Goal: Information Seeking & Learning: Learn about a topic

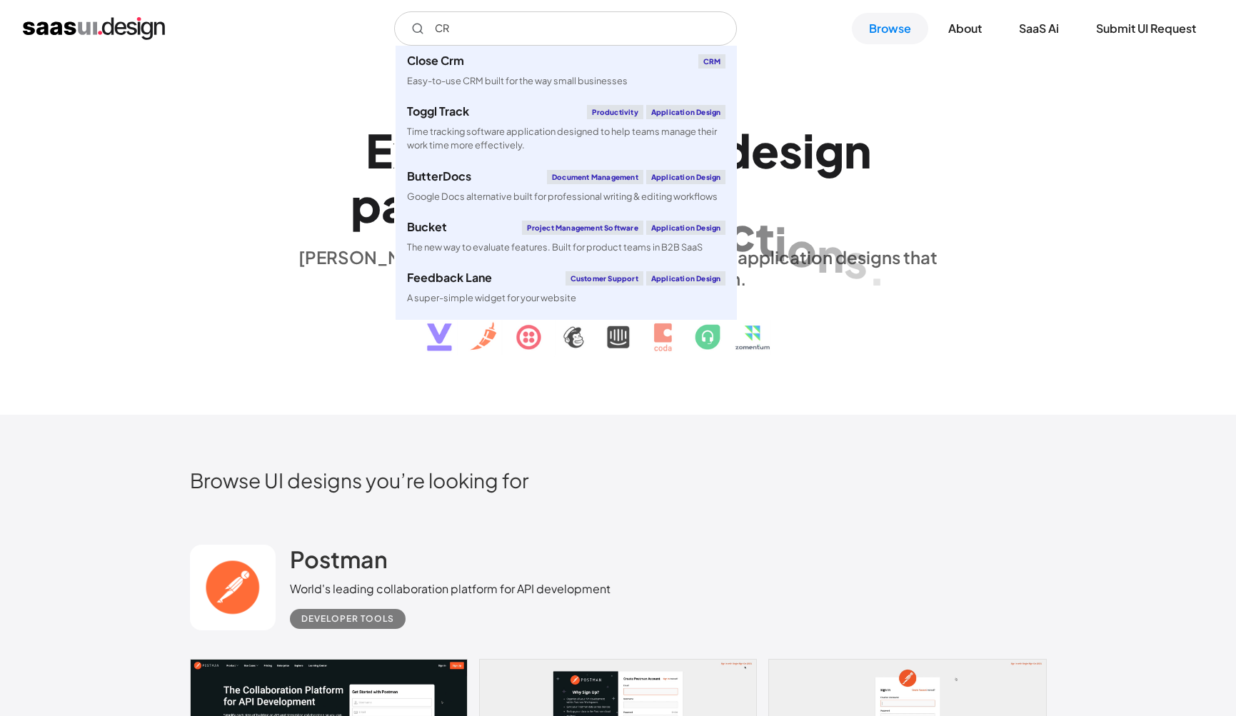
type input "CRM"
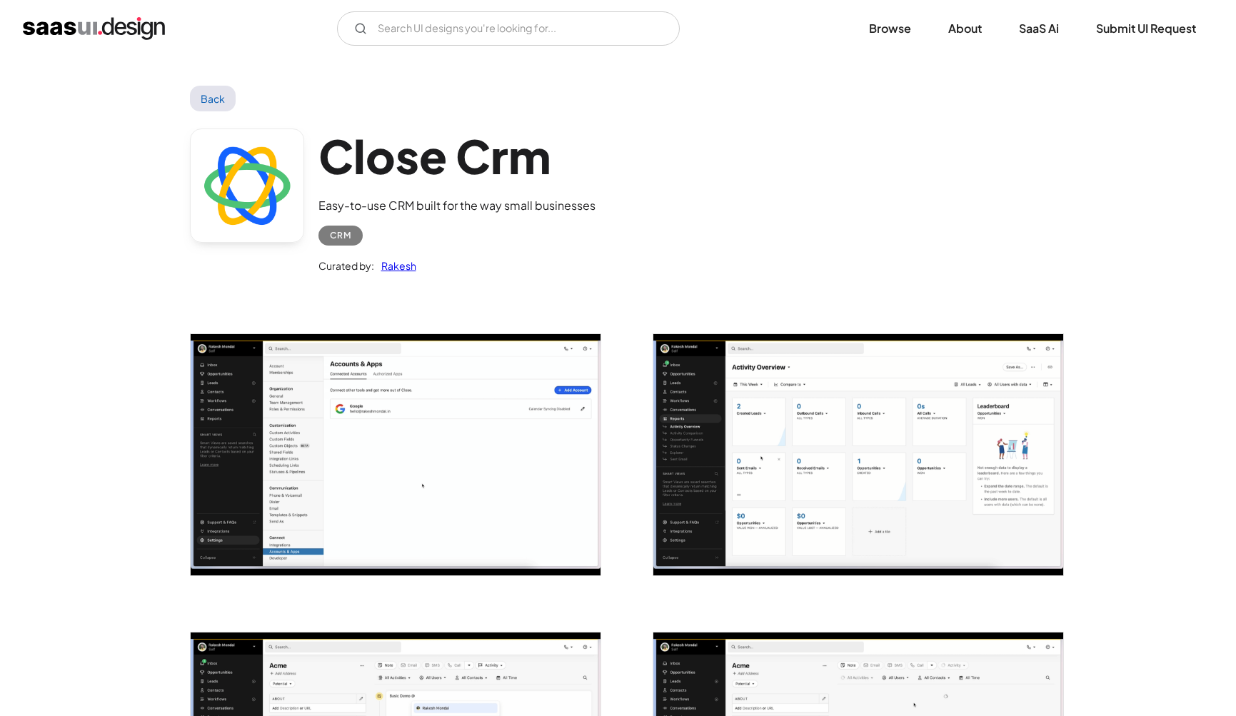
click at [217, 104] on link "Back" at bounding box center [213, 99] width 46 height 26
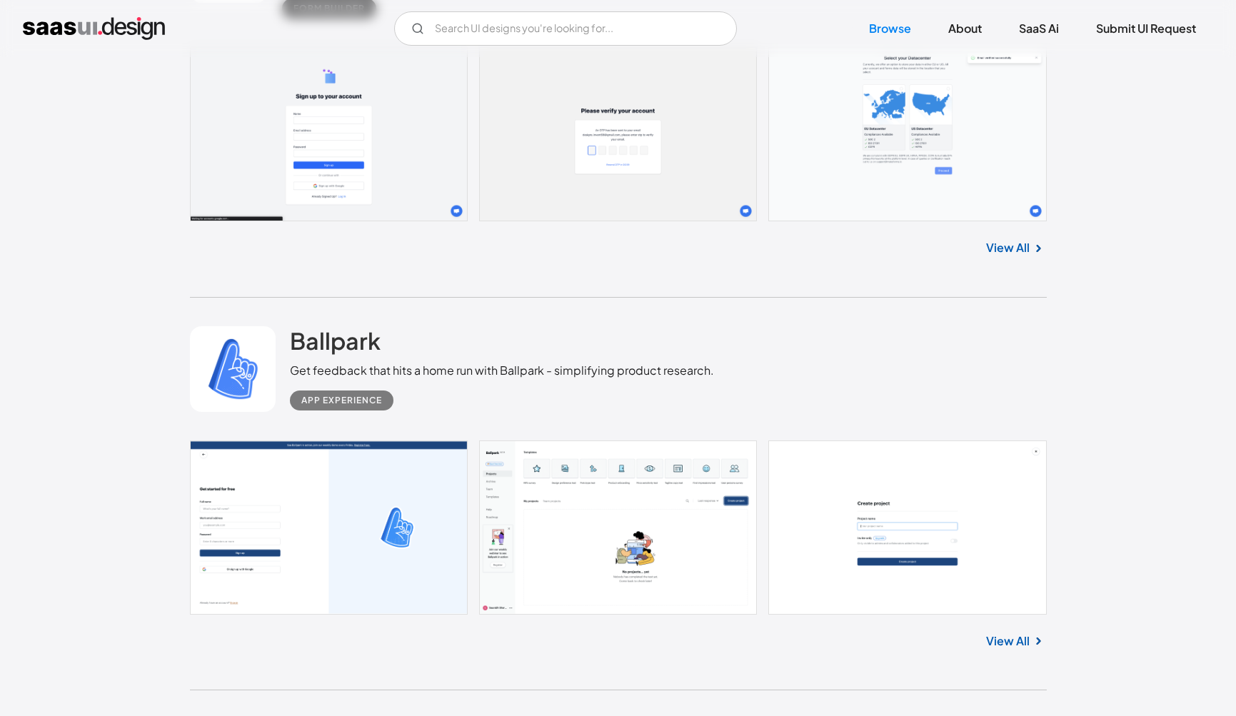
scroll to position [12367, 0]
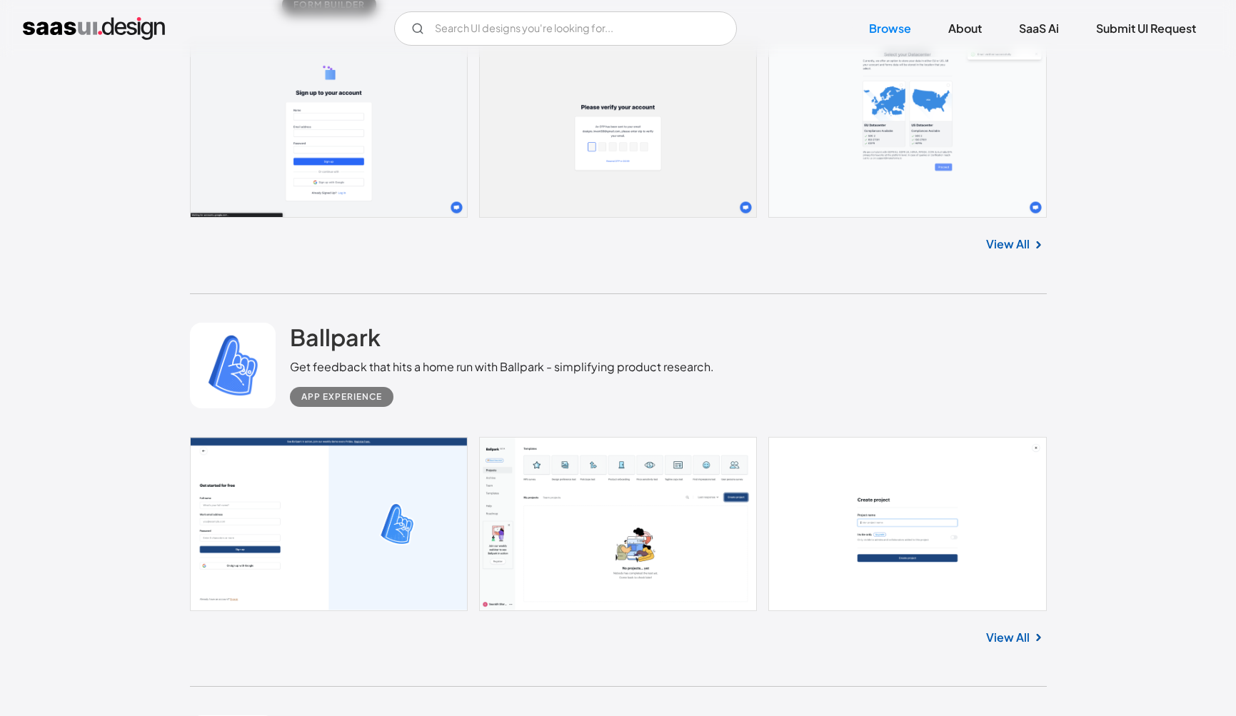
click at [533, 475] on link at bounding box center [618, 524] width 857 height 174
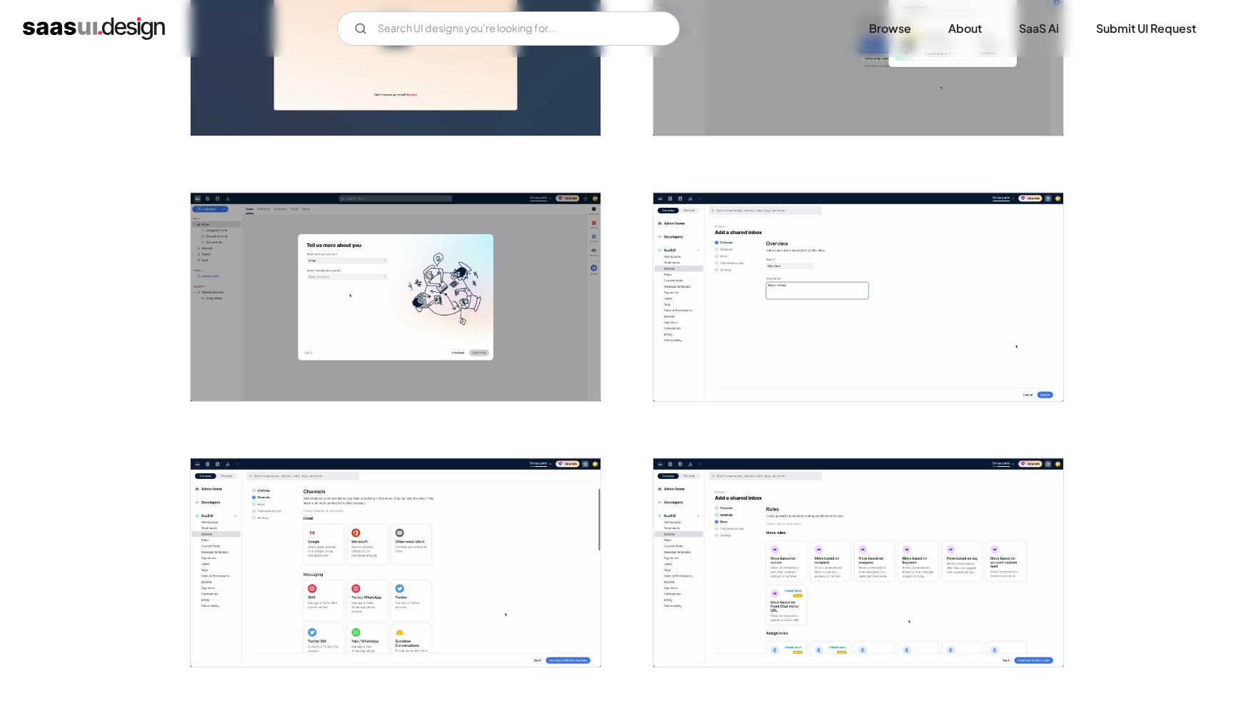
scroll to position [676, 0]
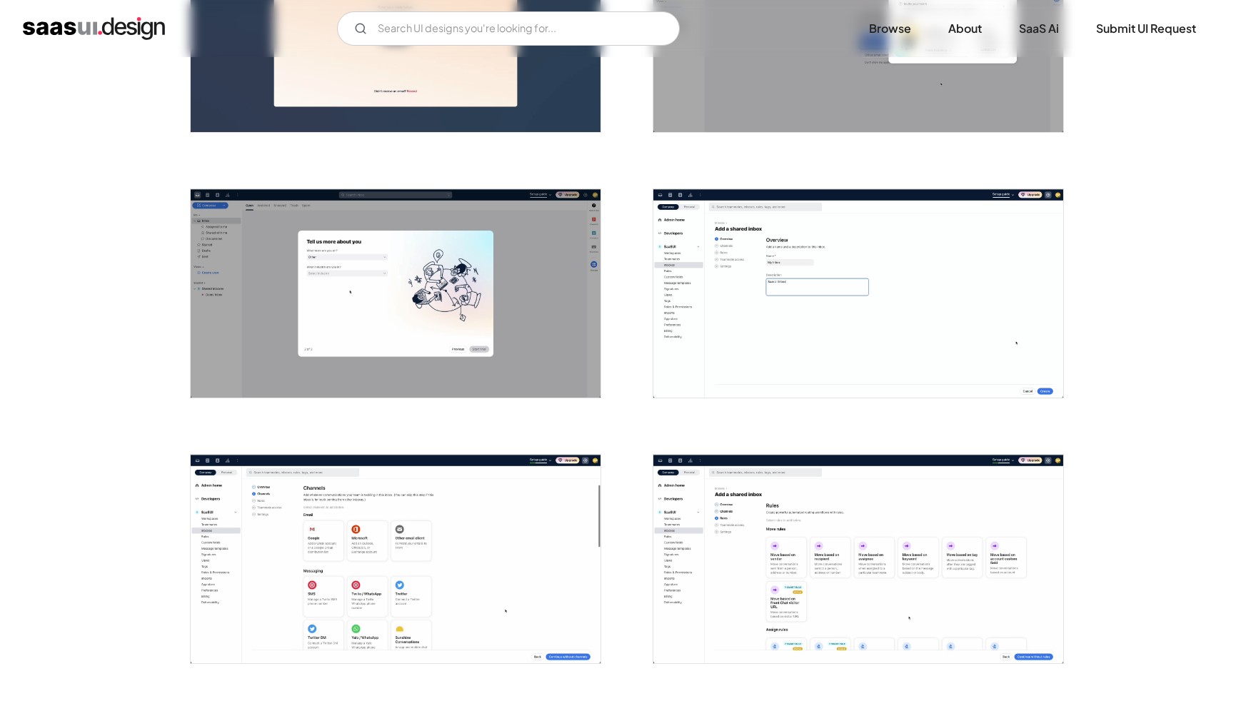
click at [335, 601] on img "open lightbox" at bounding box center [396, 559] width 410 height 209
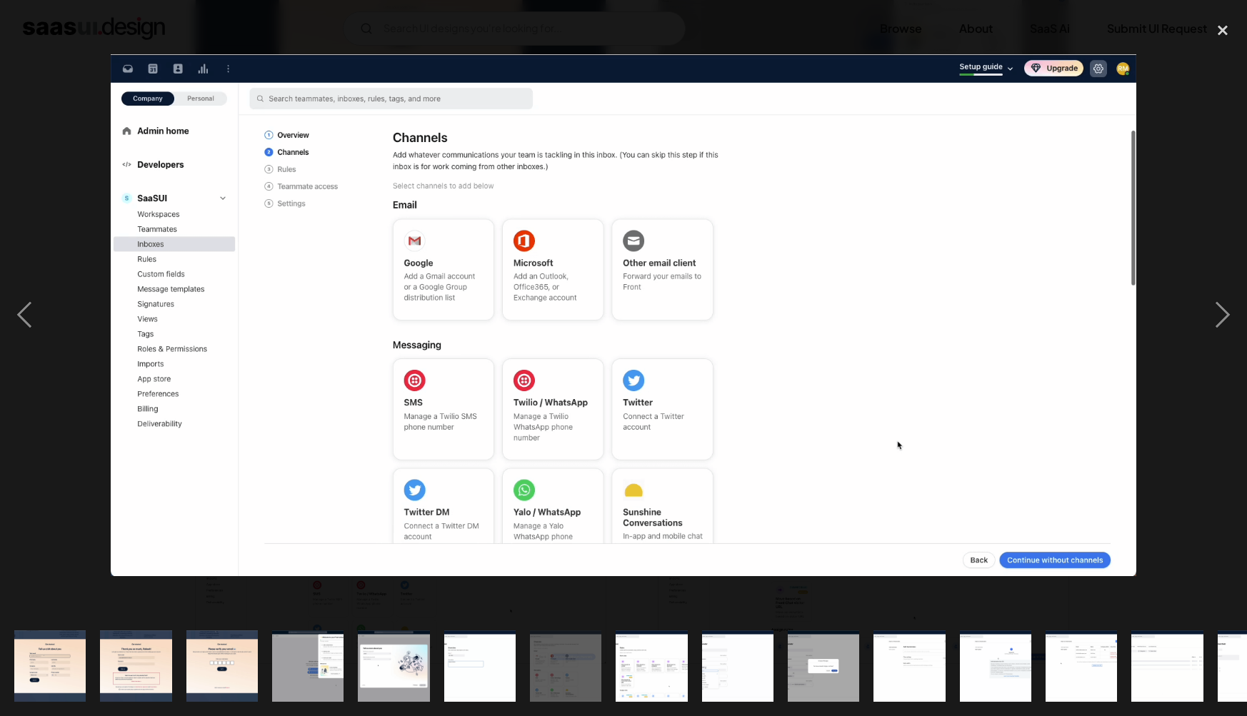
click at [104, 500] on div at bounding box center [623, 315] width 1247 height 602
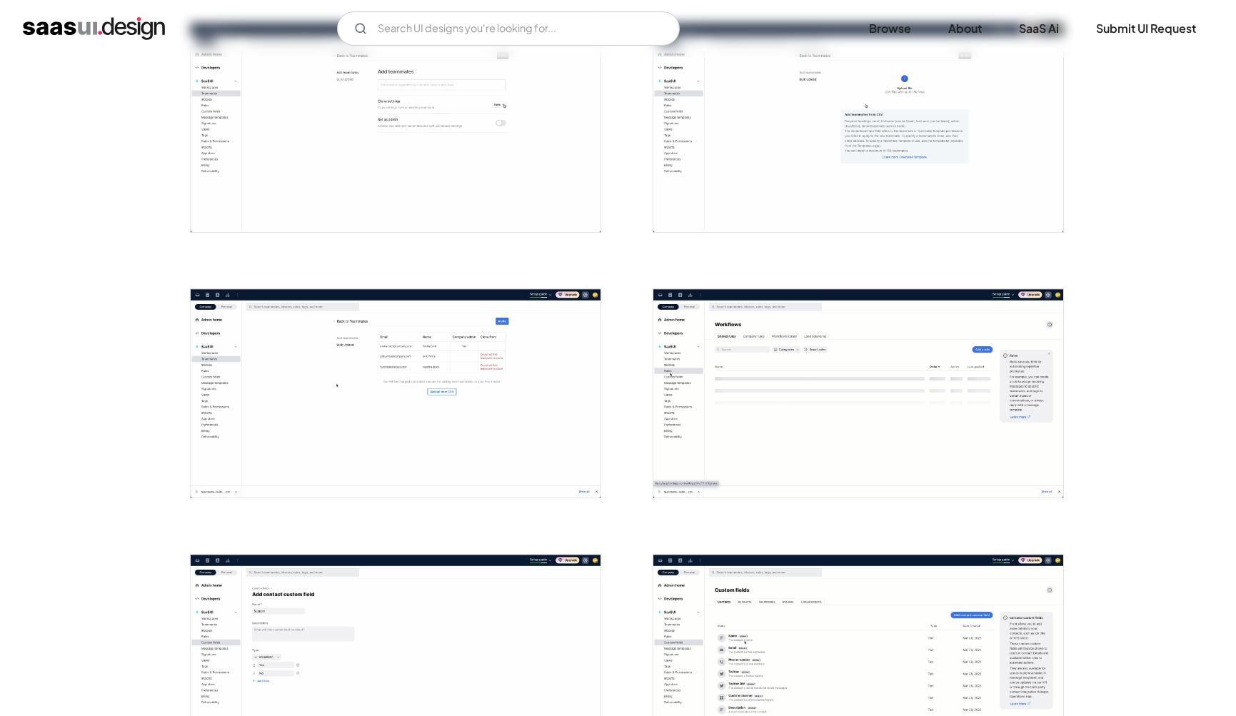
scroll to position [1640, 0]
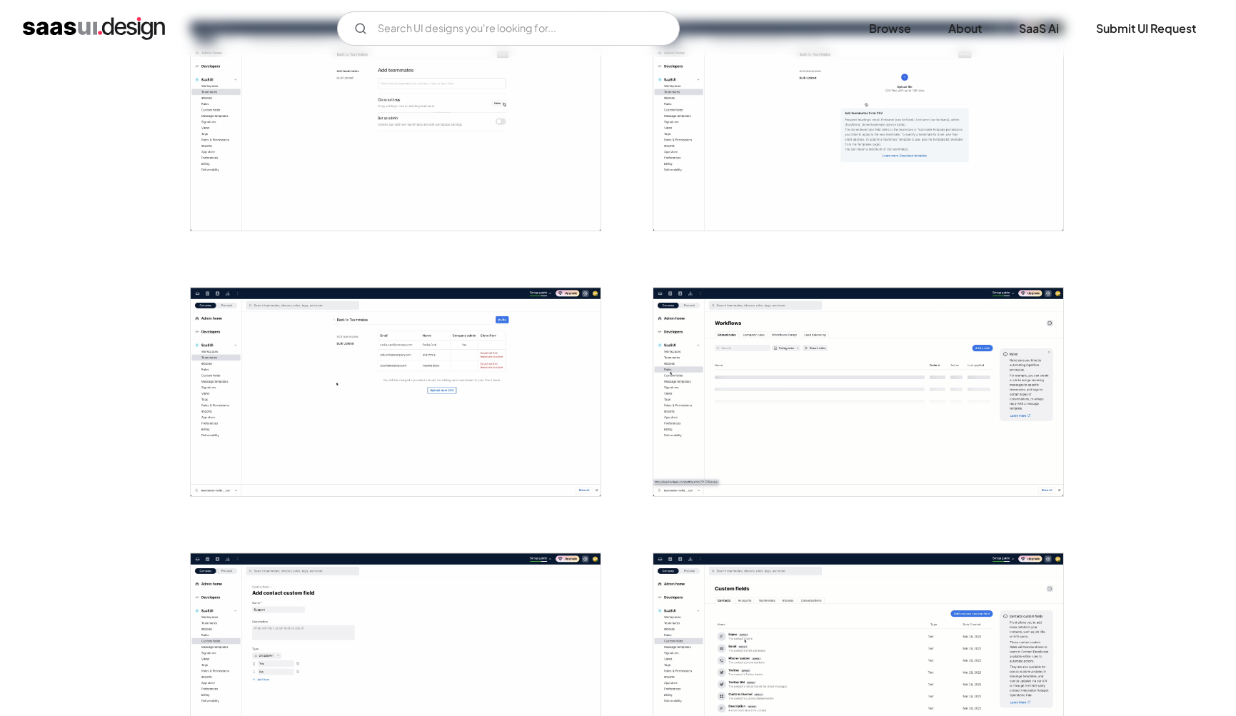
click at [571, 415] on img "open lightbox" at bounding box center [396, 392] width 410 height 209
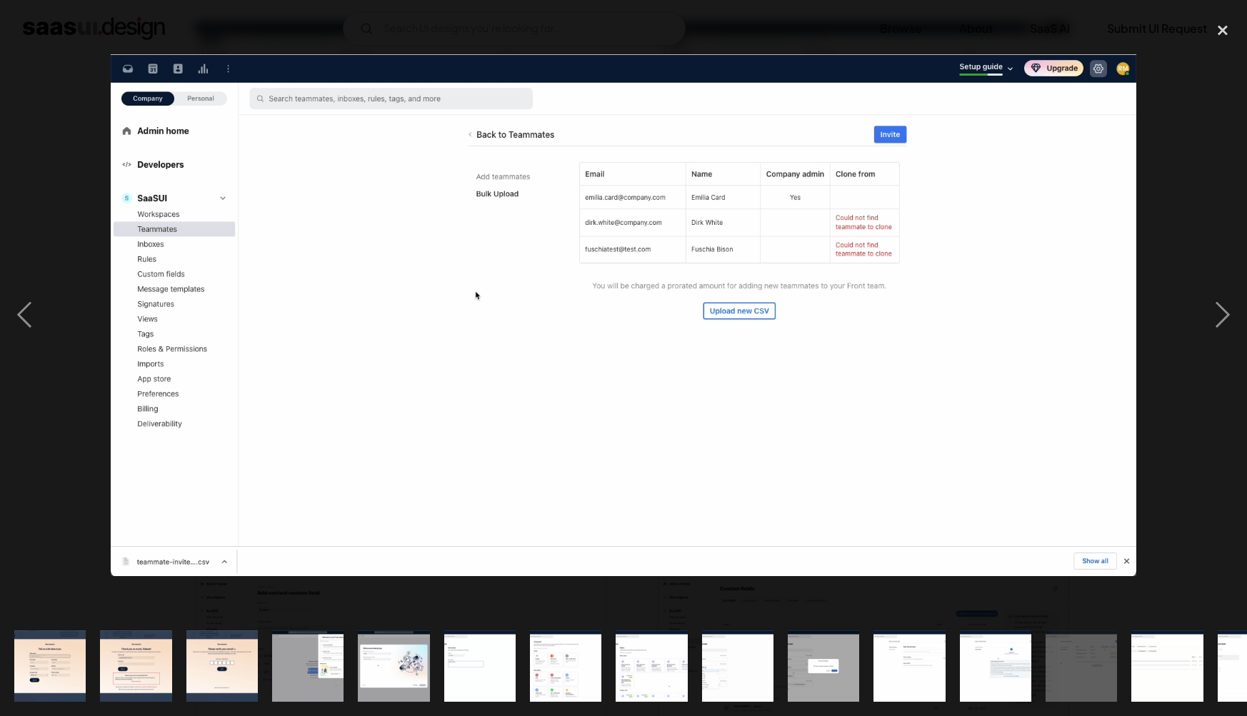
click at [1197, 418] on div at bounding box center [623, 315] width 1247 height 602
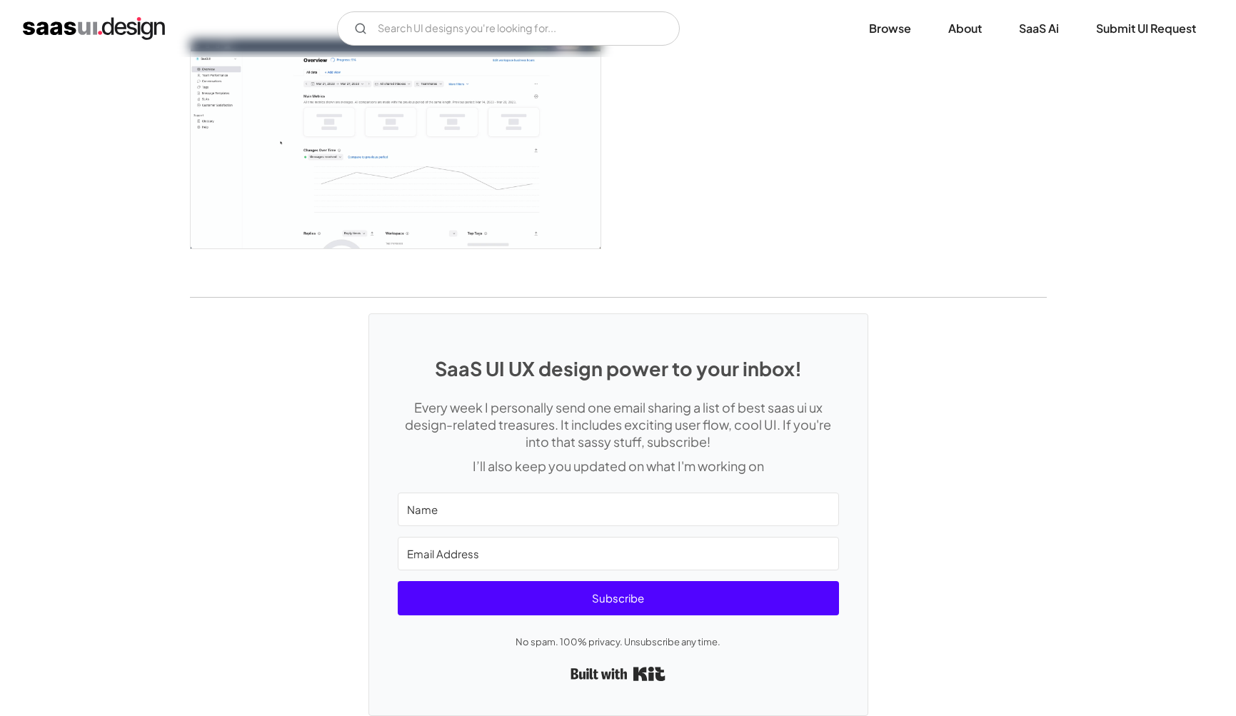
scroll to position [3531, 0]
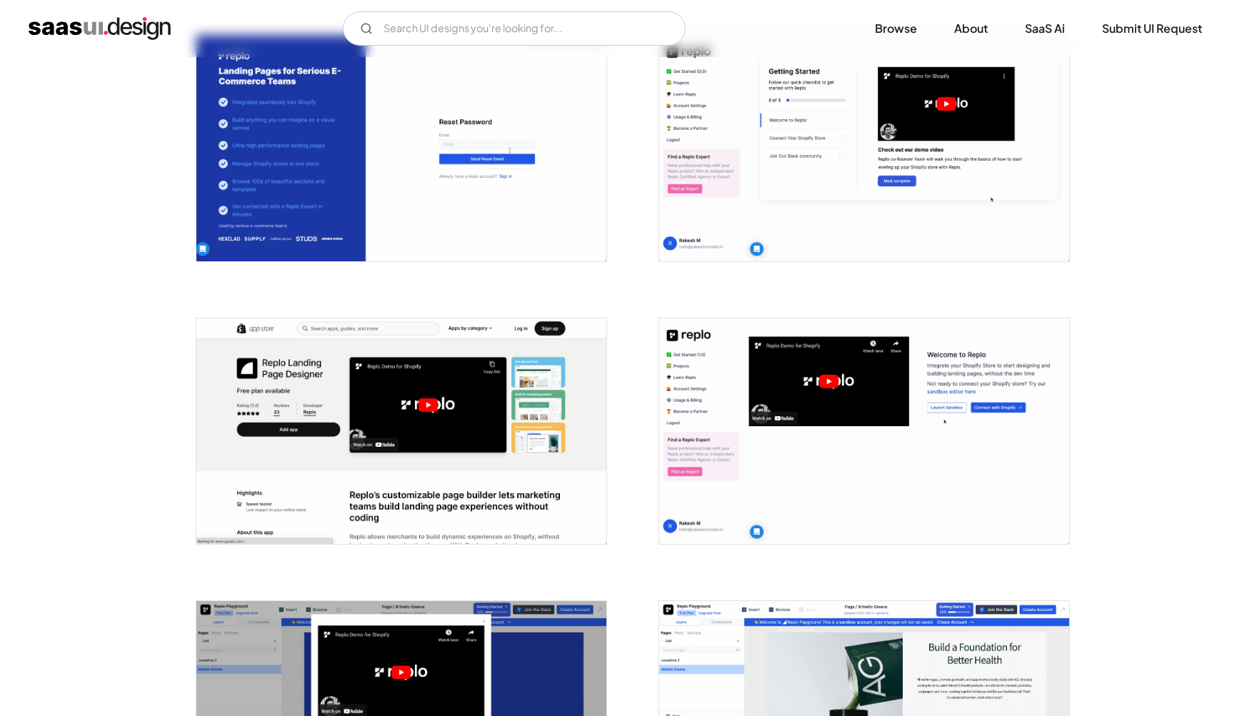
scroll to position [594, 0]
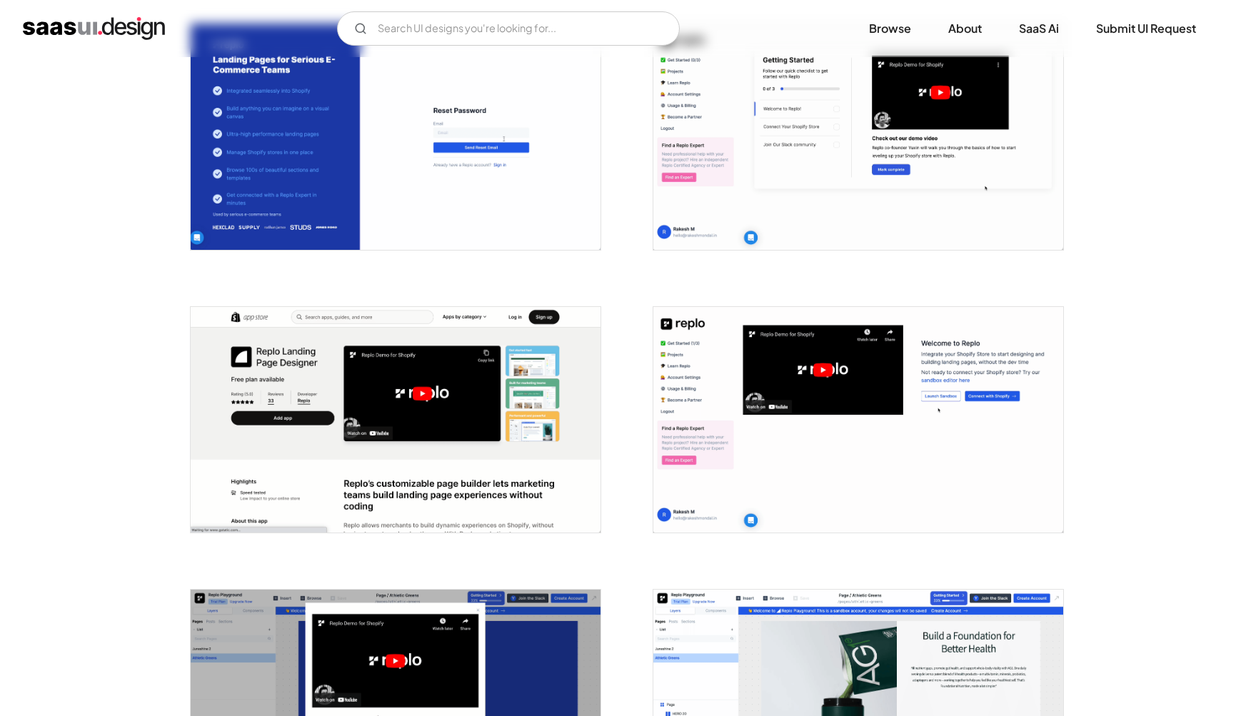
click at [700, 500] on img "open lightbox" at bounding box center [858, 420] width 410 height 226
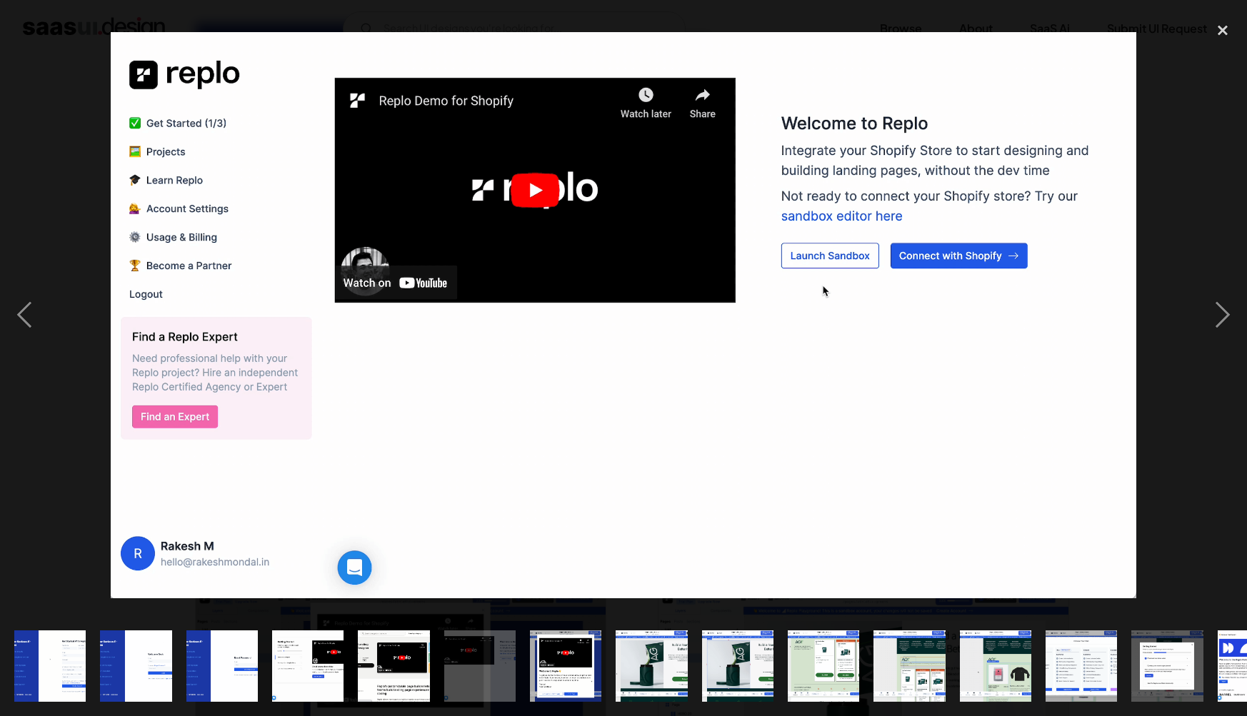
click at [1195, 316] on div at bounding box center [623, 315] width 1247 height 602
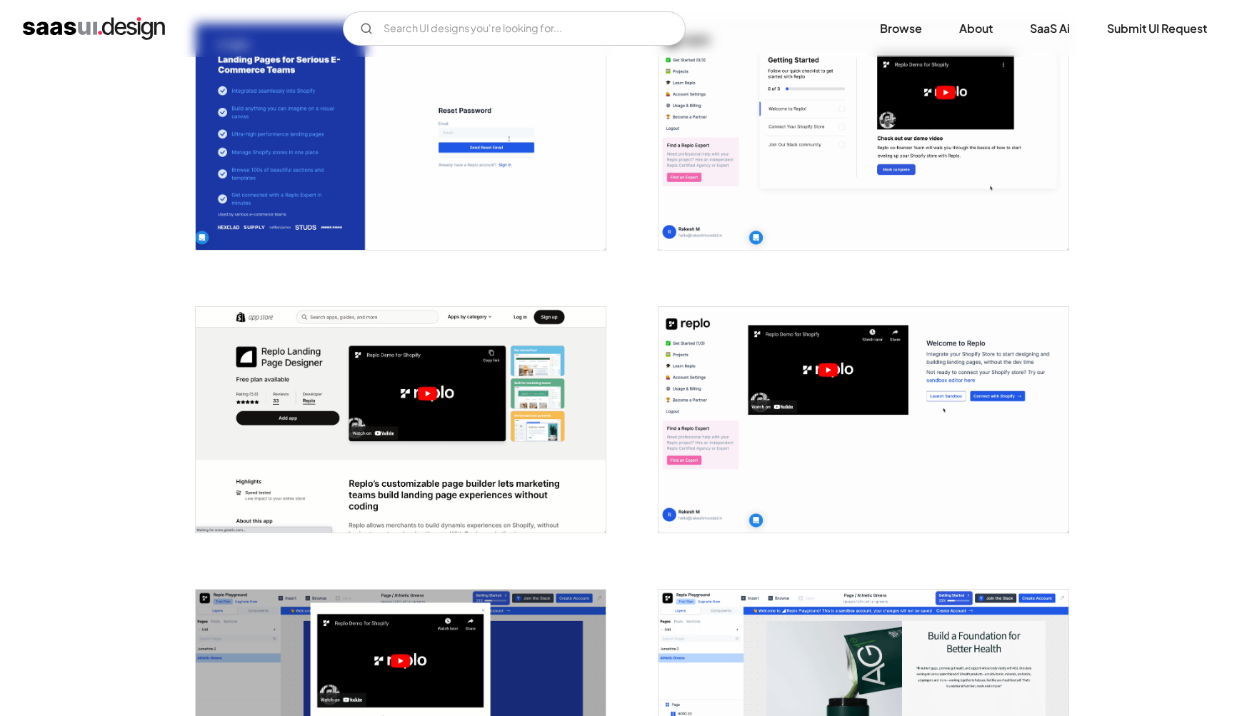
click at [1205, 314] on div "next image" at bounding box center [1222, 315] width 49 height 602
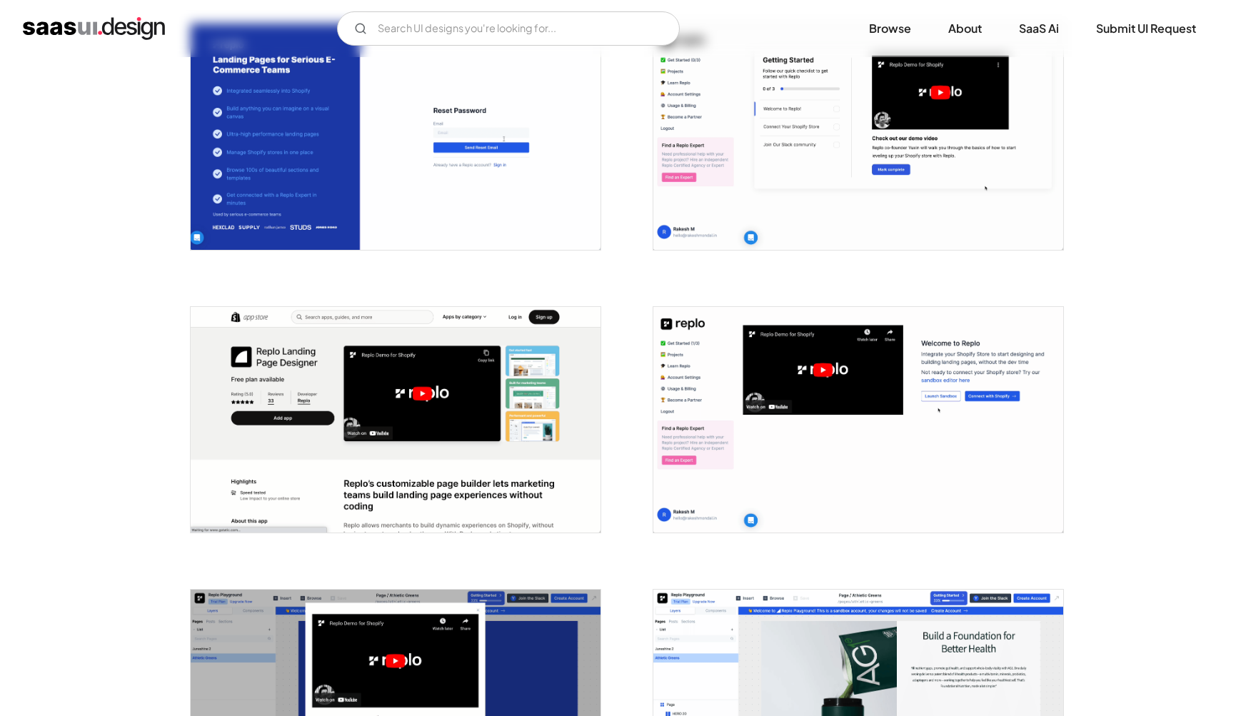
click at [841, 664] on img "open lightbox" at bounding box center [858, 703] width 410 height 226
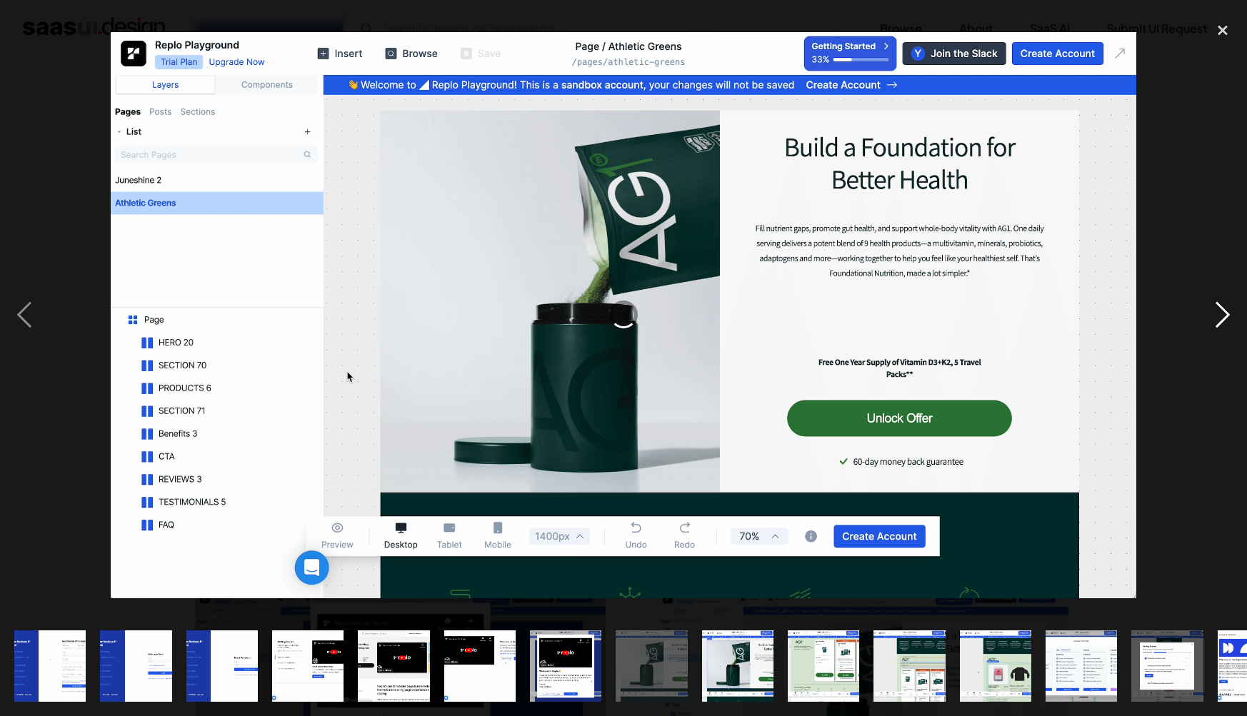
click at [1215, 299] on div "next image" at bounding box center [1222, 315] width 49 height 602
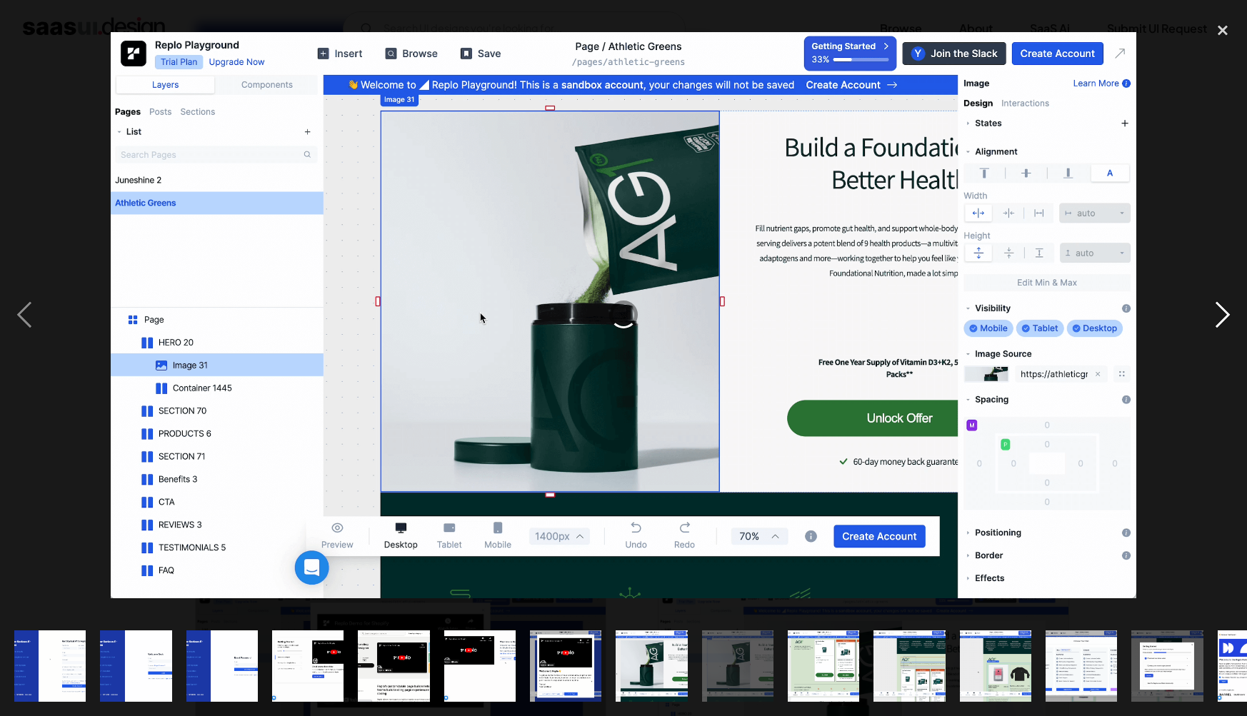
click at [1215, 299] on div "next image" at bounding box center [1222, 315] width 49 height 602
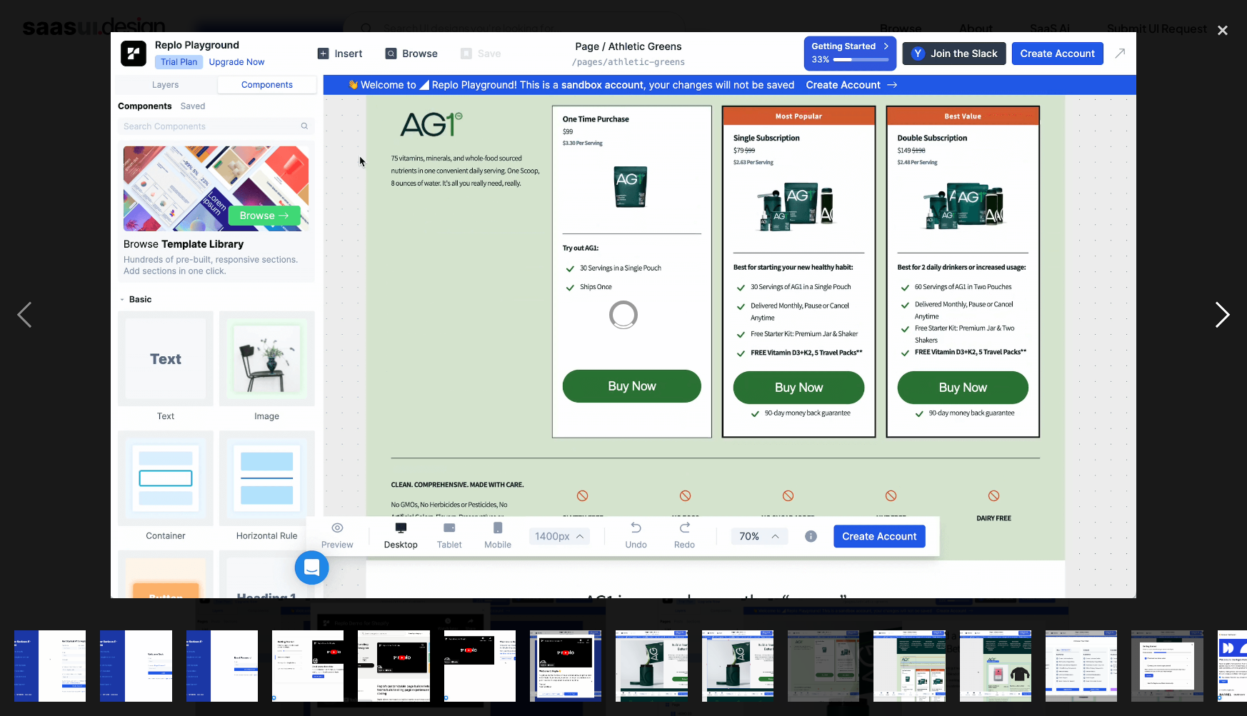
click at [1215, 299] on div "next image" at bounding box center [1222, 315] width 49 height 602
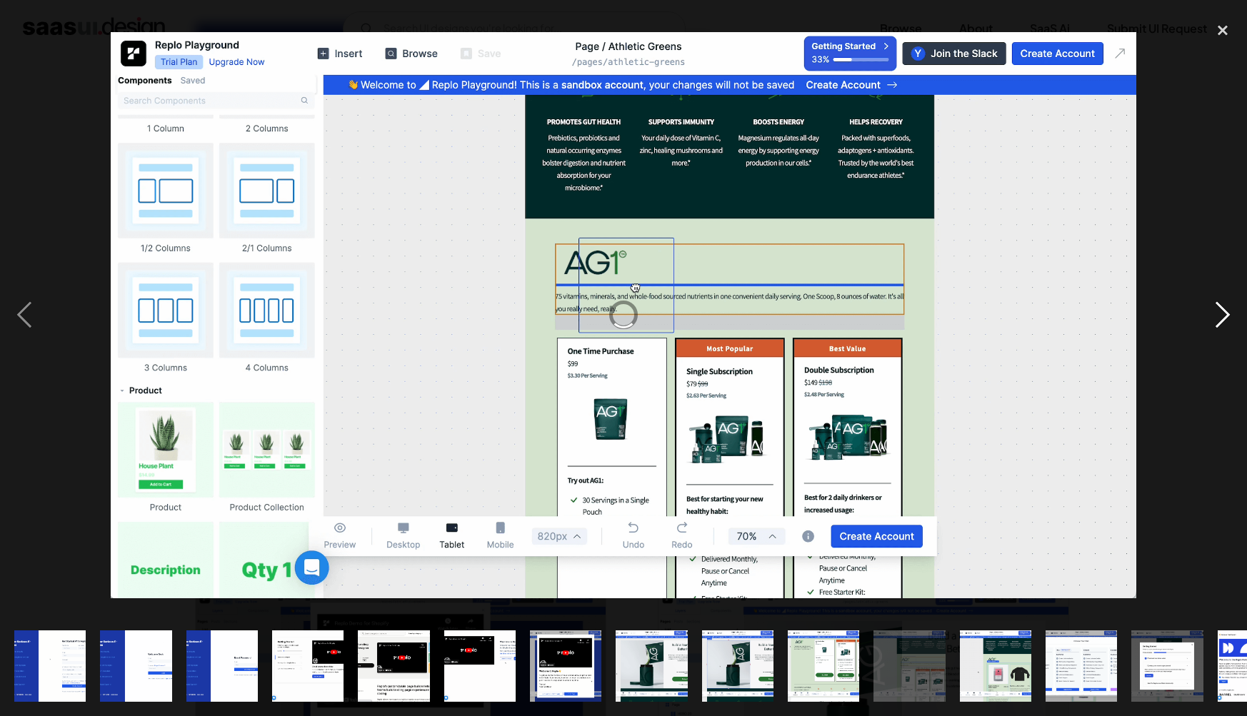
click at [1215, 299] on div "next image" at bounding box center [1222, 315] width 49 height 602
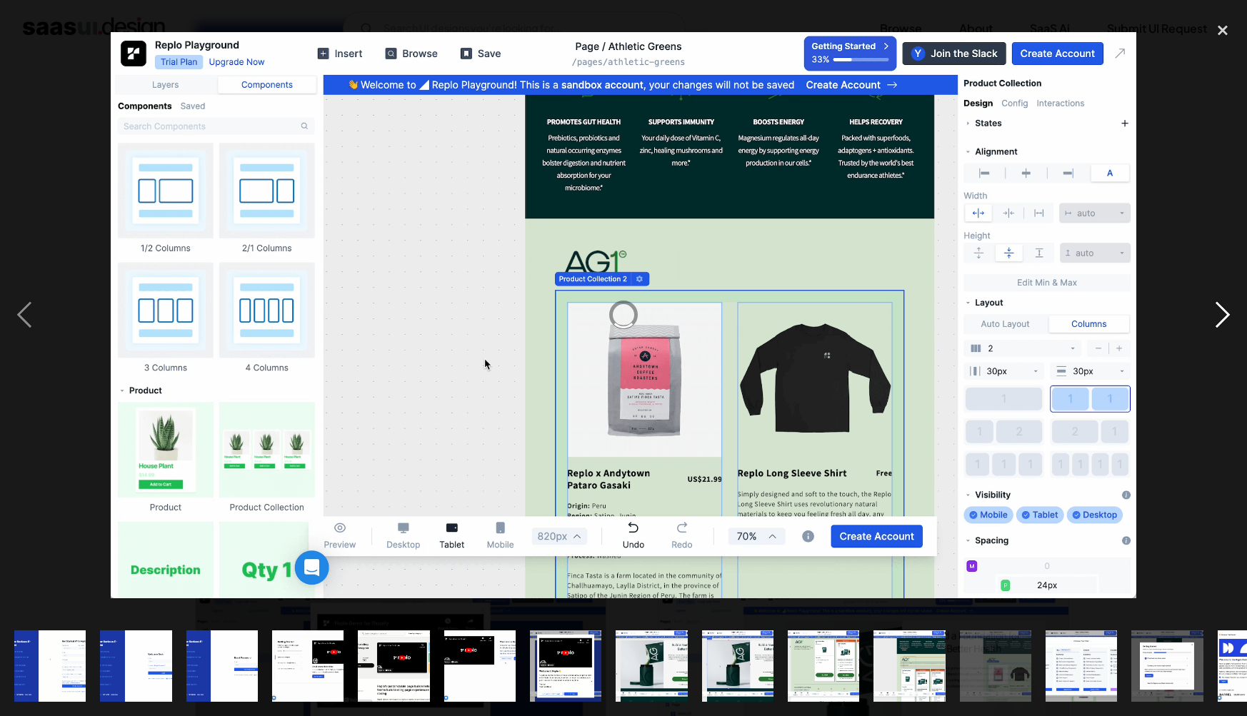
click at [1215, 299] on div "next image" at bounding box center [1222, 315] width 49 height 602
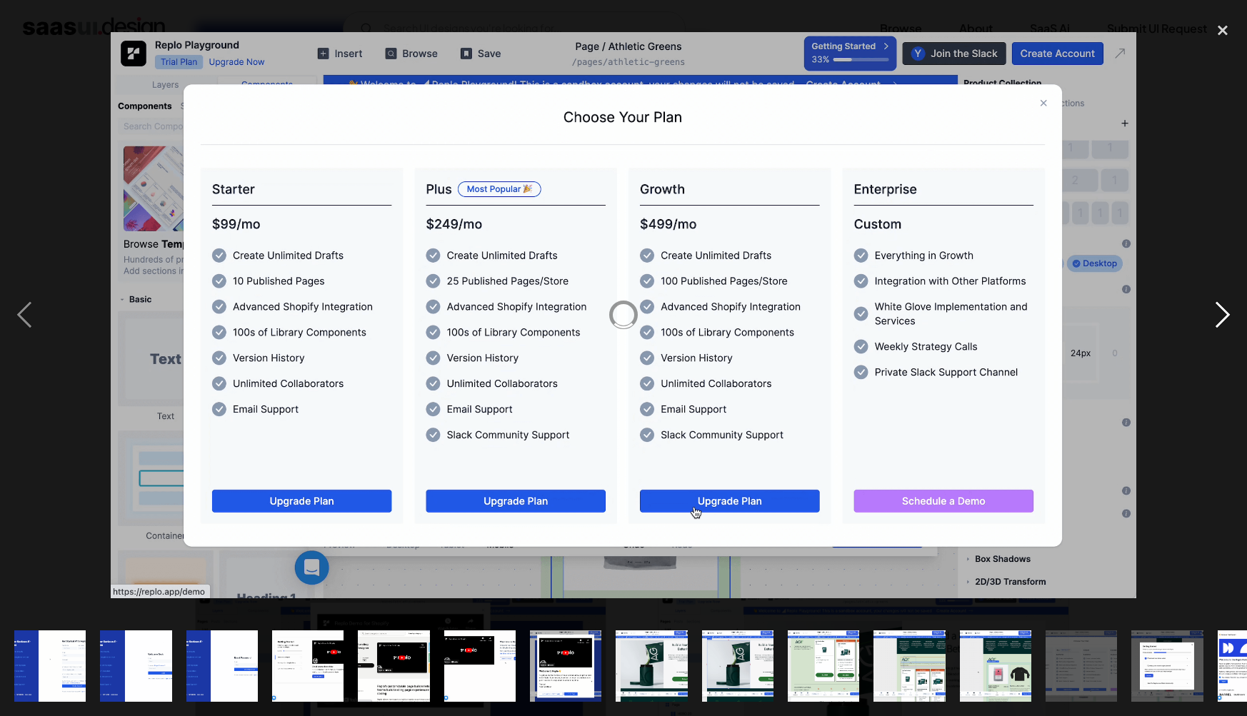
click at [1215, 299] on div "next image" at bounding box center [1222, 315] width 49 height 602
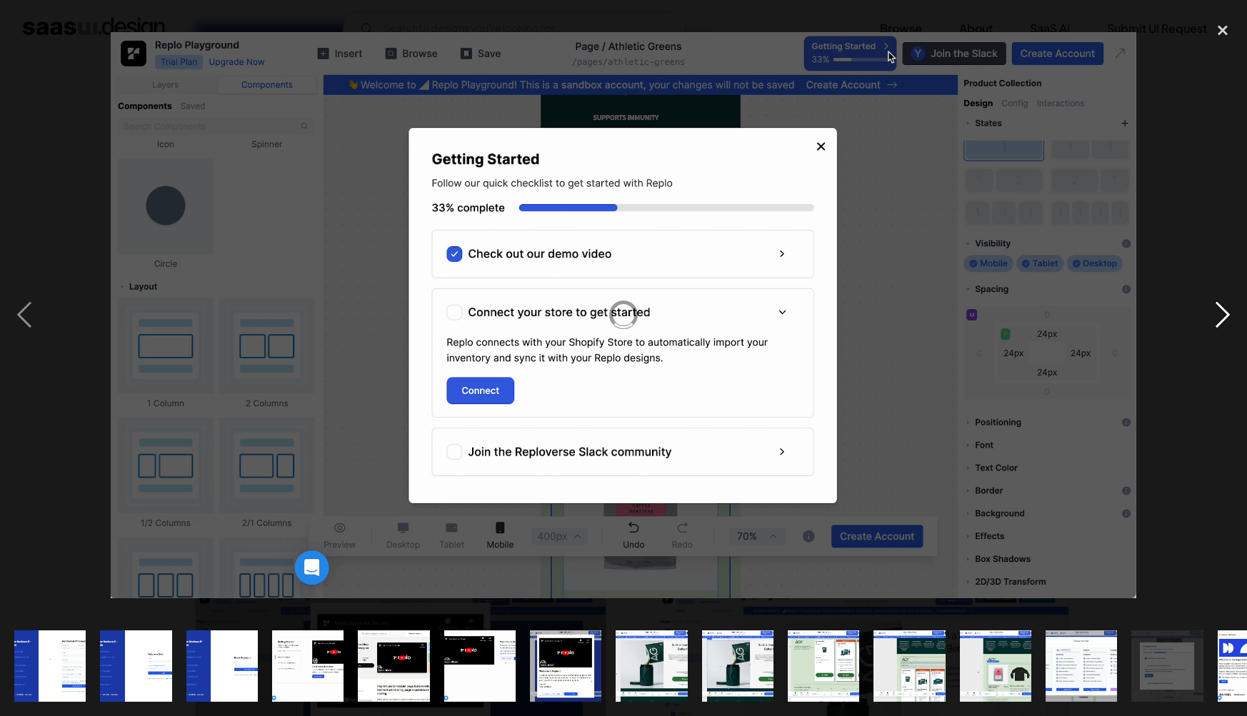
click at [1215, 299] on div "next image" at bounding box center [1222, 315] width 49 height 602
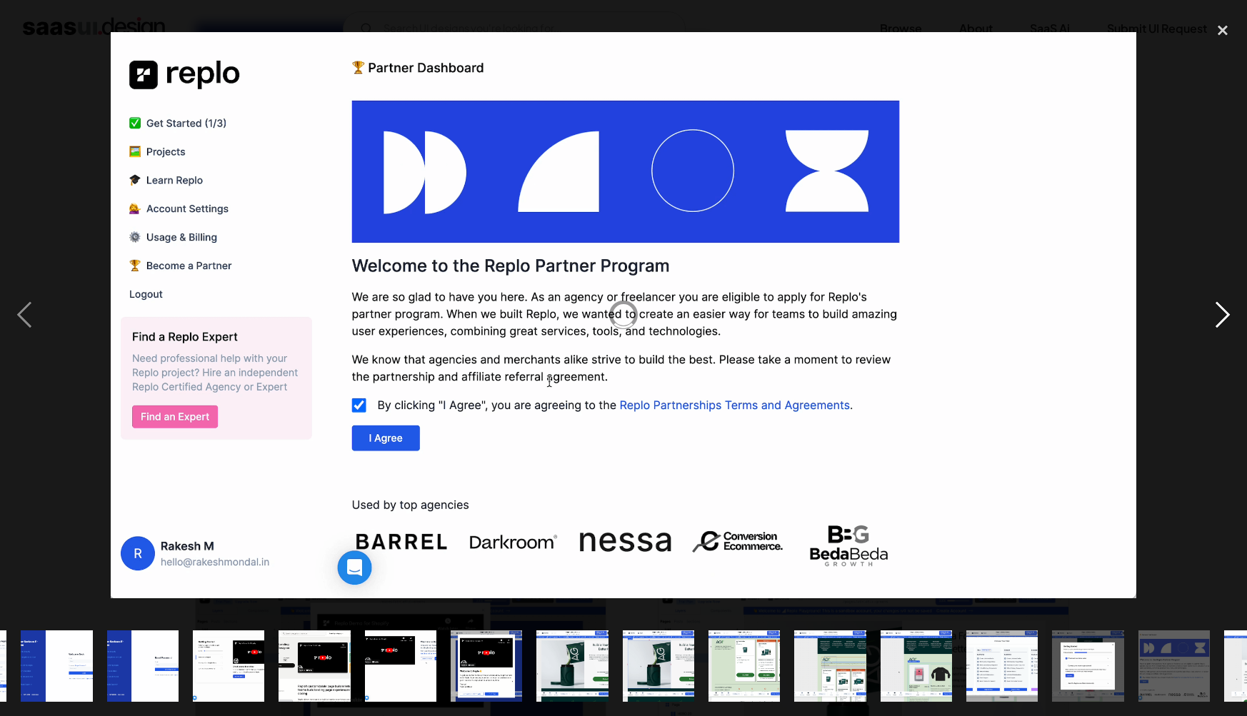
click at [1215, 299] on div "next image" at bounding box center [1222, 315] width 49 height 602
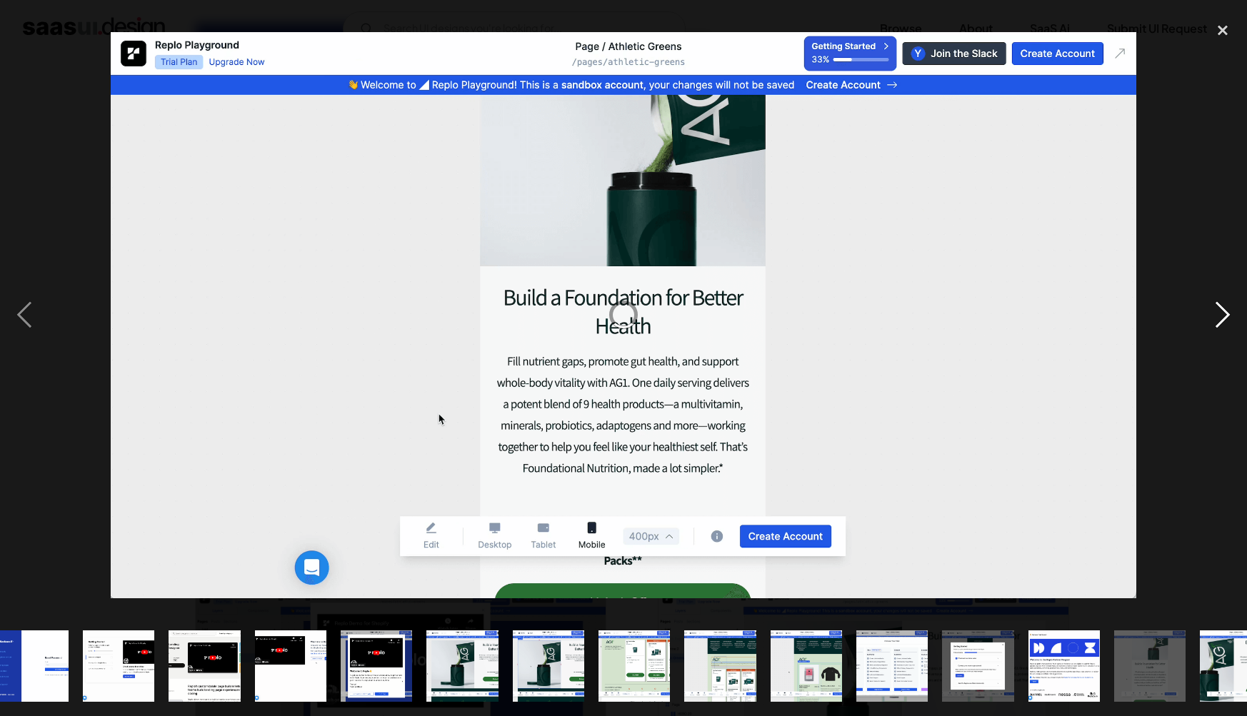
click at [1215, 299] on div "next image" at bounding box center [1222, 315] width 49 height 602
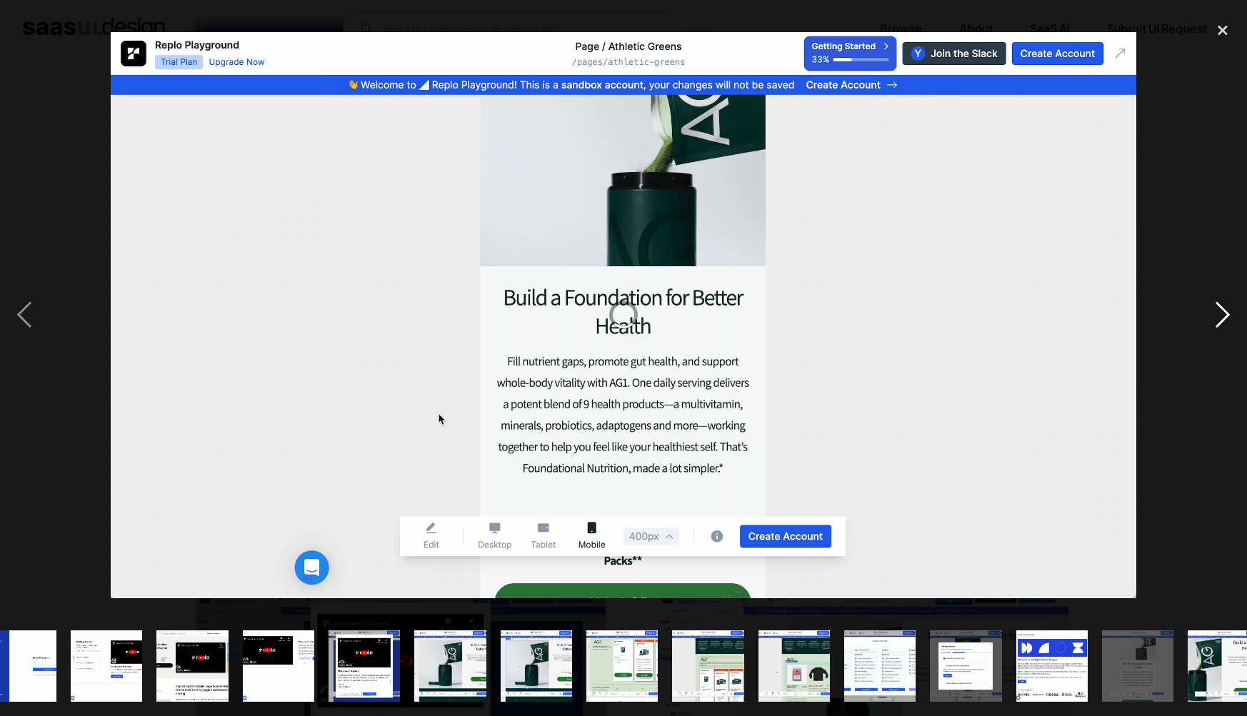
click at [1215, 299] on div "next image" at bounding box center [1222, 315] width 49 height 602
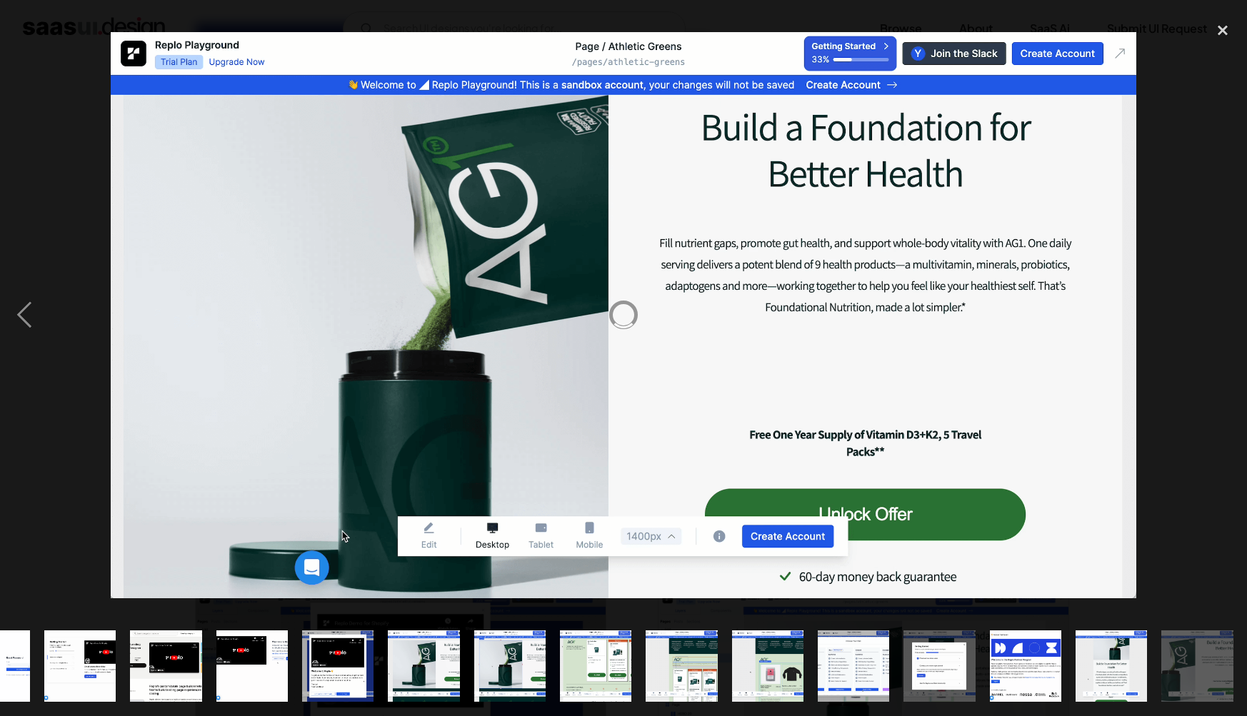
click at [1215, 299] on div "next image" at bounding box center [1222, 315] width 49 height 602
click at [1200, 316] on div "next image" at bounding box center [1222, 315] width 49 height 602
click at [1226, 24] on div "close lightbox" at bounding box center [1222, 29] width 49 height 31
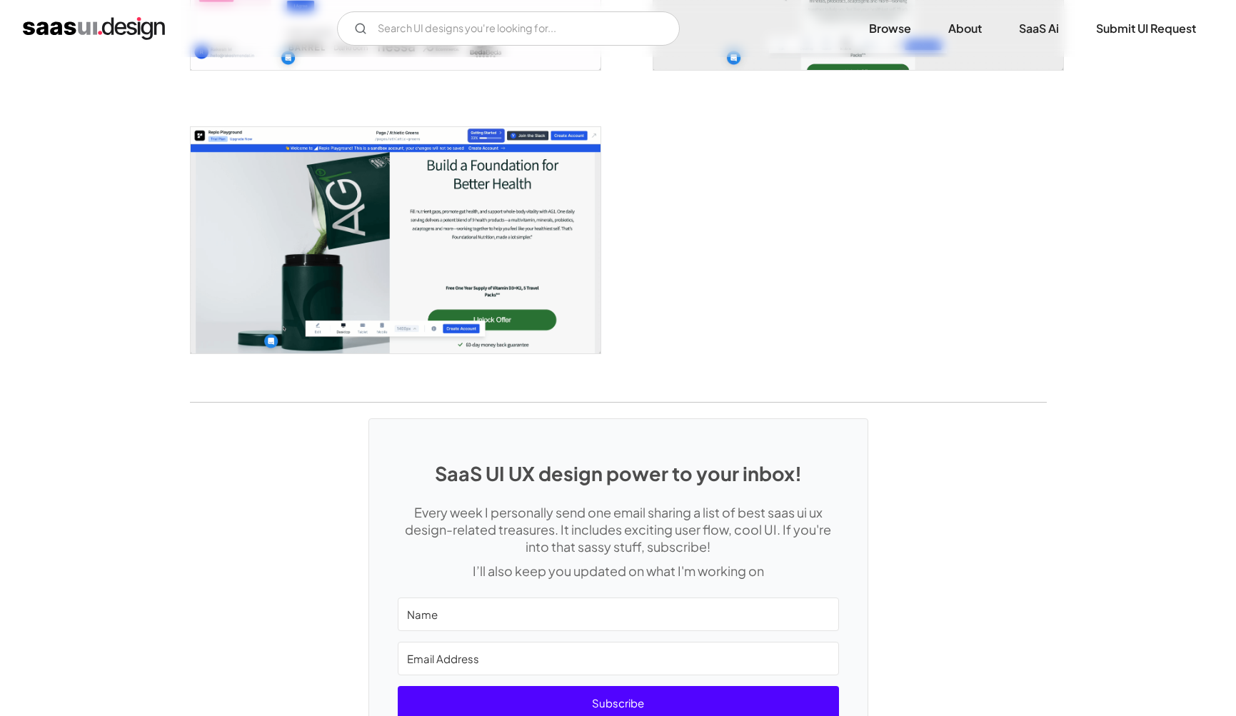
scroll to position [2629, 0]
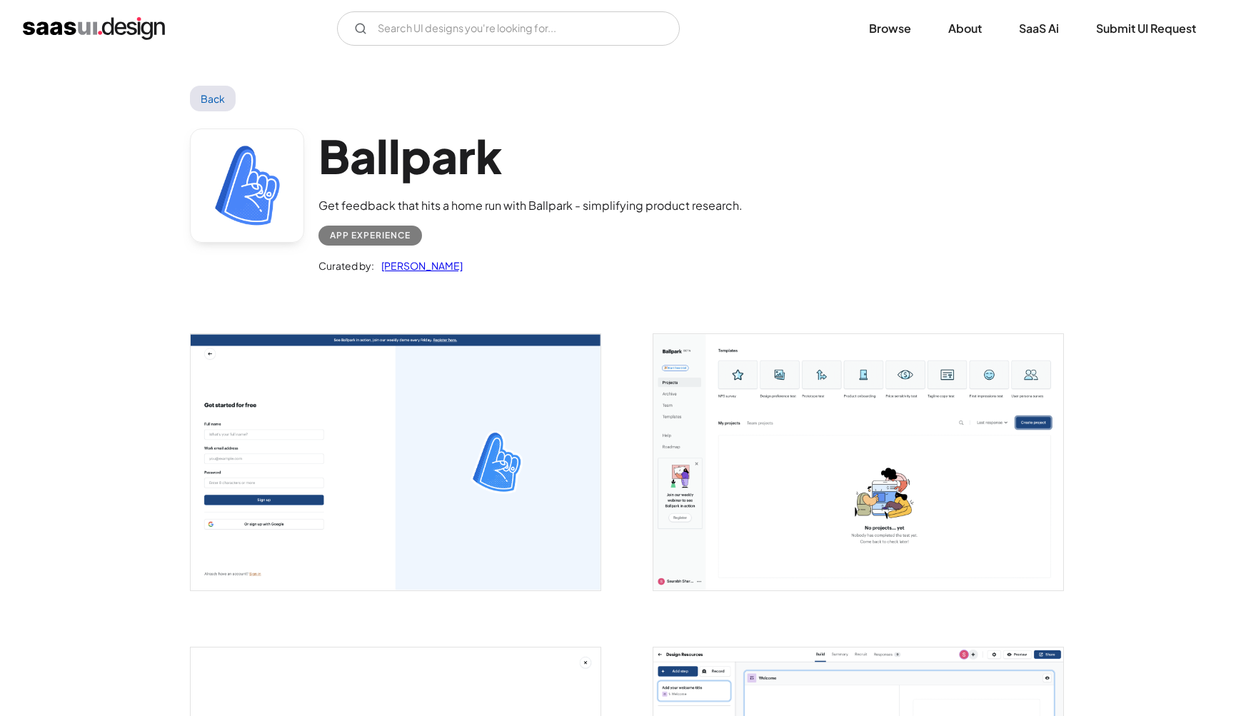
click at [424, 533] on img "open lightbox" at bounding box center [396, 462] width 410 height 256
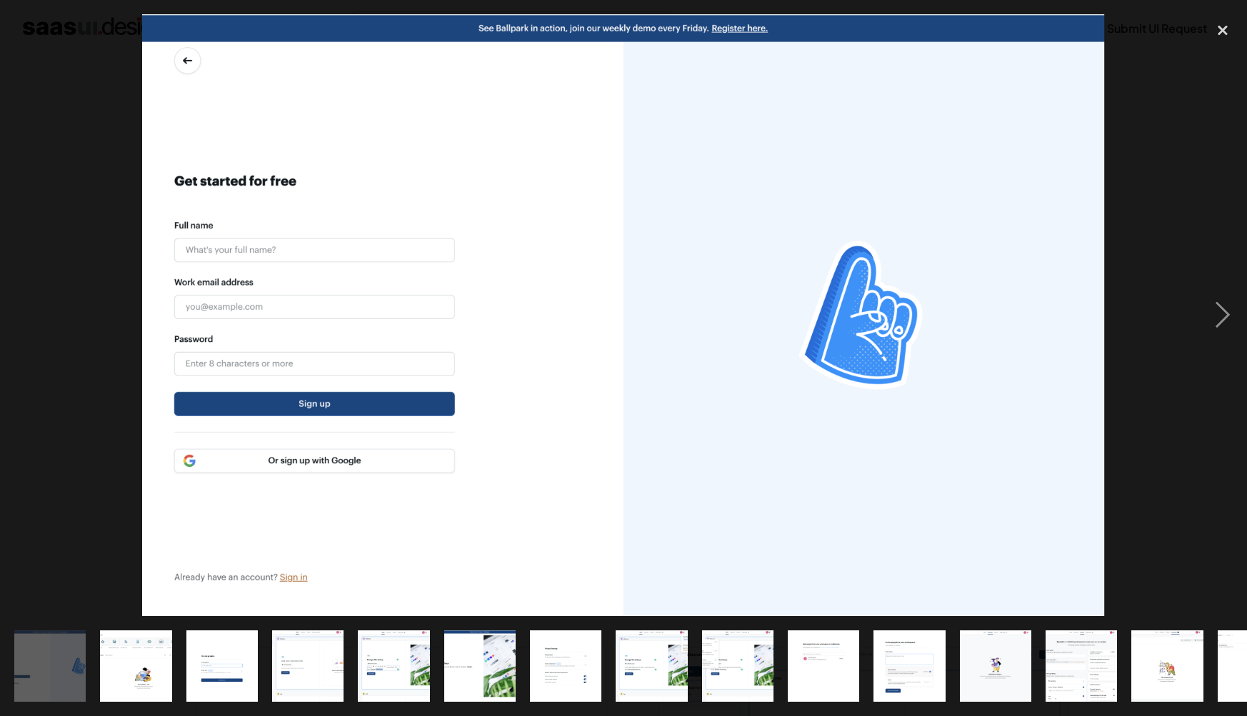
click at [1196, 96] on div at bounding box center [623, 315] width 1247 height 602
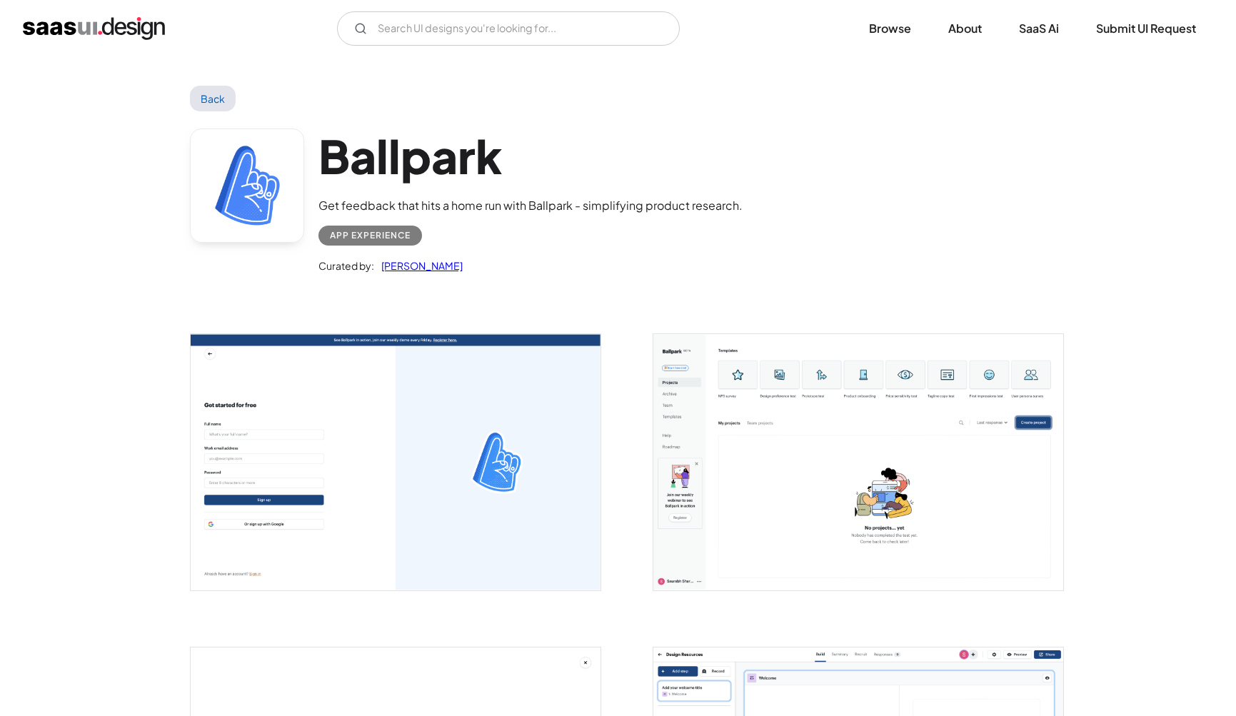
click at [230, 101] on link "Back" at bounding box center [213, 99] width 46 height 26
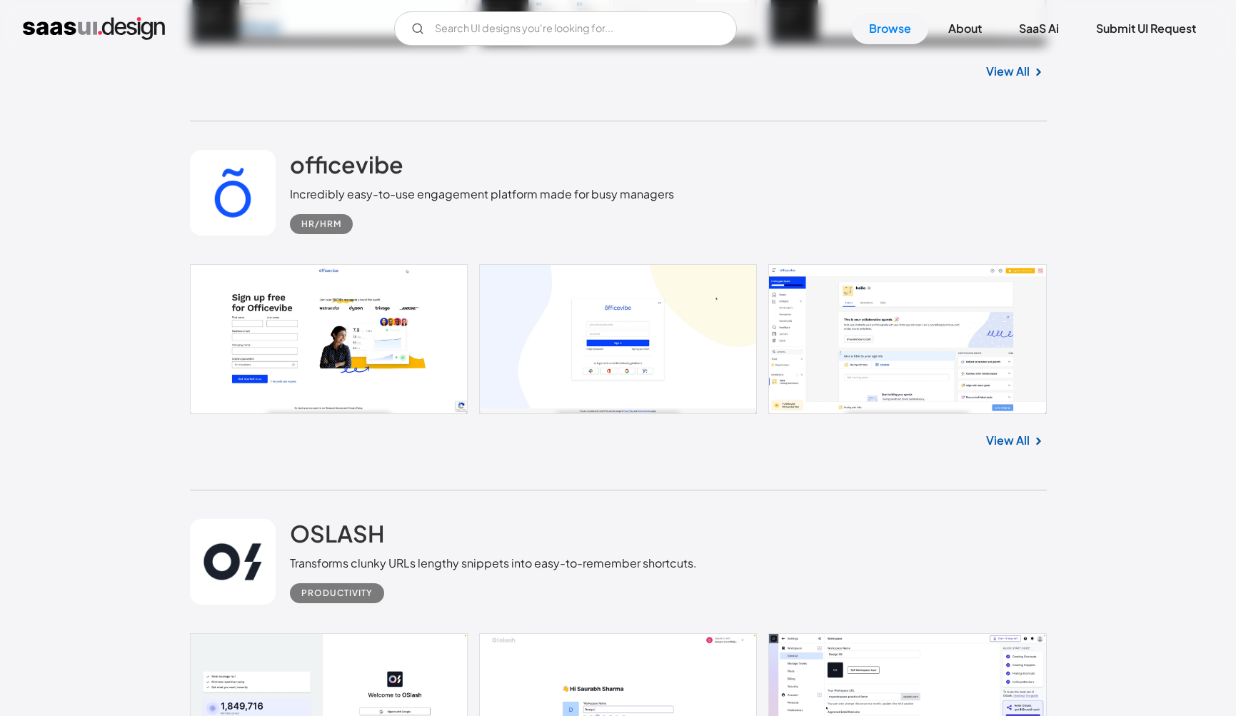
scroll to position [36735, 0]
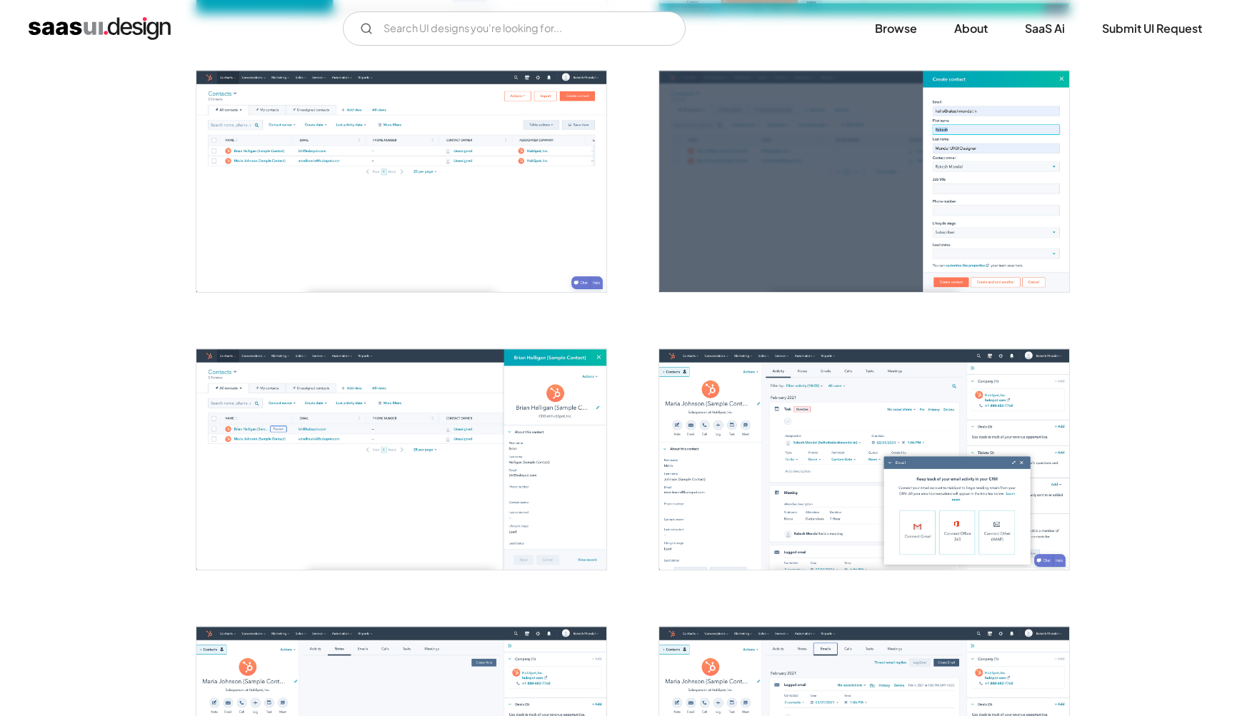
scroll to position [824, 0]
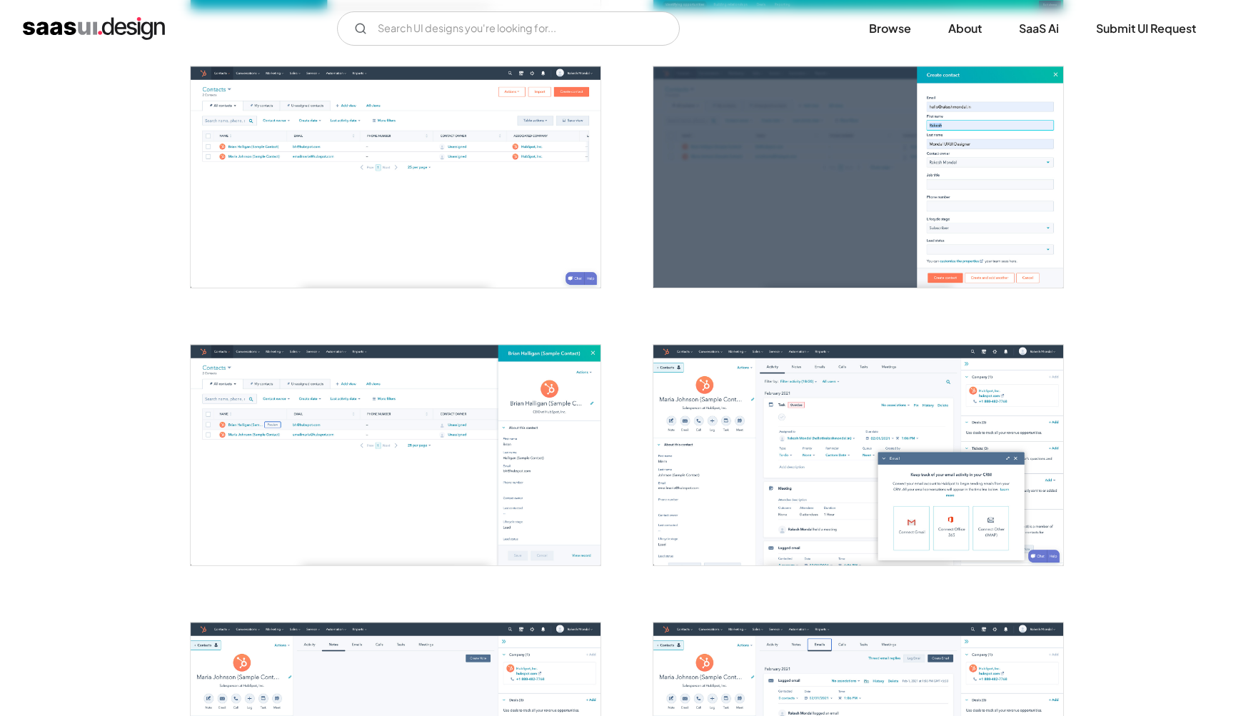
click at [429, 271] on img "open lightbox" at bounding box center [396, 176] width 410 height 221
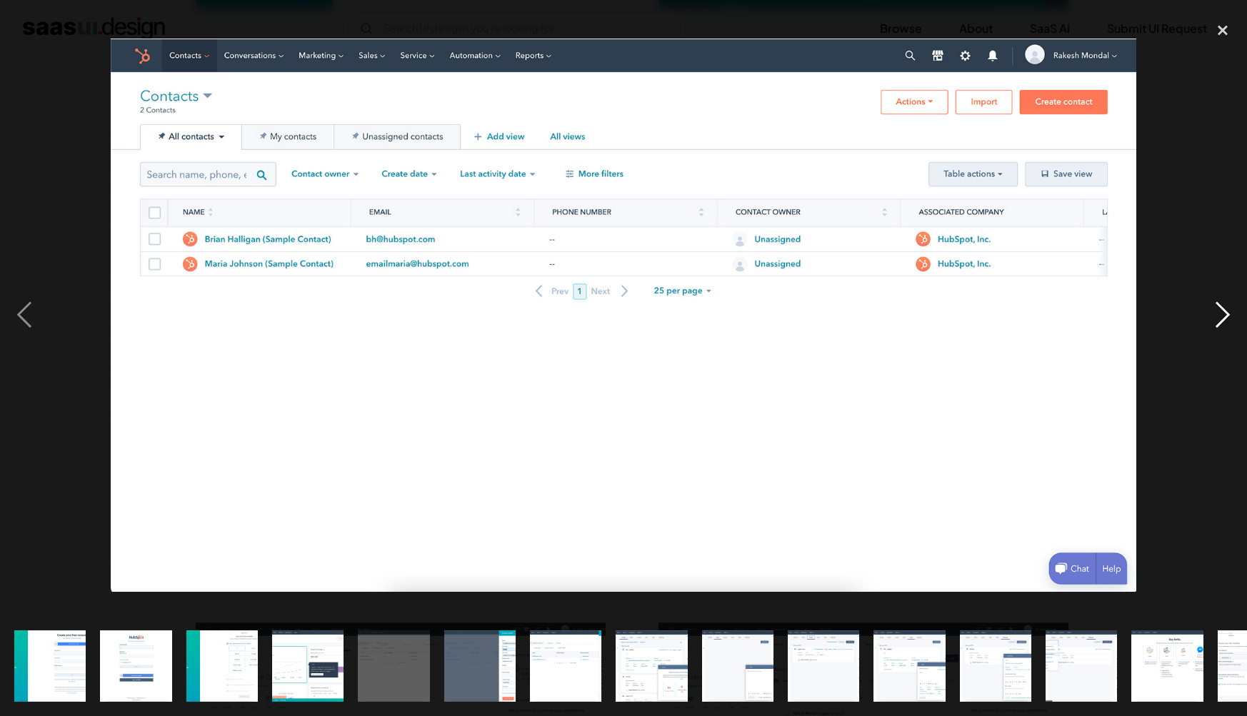
click at [1213, 321] on div "next image" at bounding box center [1222, 315] width 49 height 602
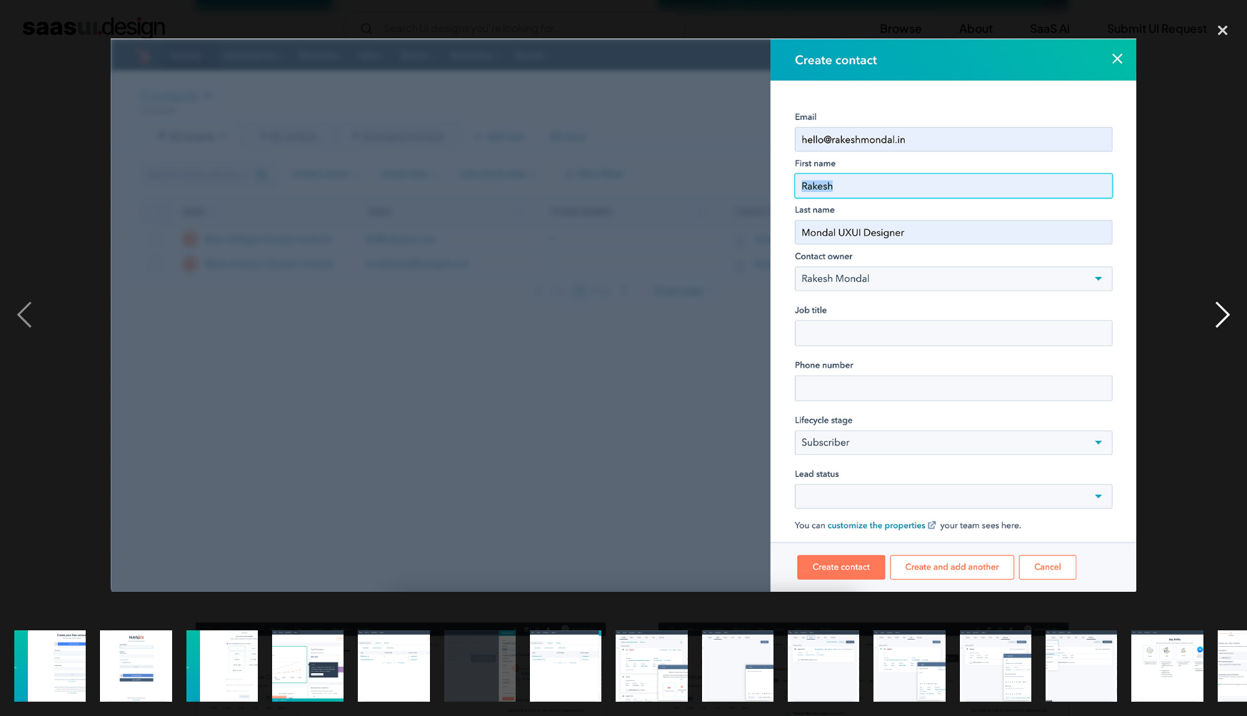
click at [1218, 306] on div "next image" at bounding box center [1222, 315] width 49 height 602
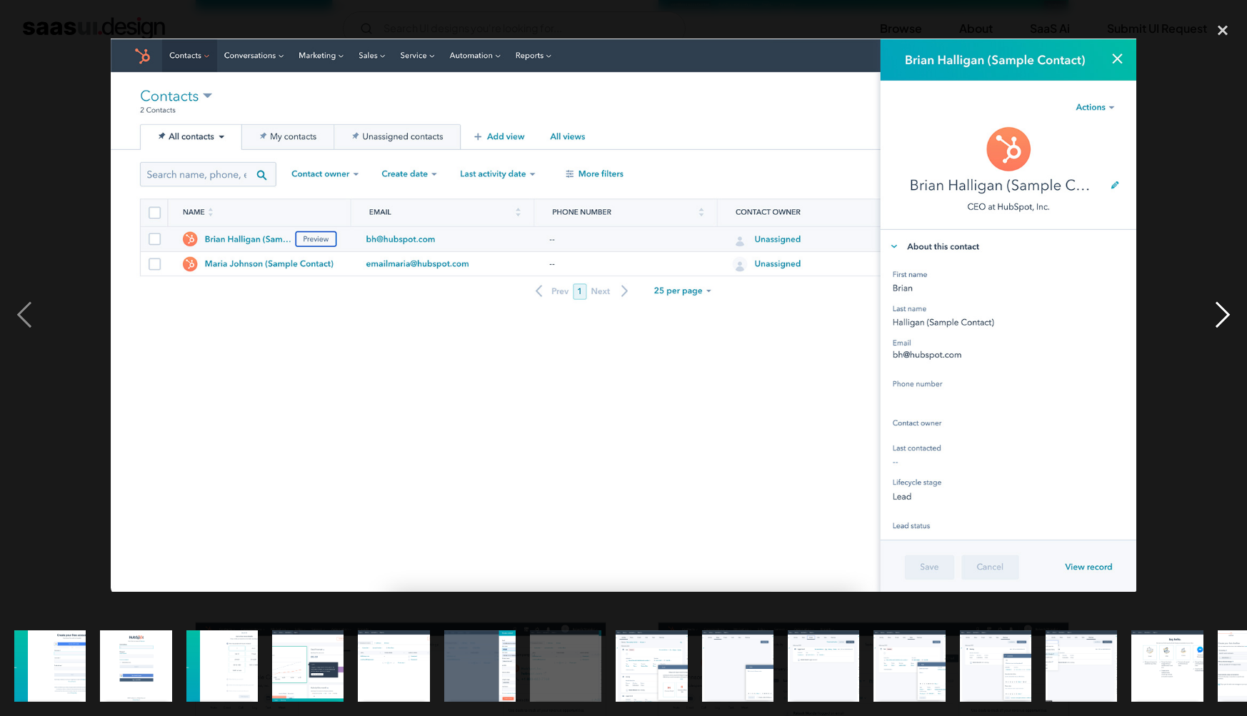
click at [1218, 306] on div "next image" at bounding box center [1222, 315] width 49 height 602
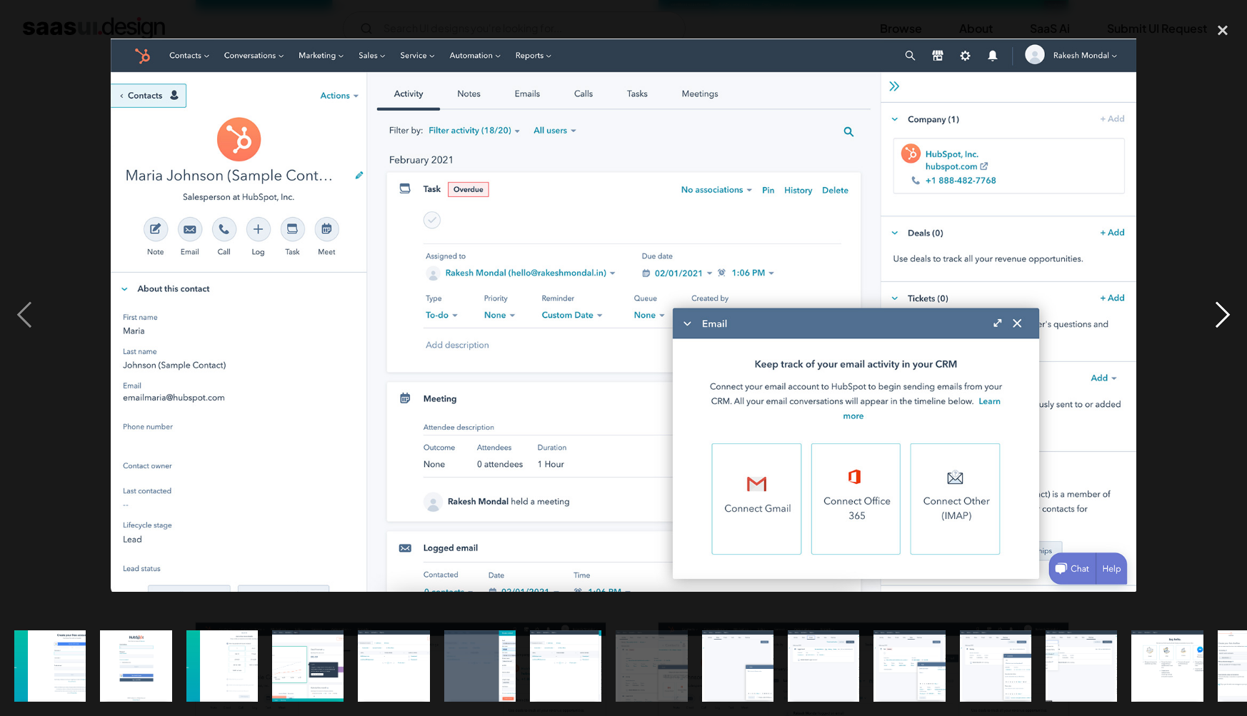
click at [1218, 301] on div "next image" at bounding box center [1222, 315] width 49 height 602
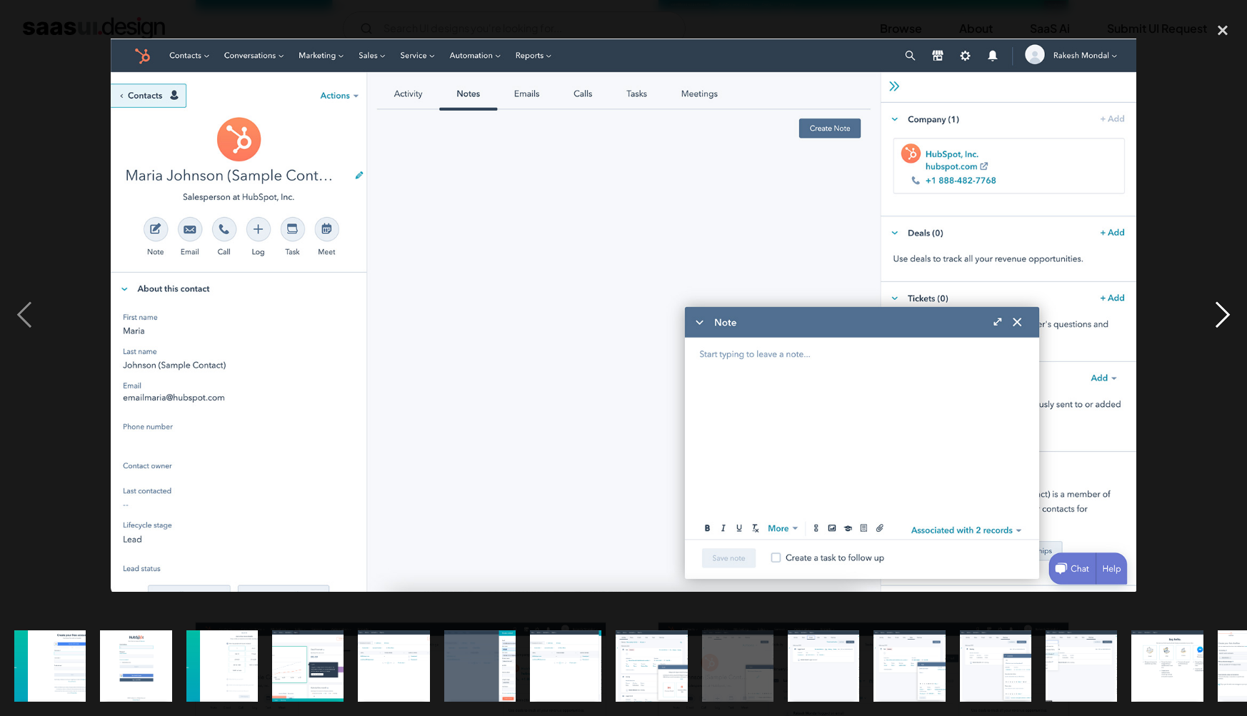
click at [1218, 301] on div "next image" at bounding box center [1222, 315] width 49 height 602
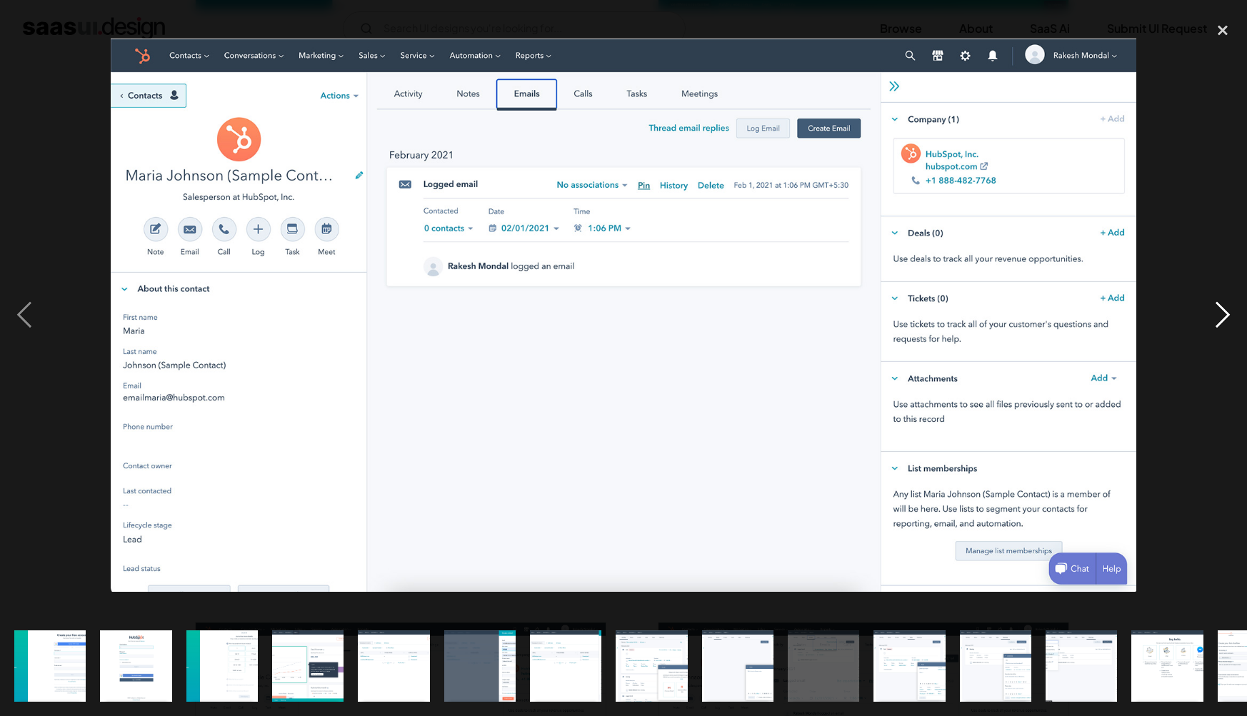
click at [1218, 301] on div "next image" at bounding box center [1222, 315] width 49 height 602
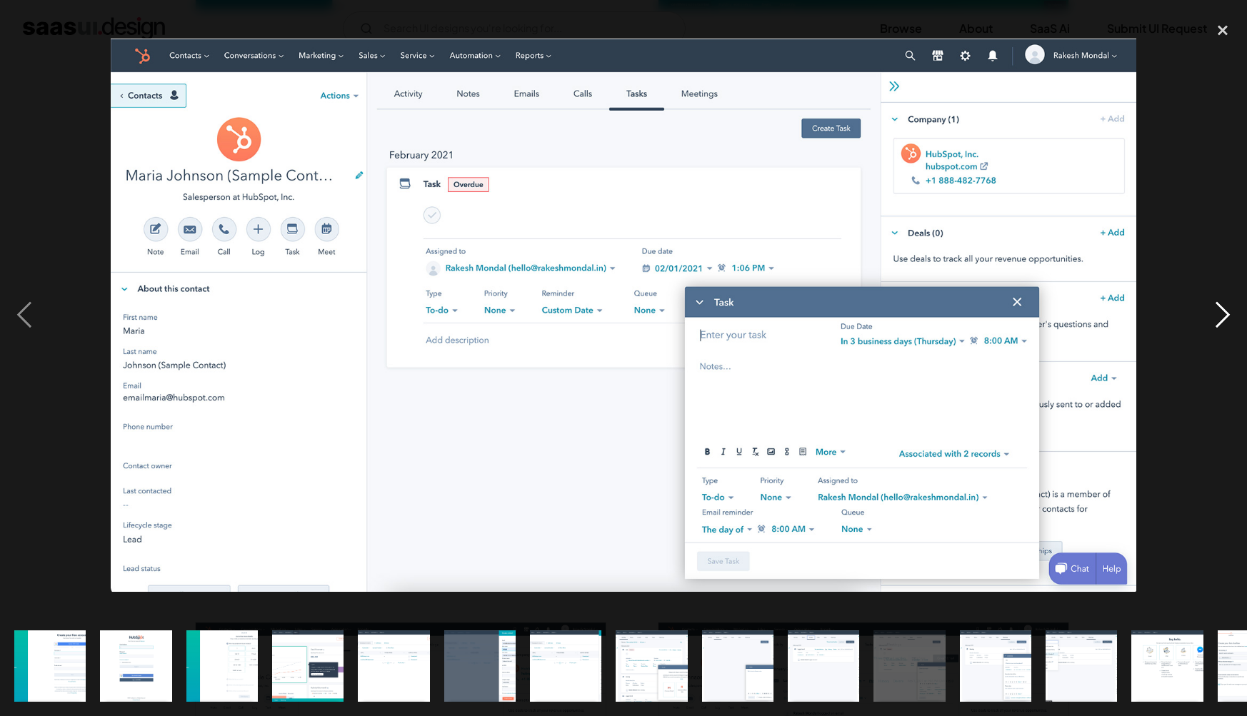
click at [1218, 301] on div "next image" at bounding box center [1222, 315] width 49 height 602
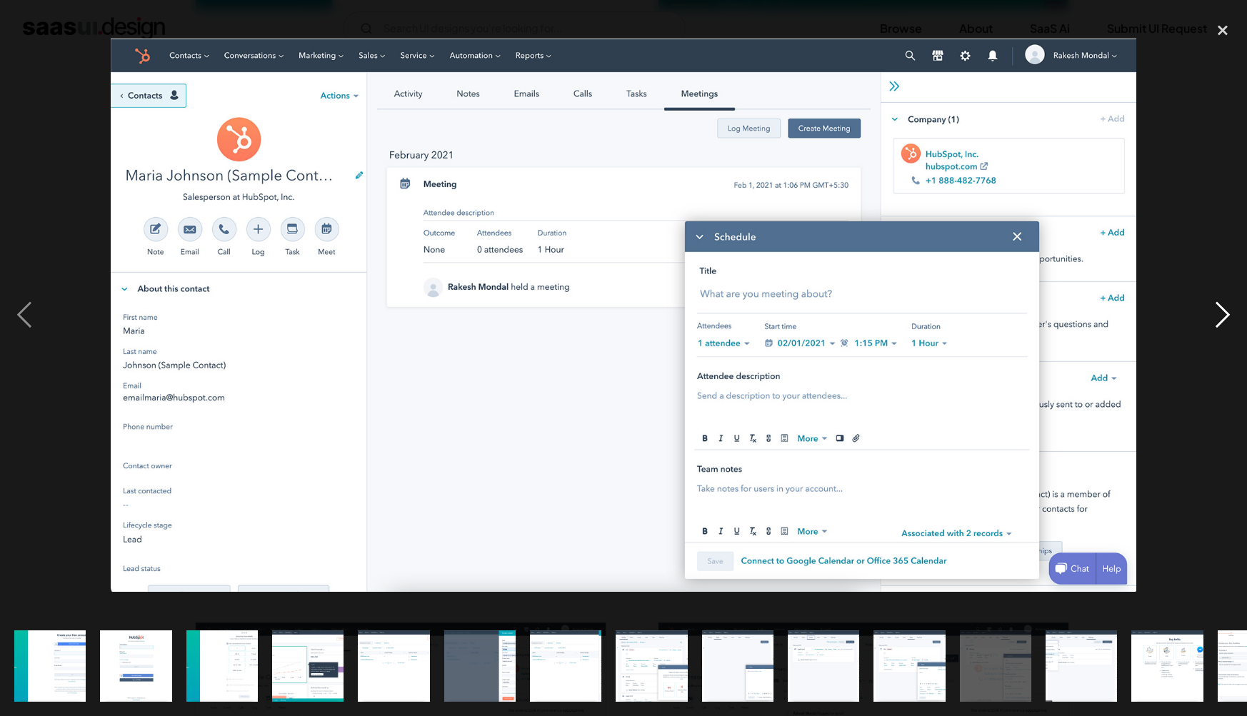
click at [1218, 301] on div "next image" at bounding box center [1222, 315] width 49 height 602
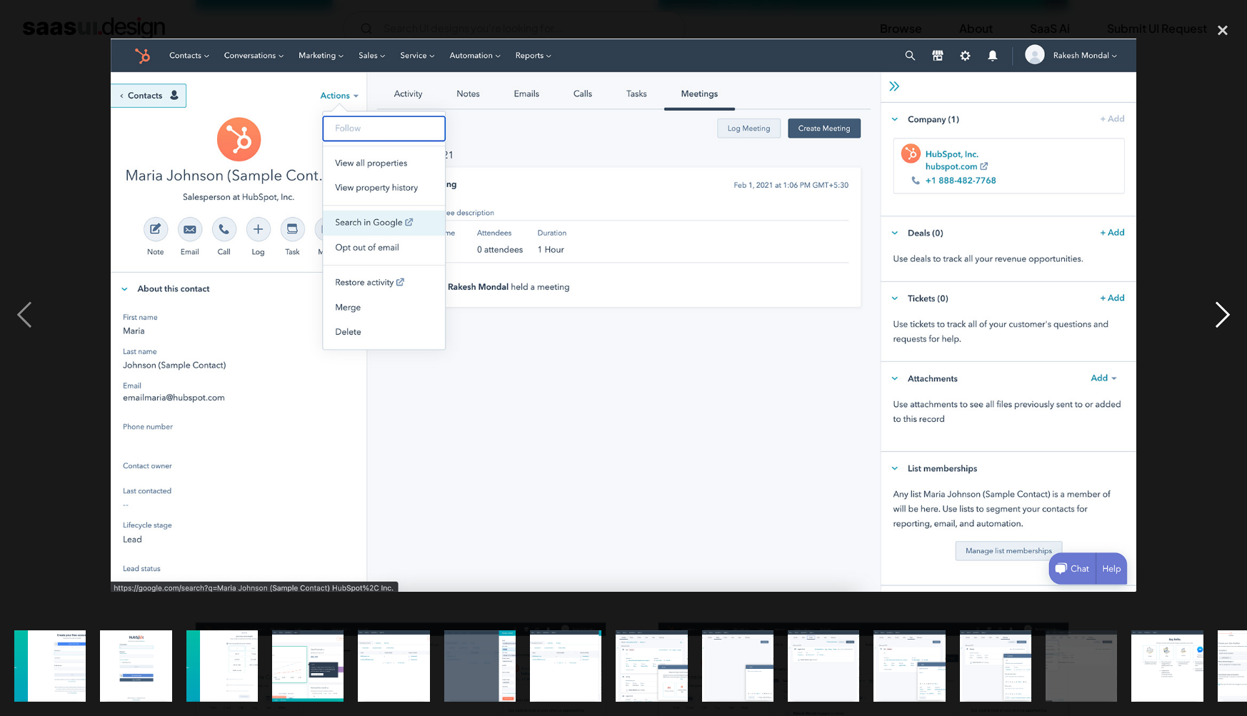
click at [1218, 301] on div "next image" at bounding box center [1222, 315] width 49 height 602
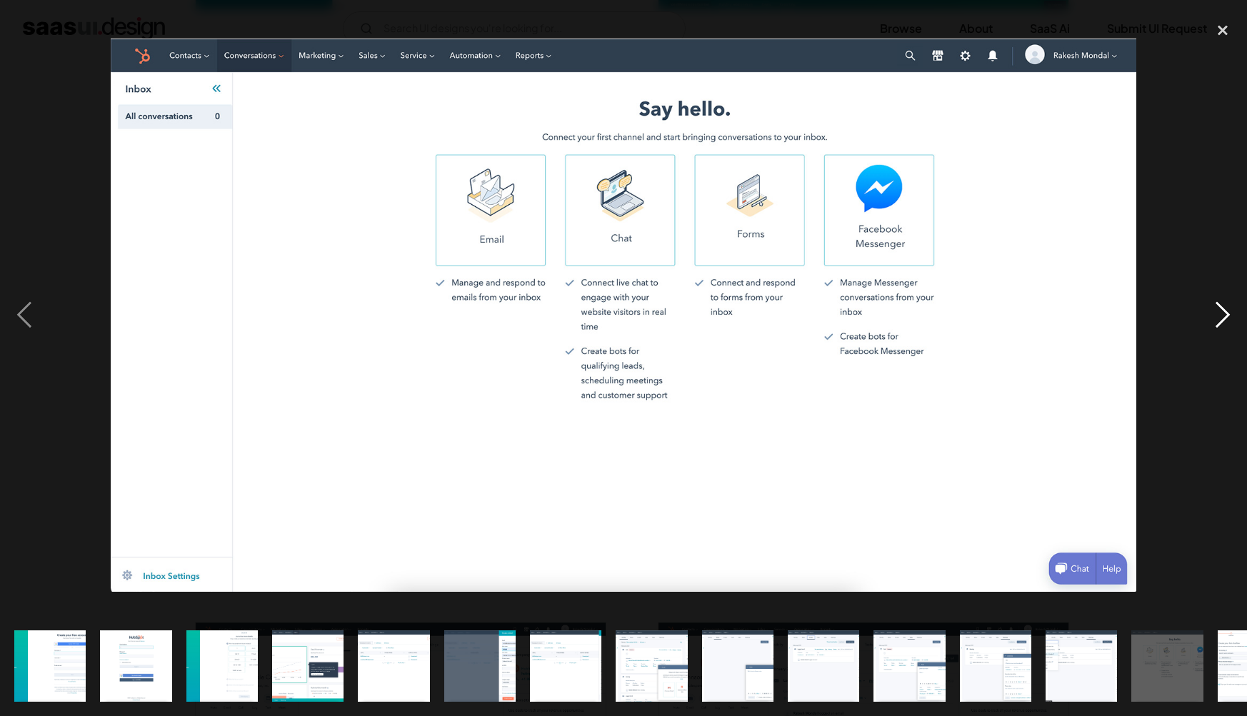
click at [1218, 301] on div "next image" at bounding box center [1222, 315] width 49 height 602
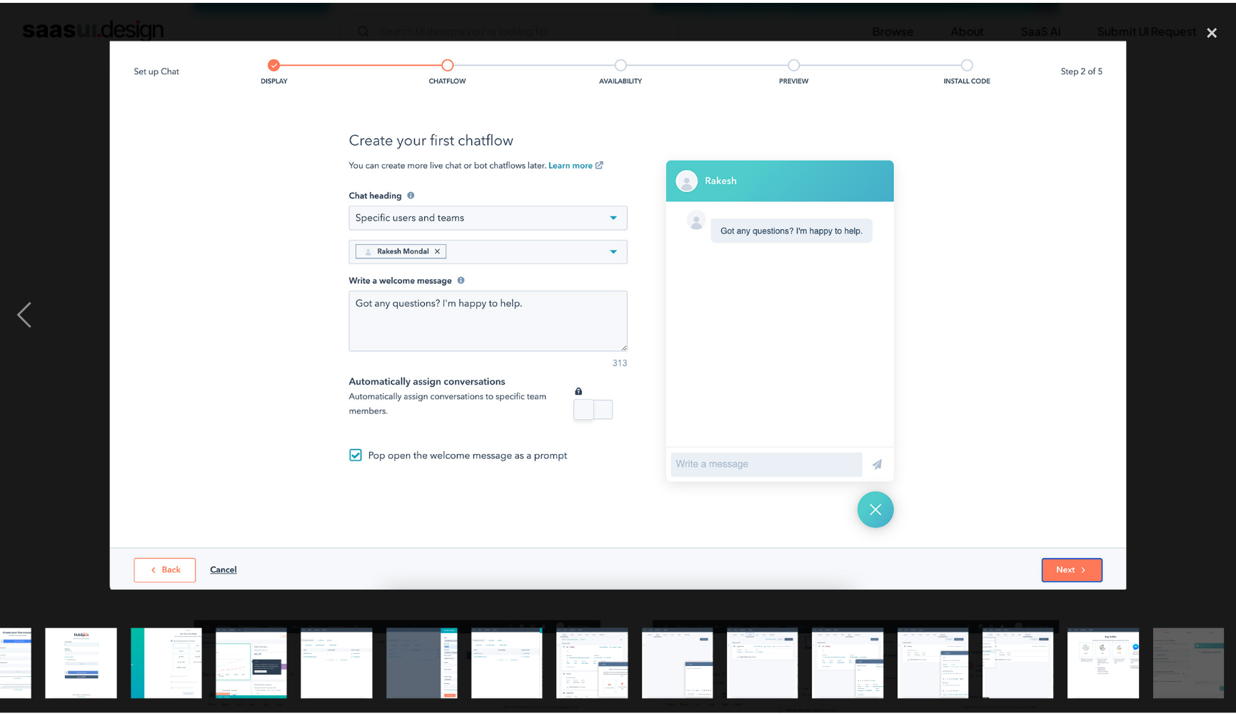
scroll to position [0, 56]
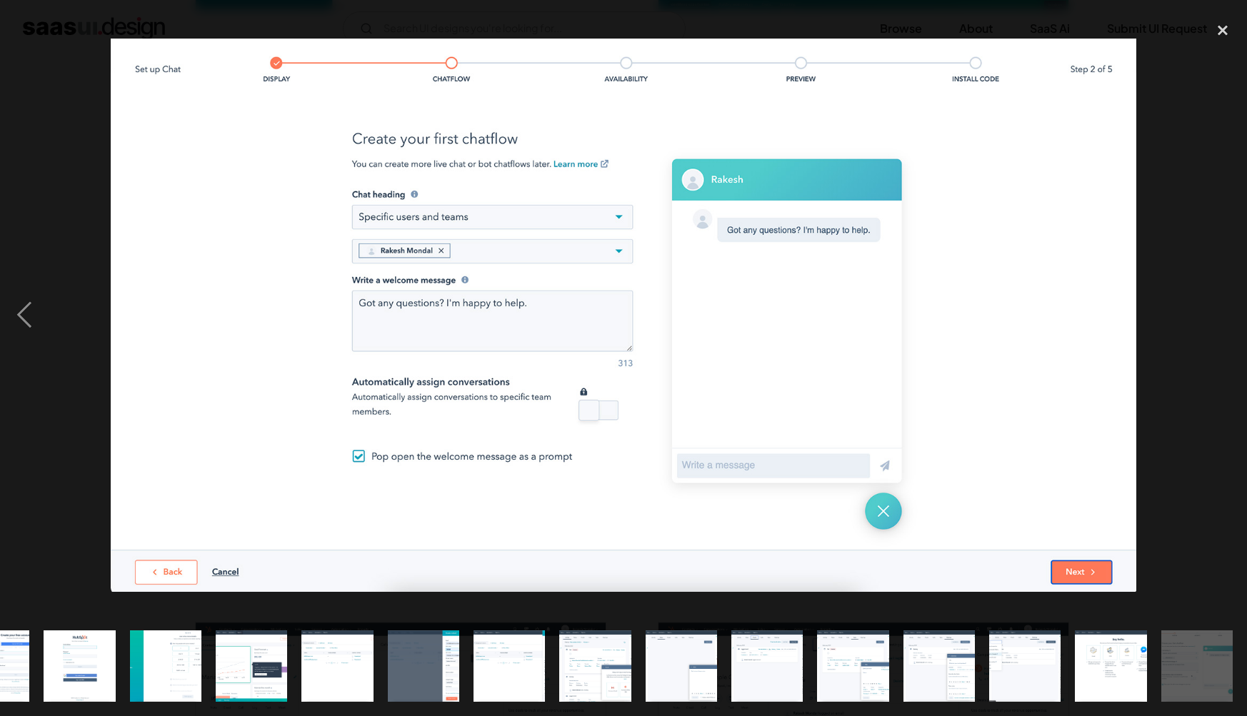
click at [1218, 301] on div "next image" at bounding box center [1222, 315] width 49 height 602
click at [1223, 34] on div "close lightbox" at bounding box center [1222, 29] width 49 height 31
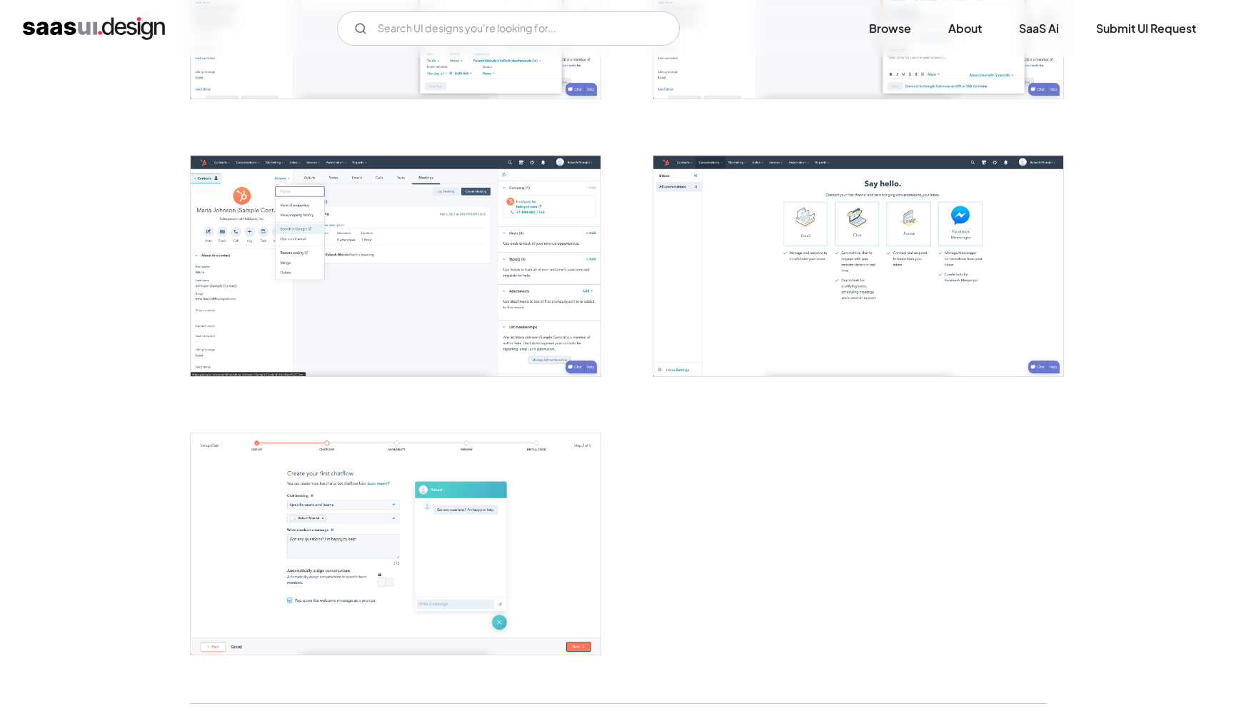
scroll to position [1854, 0]
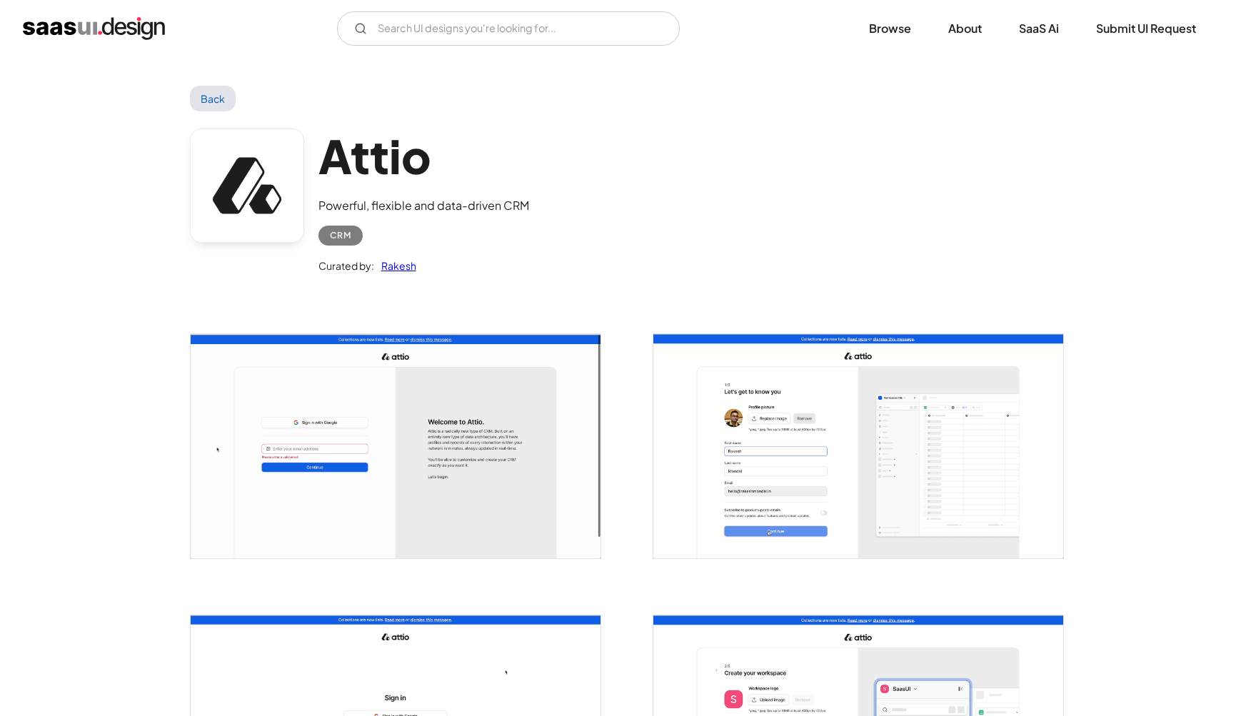
click at [355, 476] on img "open lightbox" at bounding box center [396, 446] width 410 height 224
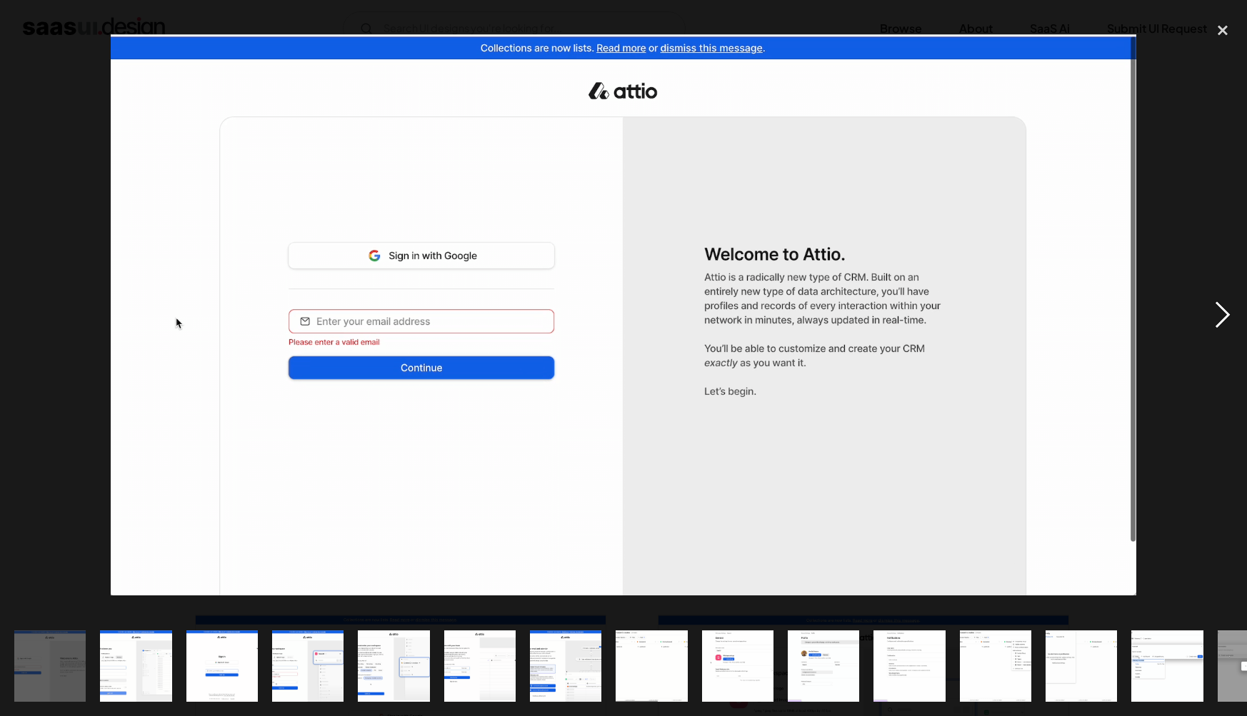
click at [1231, 308] on div "next image" at bounding box center [1222, 315] width 49 height 602
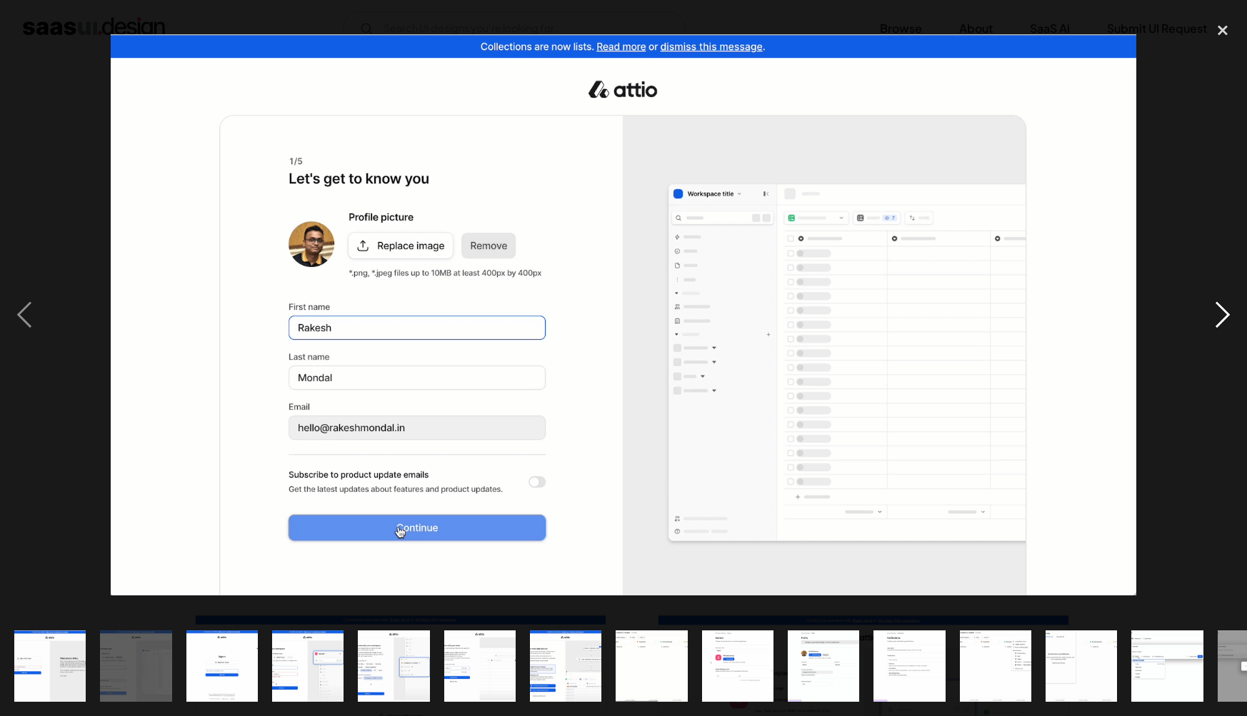
click at [1231, 307] on div "next image" at bounding box center [1222, 315] width 49 height 602
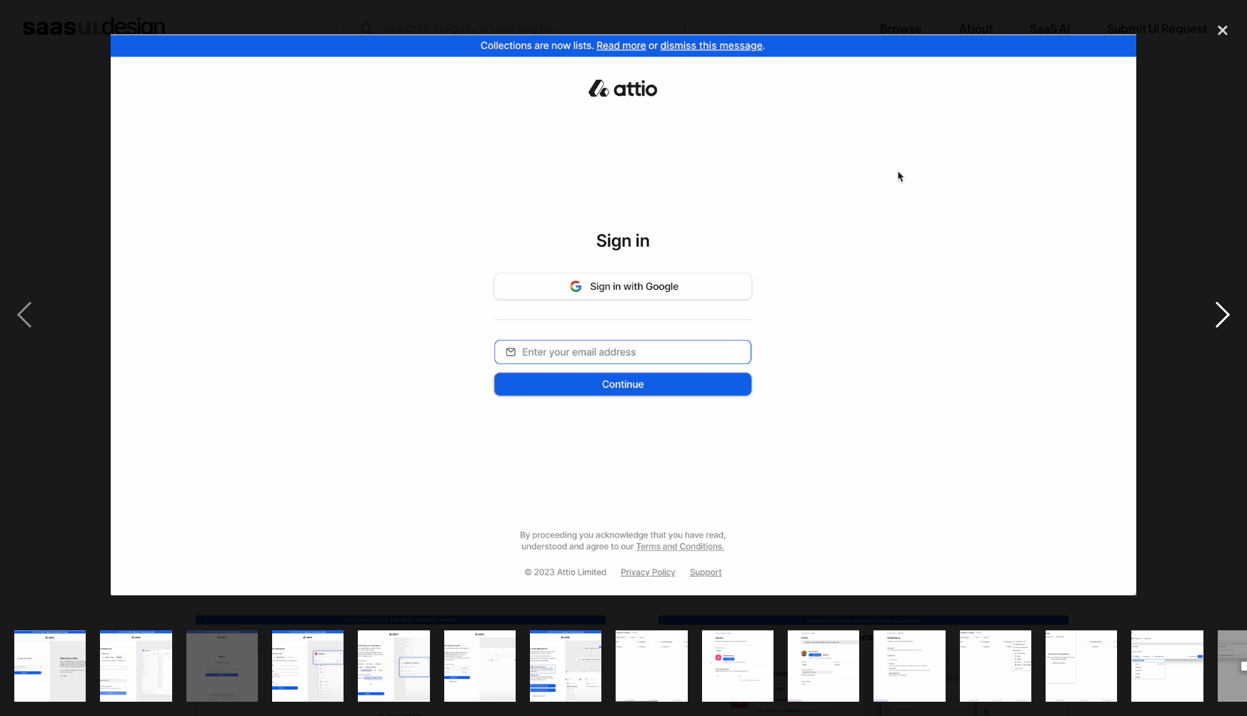
click at [1231, 307] on div "next image" at bounding box center [1222, 315] width 49 height 602
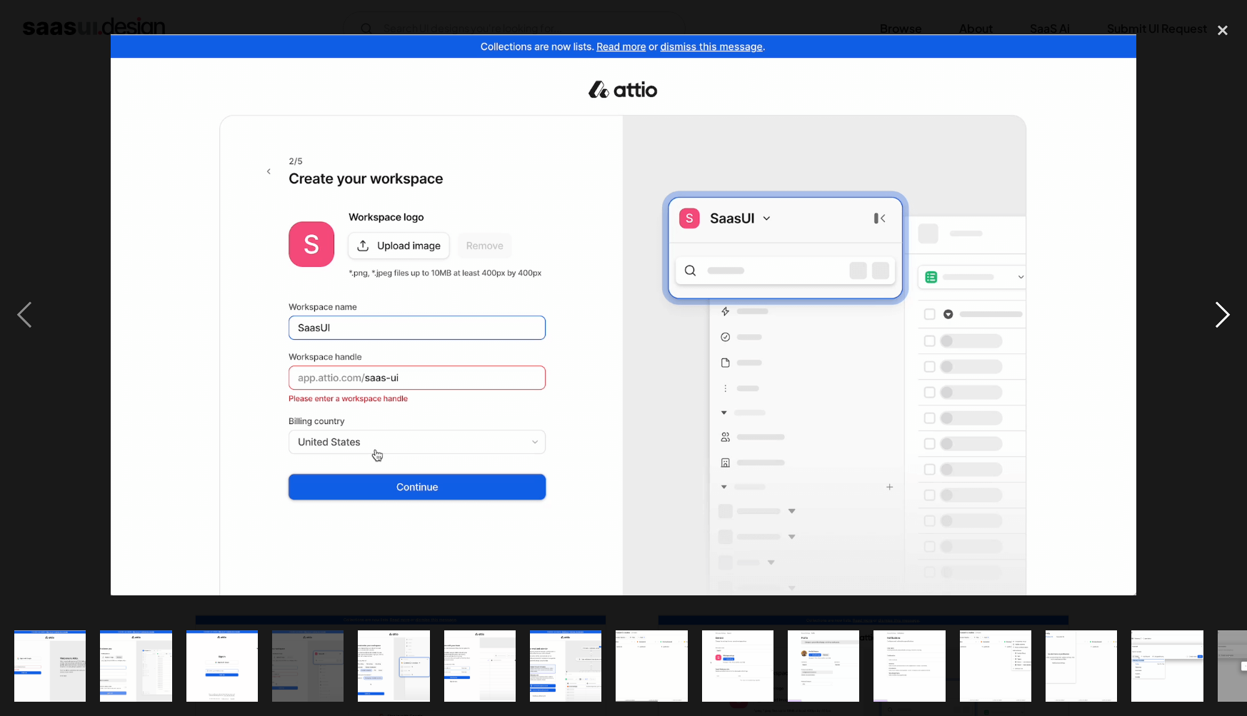
click at [1231, 307] on div "next image" at bounding box center [1222, 315] width 49 height 602
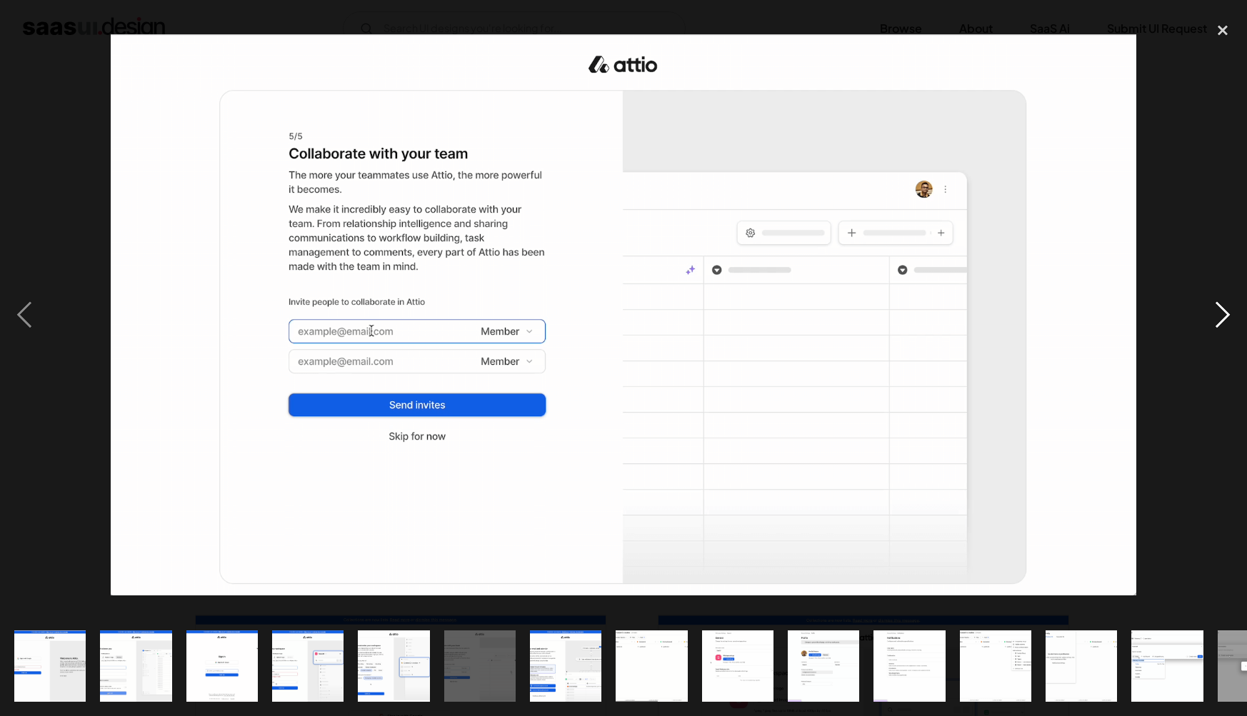
click at [1231, 307] on div "next image" at bounding box center [1222, 315] width 49 height 602
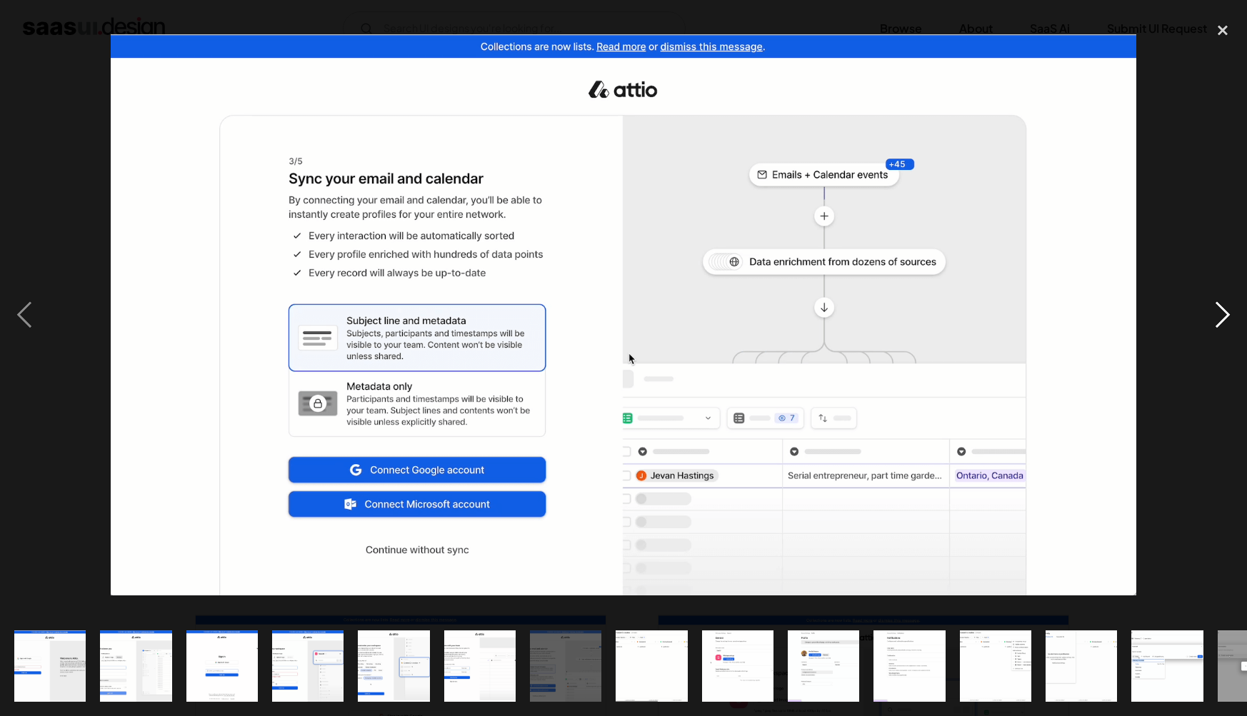
click at [1231, 307] on div "next image" at bounding box center [1222, 315] width 49 height 602
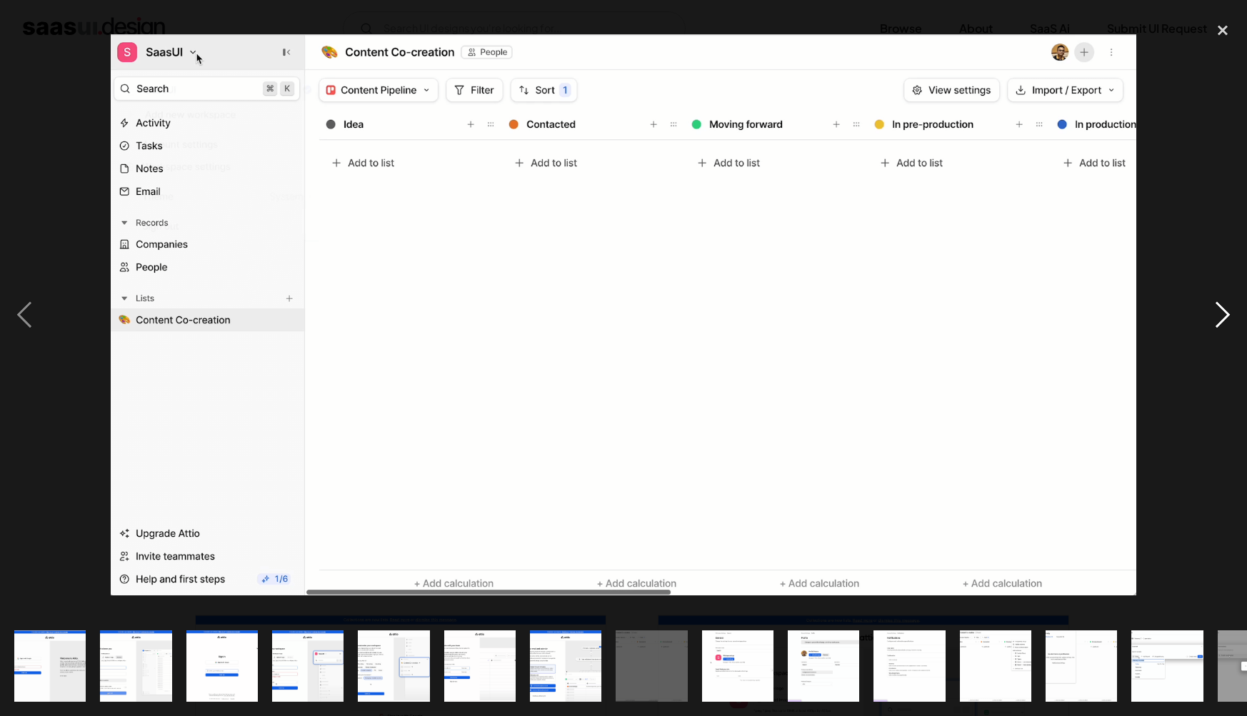
click at [1231, 307] on div "next image" at bounding box center [1222, 315] width 49 height 602
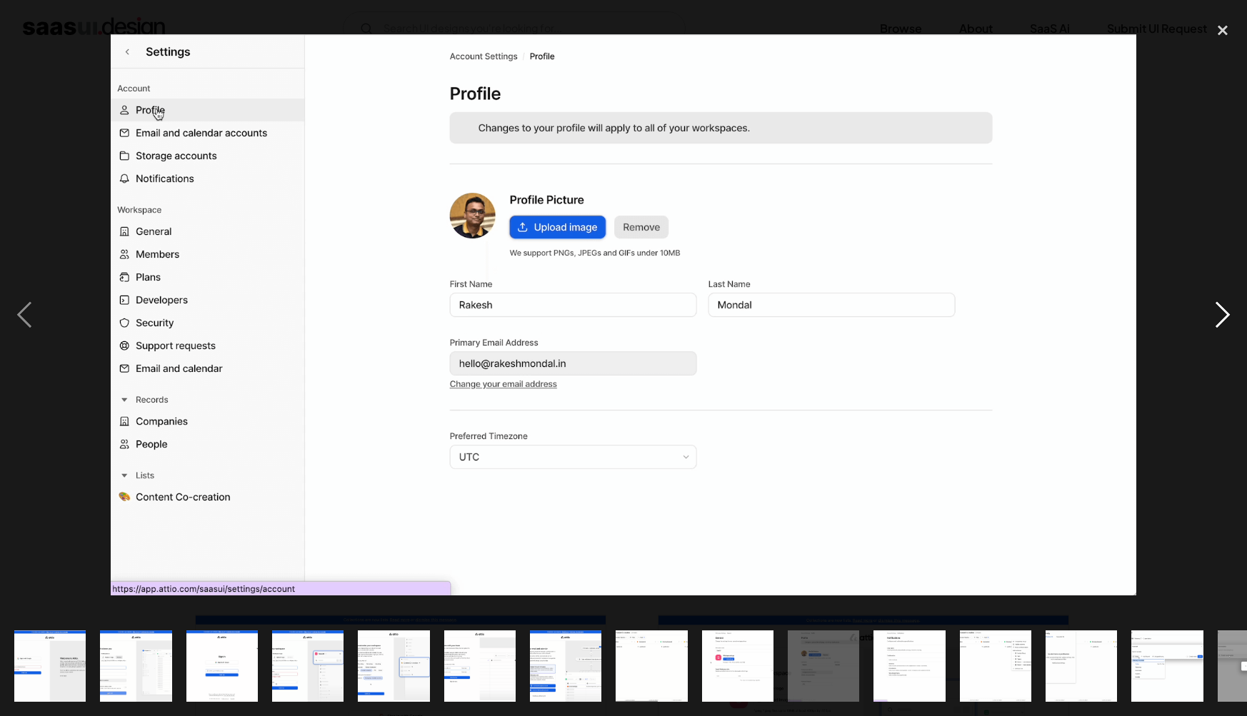
click at [1231, 306] on div "next image" at bounding box center [1222, 315] width 49 height 602
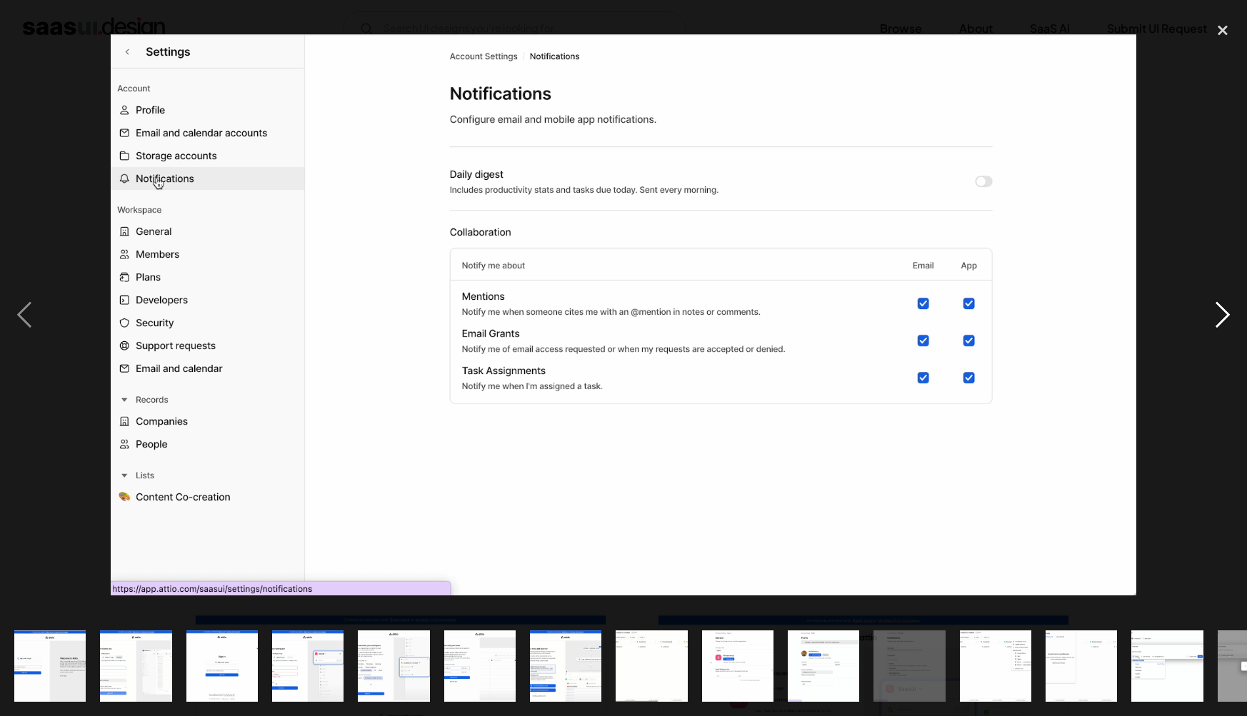
click at [1231, 306] on div "next image" at bounding box center [1222, 315] width 49 height 602
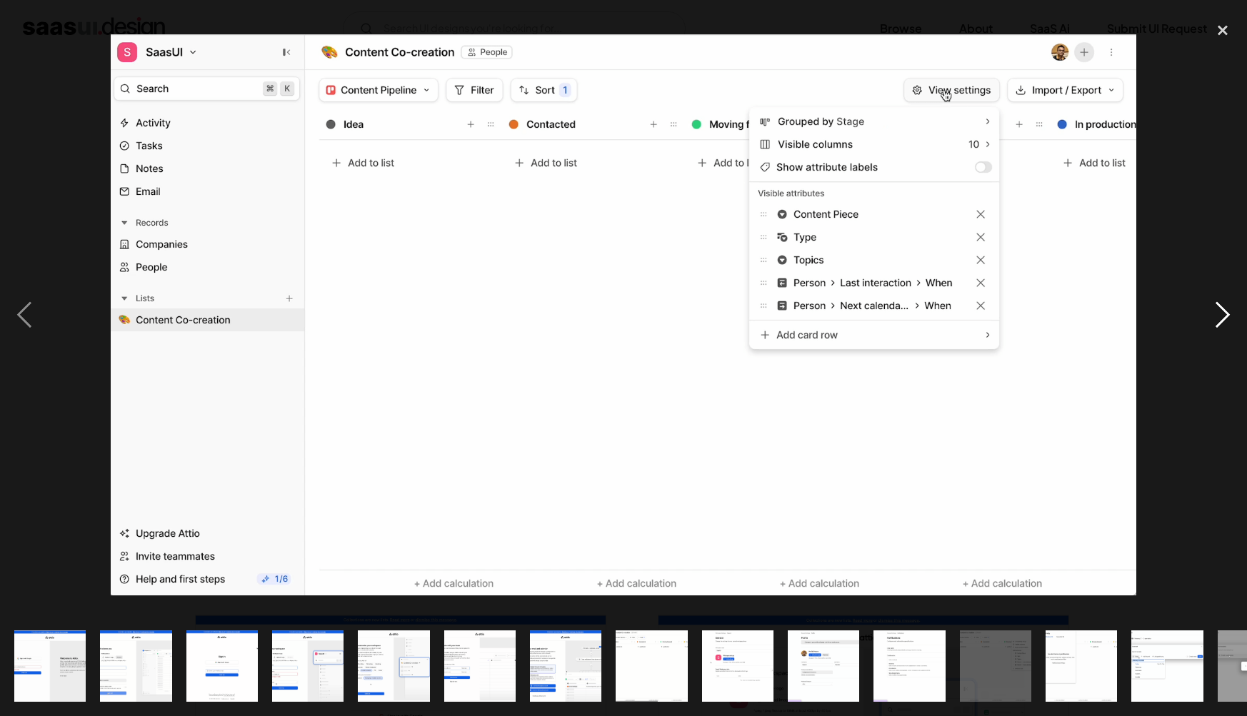
click at [1231, 306] on div "next image" at bounding box center [1222, 315] width 49 height 602
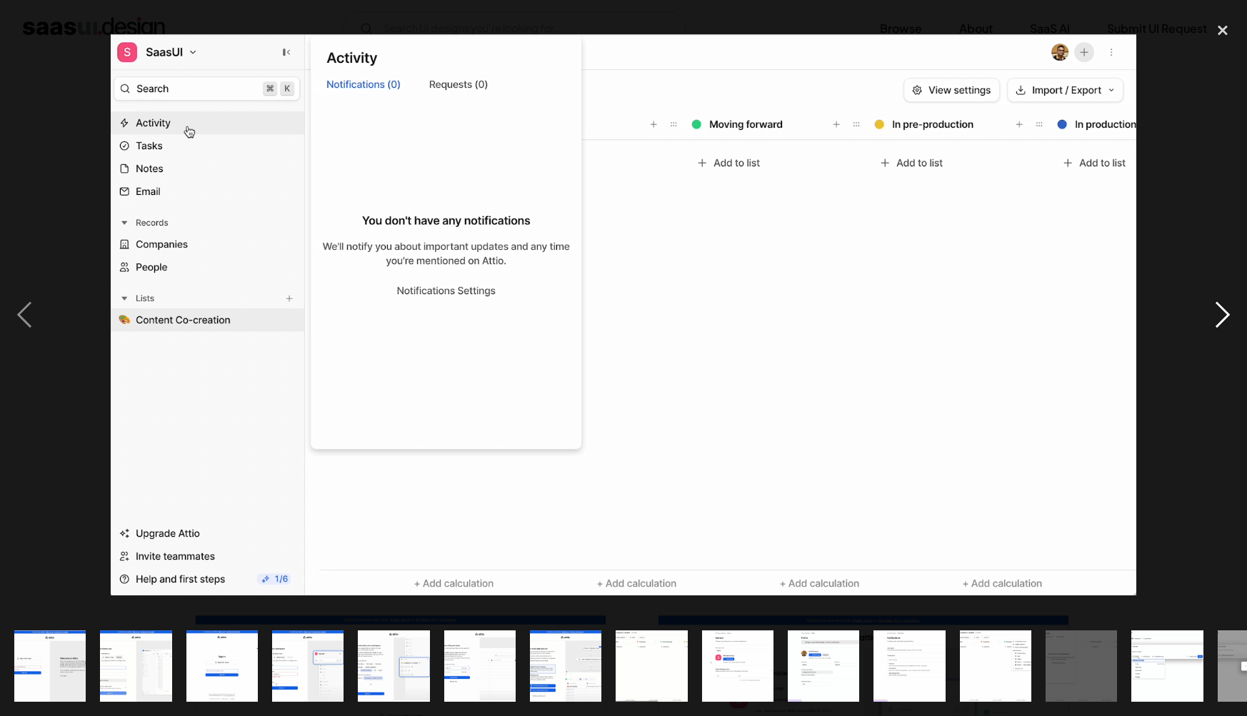
click at [1231, 306] on div "next image" at bounding box center [1222, 315] width 49 height 602
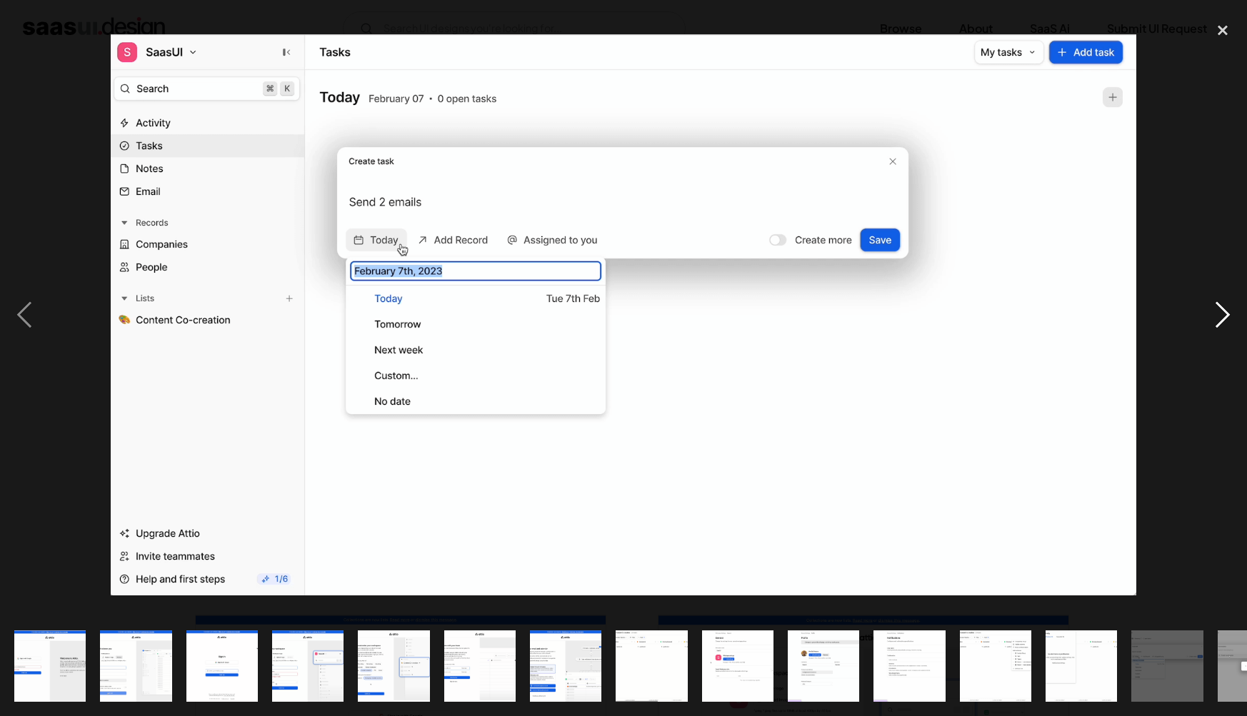
click at [1231, 306] on div "next image" at bounding box center [1222, 315] width 49 height 602
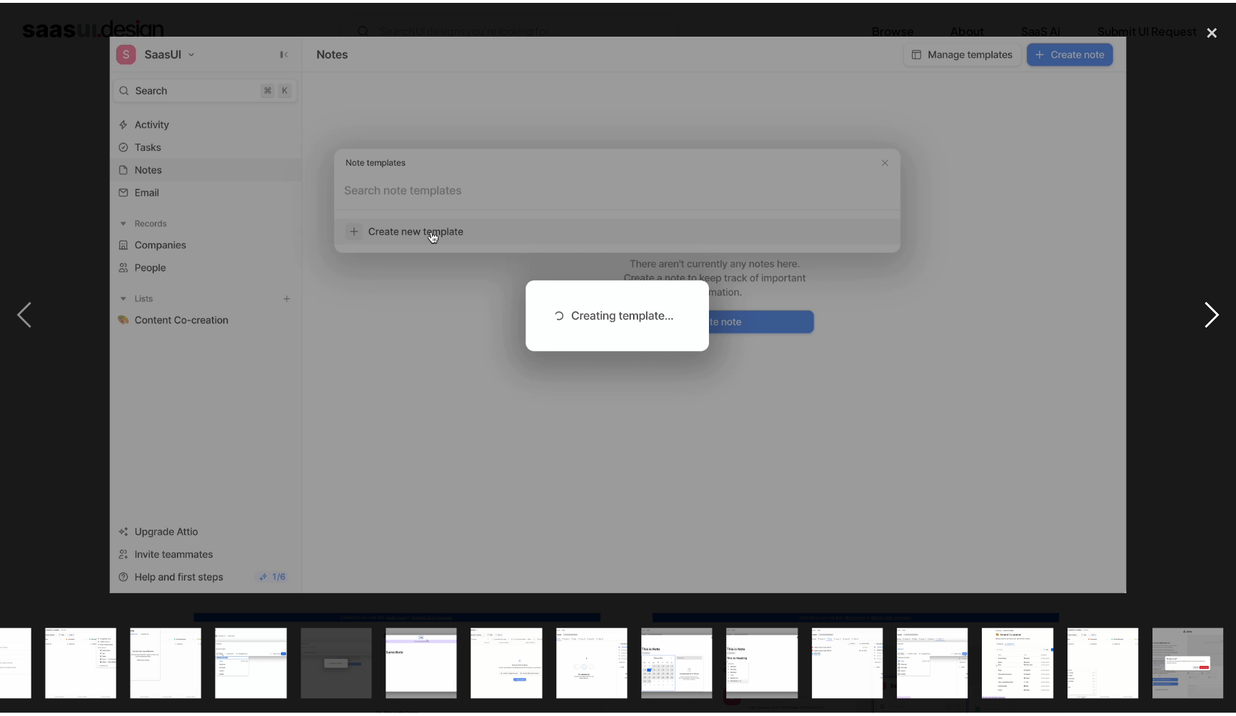
scroll to position [0, 916]
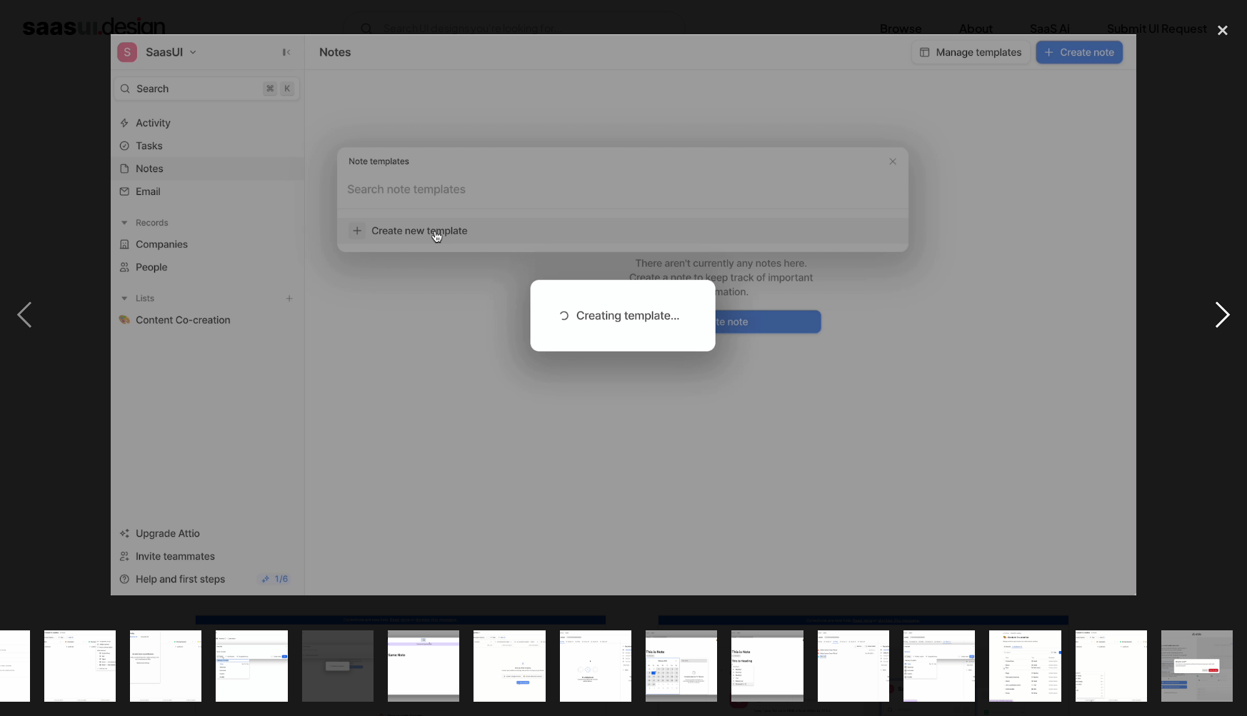
click at [1231, 306] on div "next image" at bounding box center [1222, 315] width 49 height 602
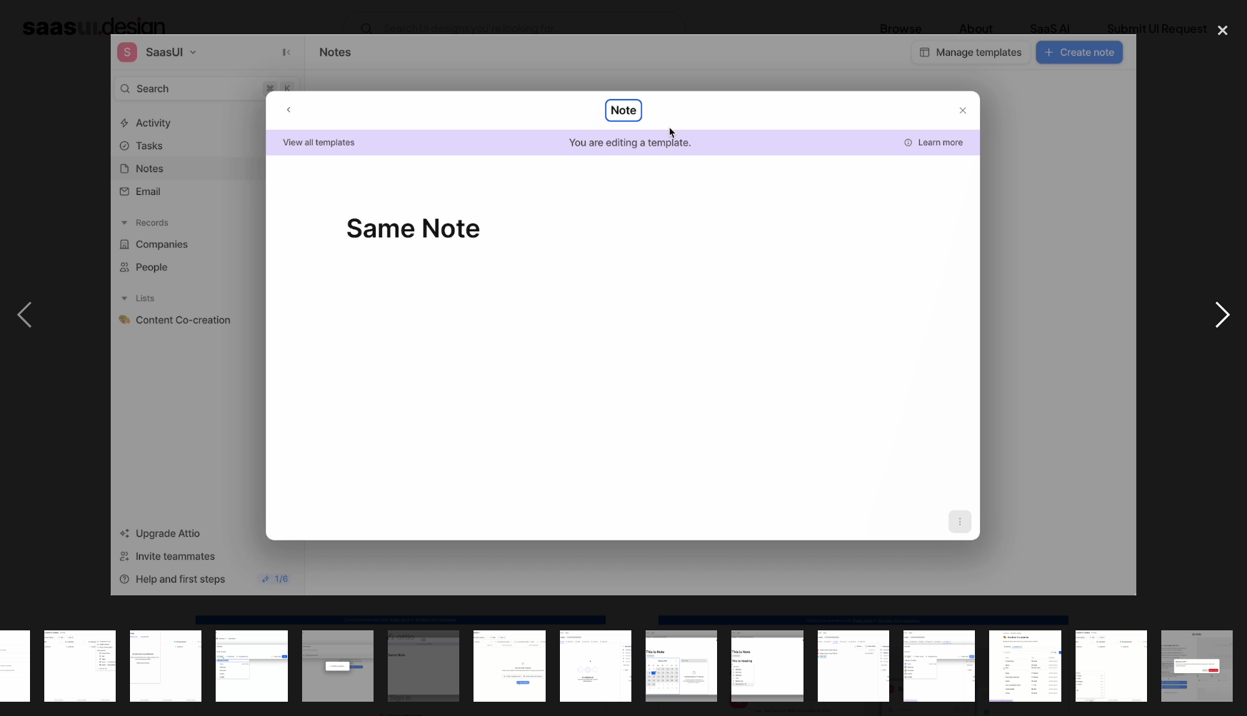
click at [1231, 306] on div "next image" at bounding box center [1222, 315] width 49 height 602
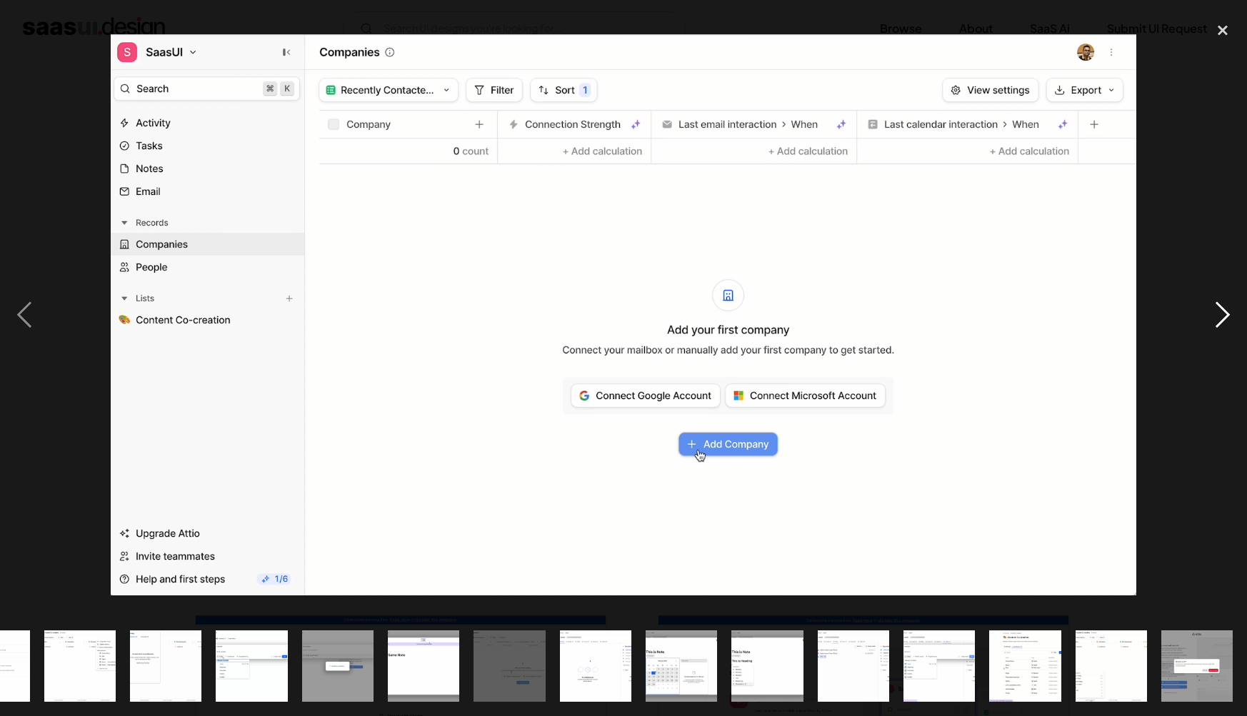
click at [1230, 304] on div "next image" at bounding box center [1222, 315] width 49 height 602
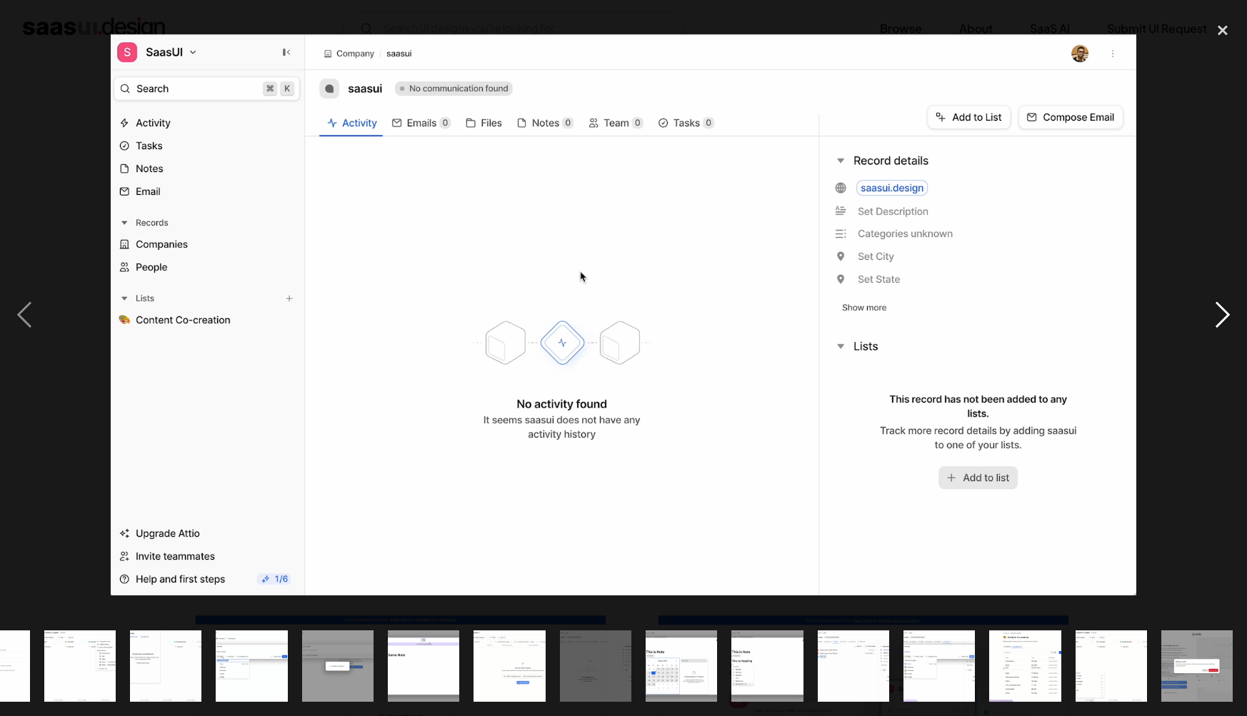
click at [1218, 304] on div "next image" at bounding box center [1222, 315] width 49 height 602
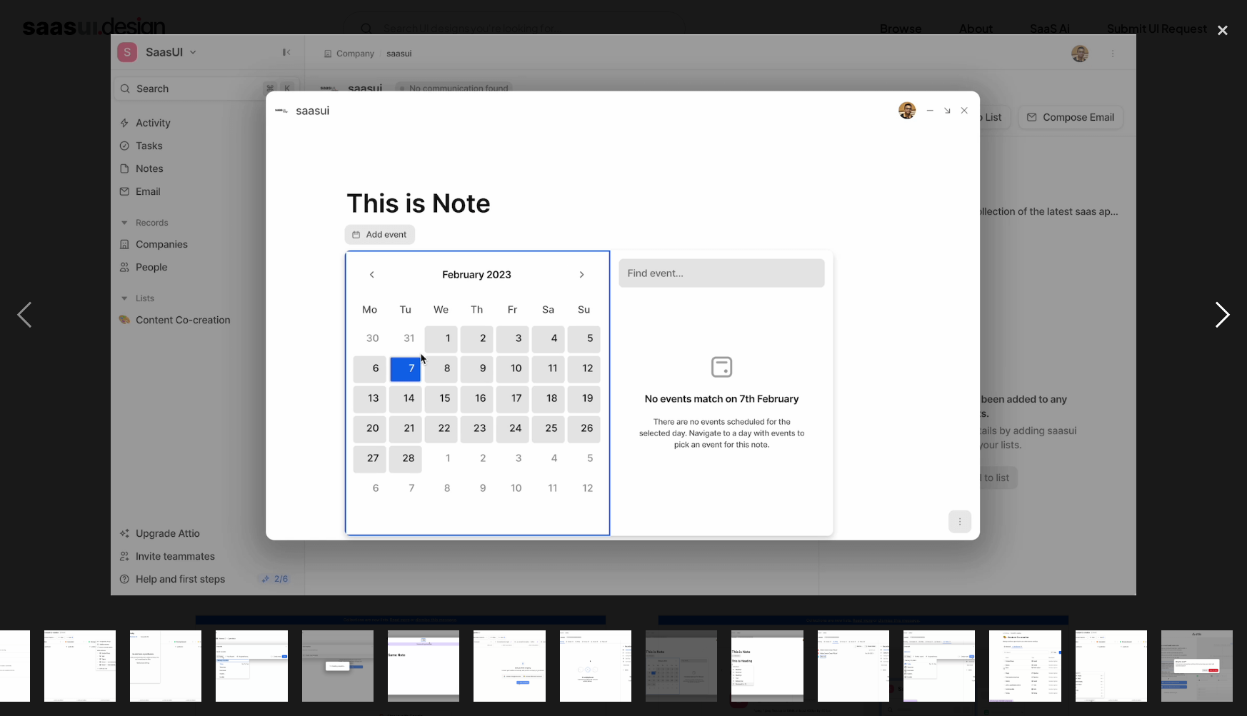
click at [1218, 304] on div "next image" at bounding box center [1222, 315] width 49 height 602
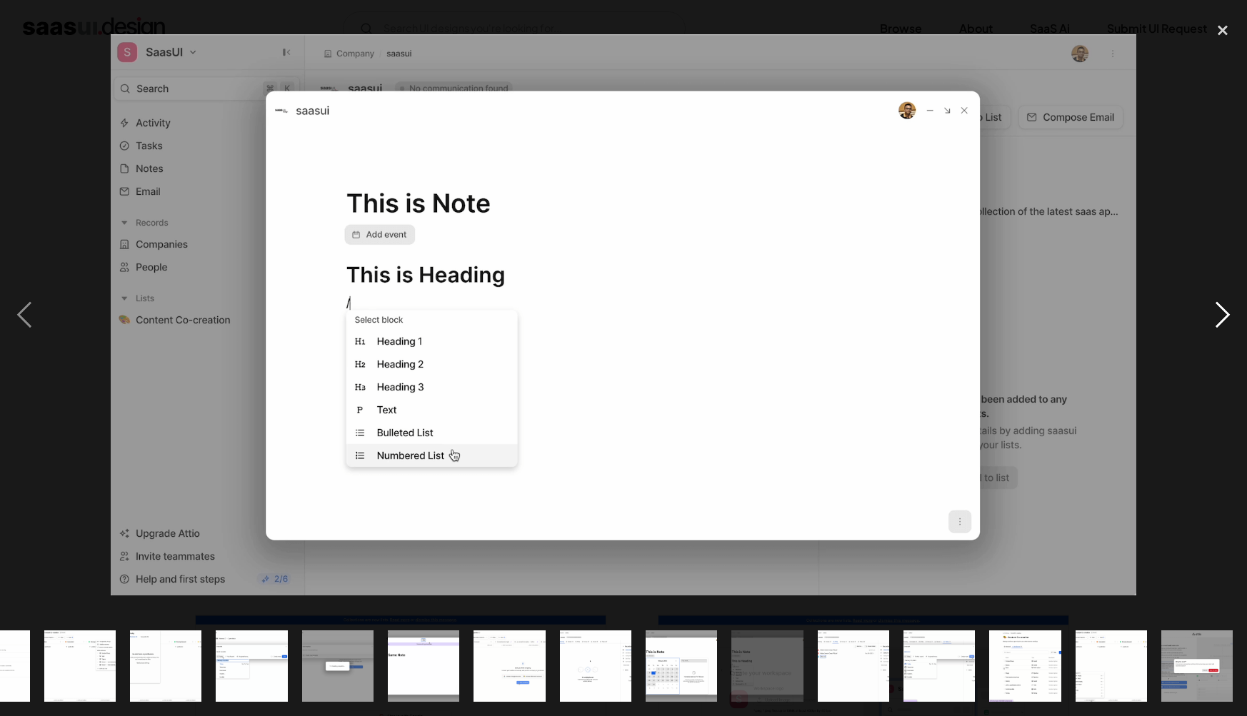
click at [1218, 304] on div "next image" at bounding box center [1222, 315] width 49 height 602
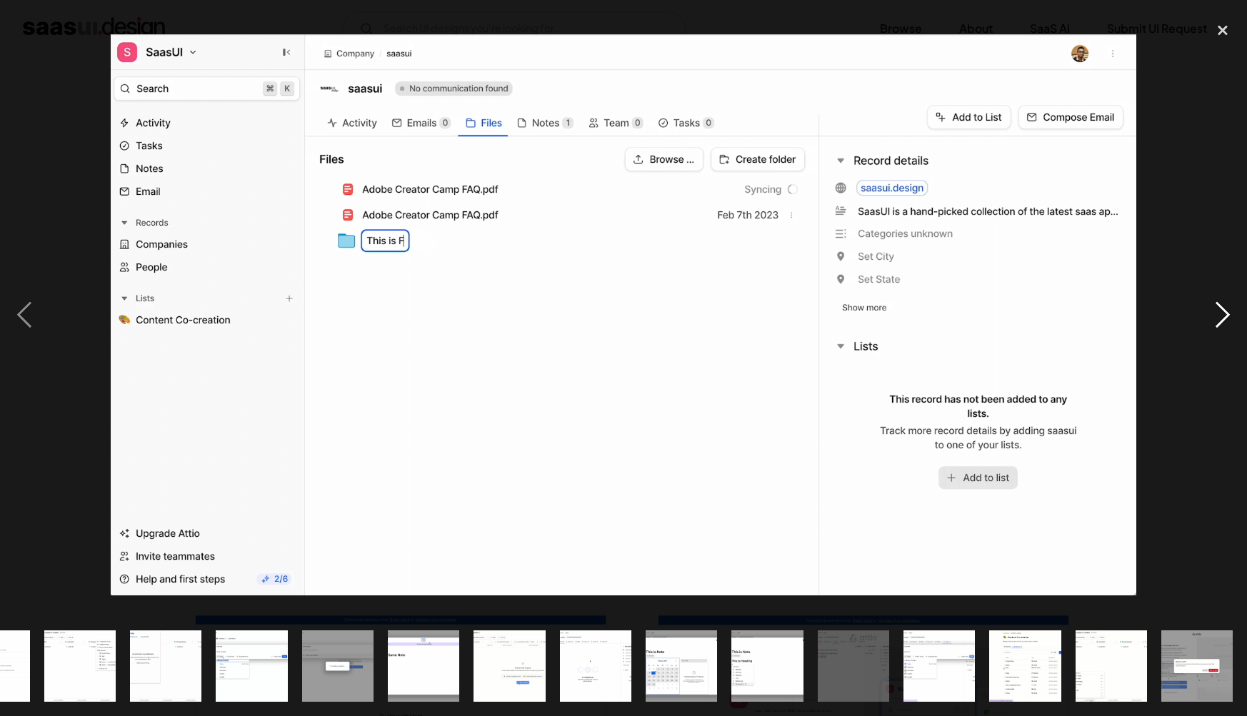
click at [1218, 304] on div "next image" at bounding box center [1222, 315] width 49 height 602
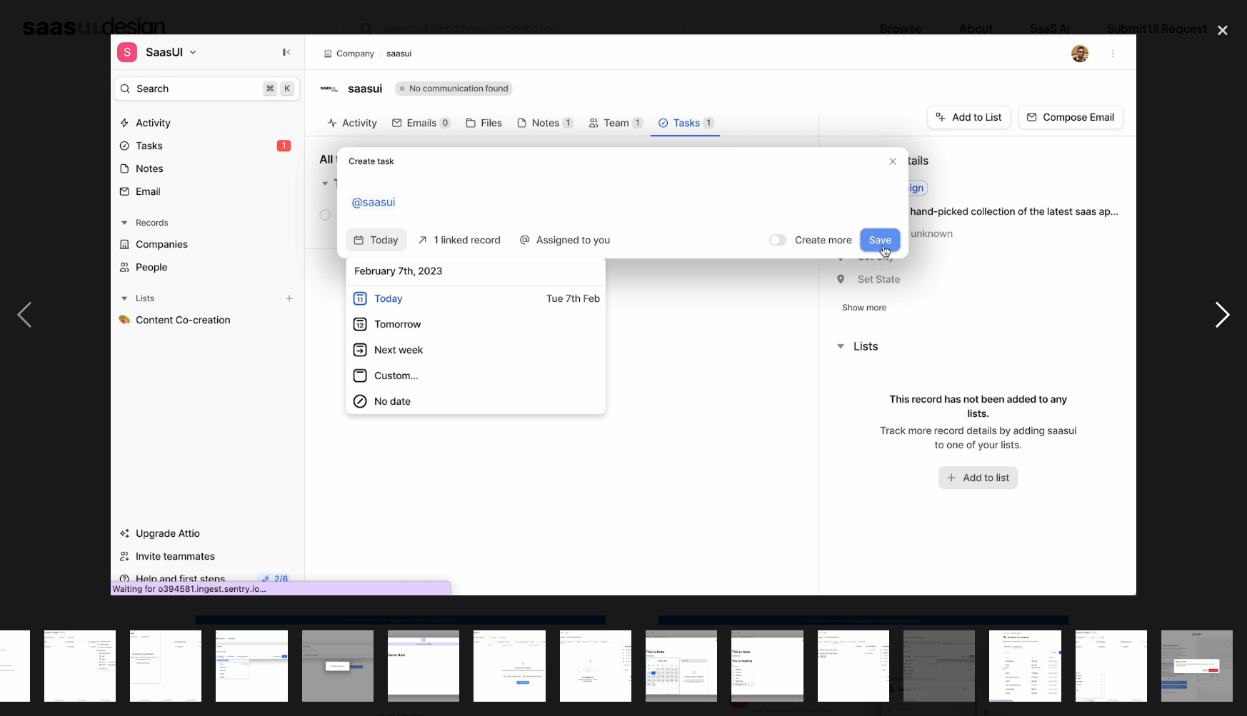
click at [1218, 304] on div "next image" at bounding box center [1222, 315] width 49 height 602
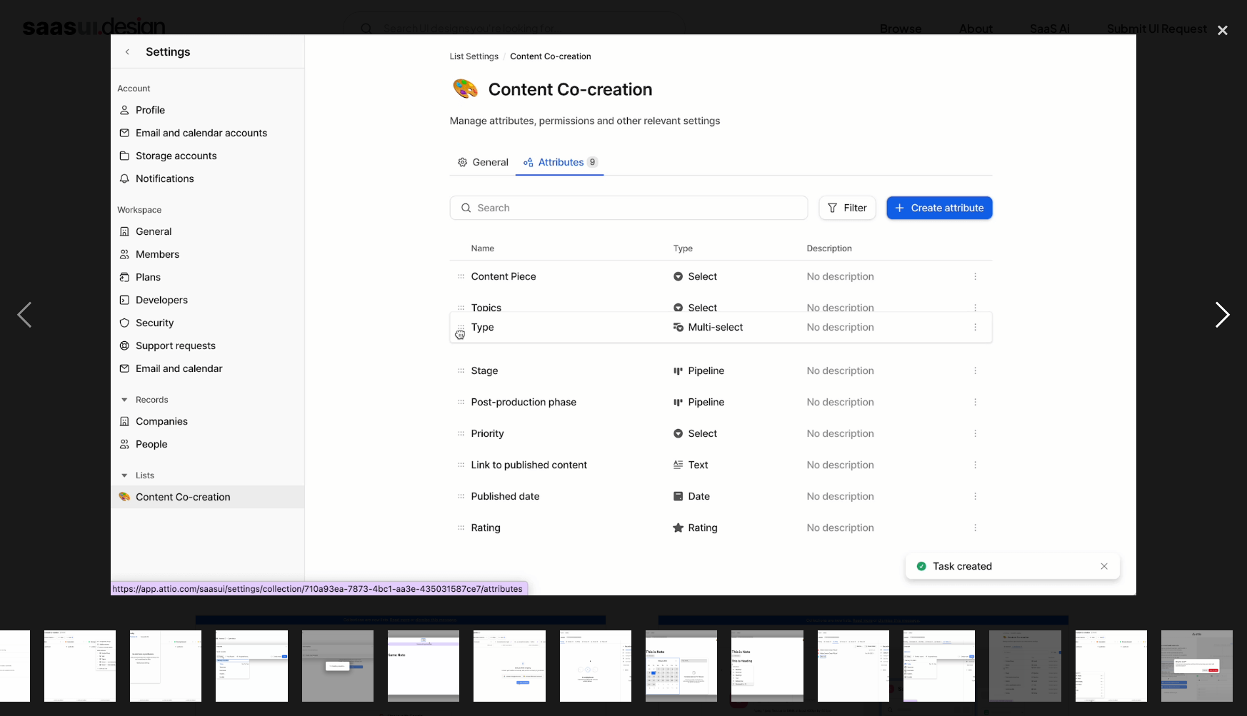
click at [1218, 304] on div "next image" at bounding box center [1222, 315] width 49 height 602
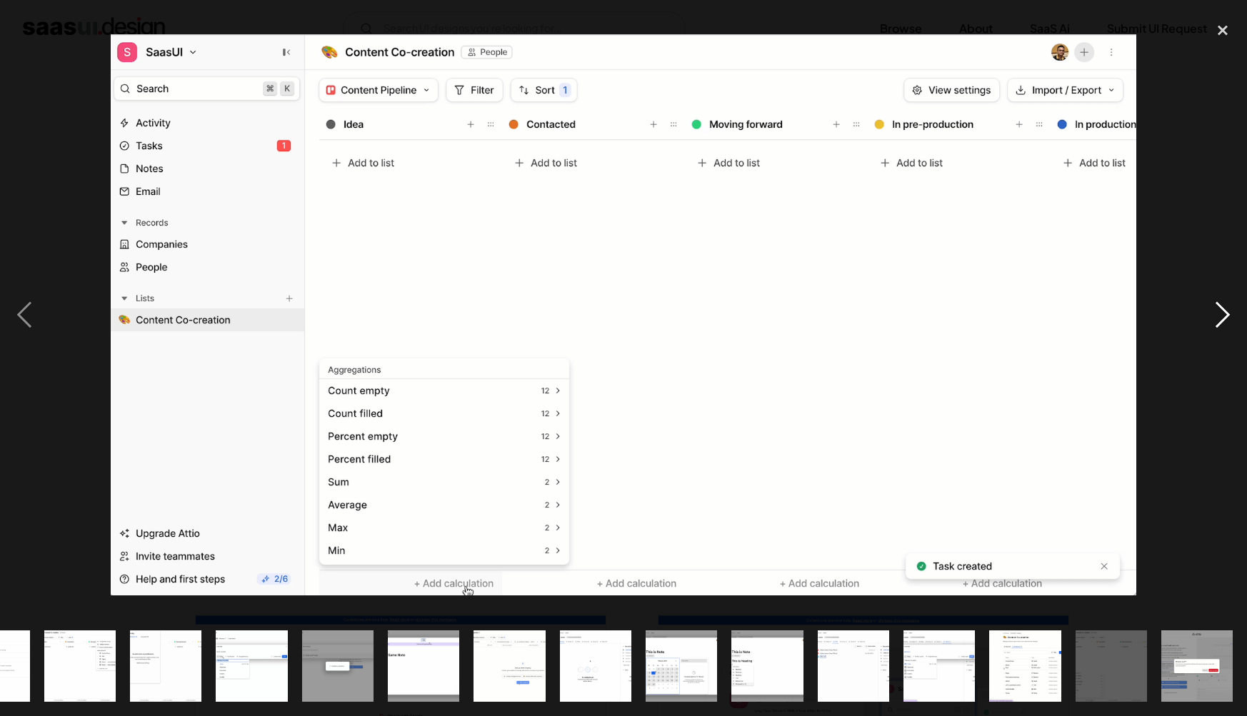
click at [1218, 304] on div "next image" at bounding box center [1222, 315] width 49 height 602
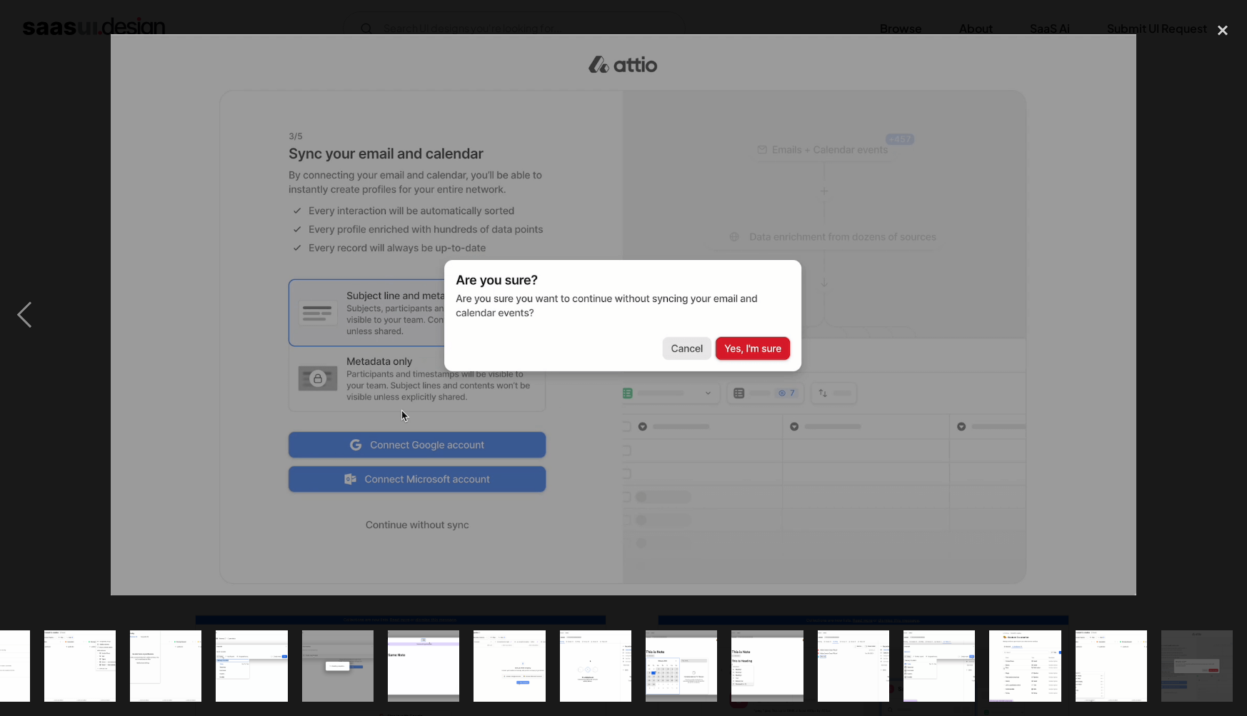
click at [1218, 304] on div "next image" at bounding box center [1222, 315] width 49 height 602
click at [1200, 30] on div "close lightbox" at bounding box center [1222, 29] width 49 height 31
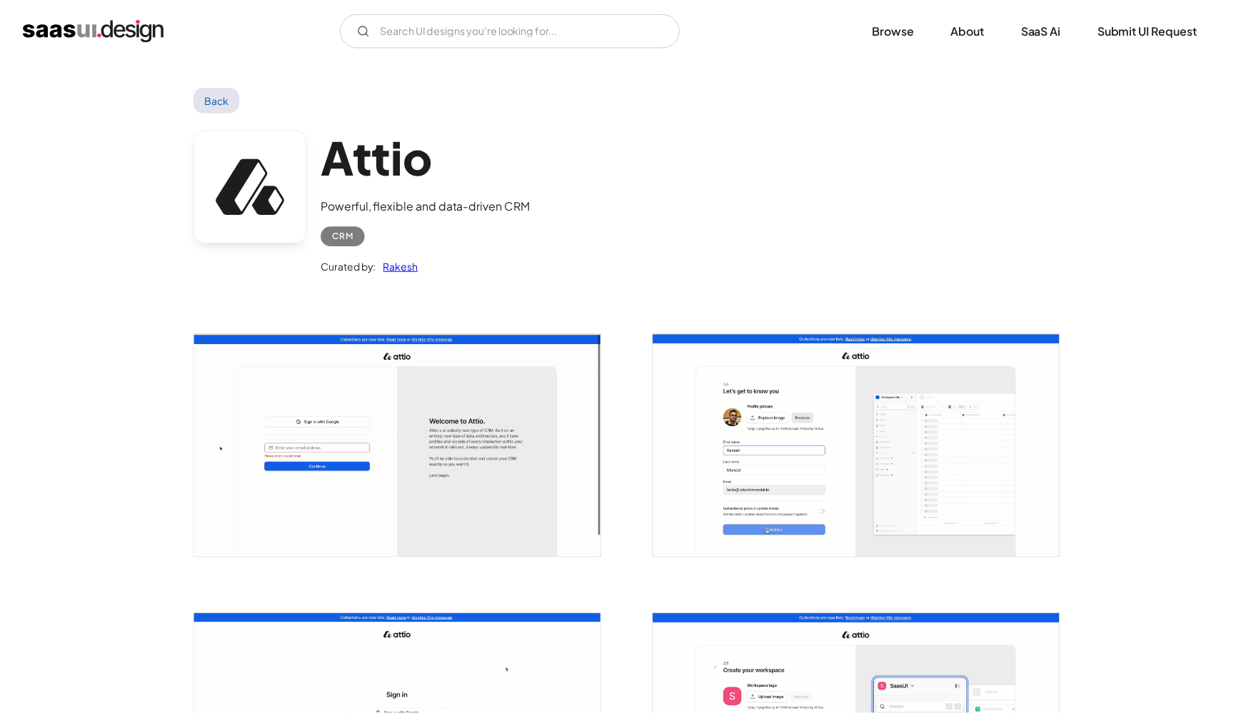
scroll to position [0, 0]
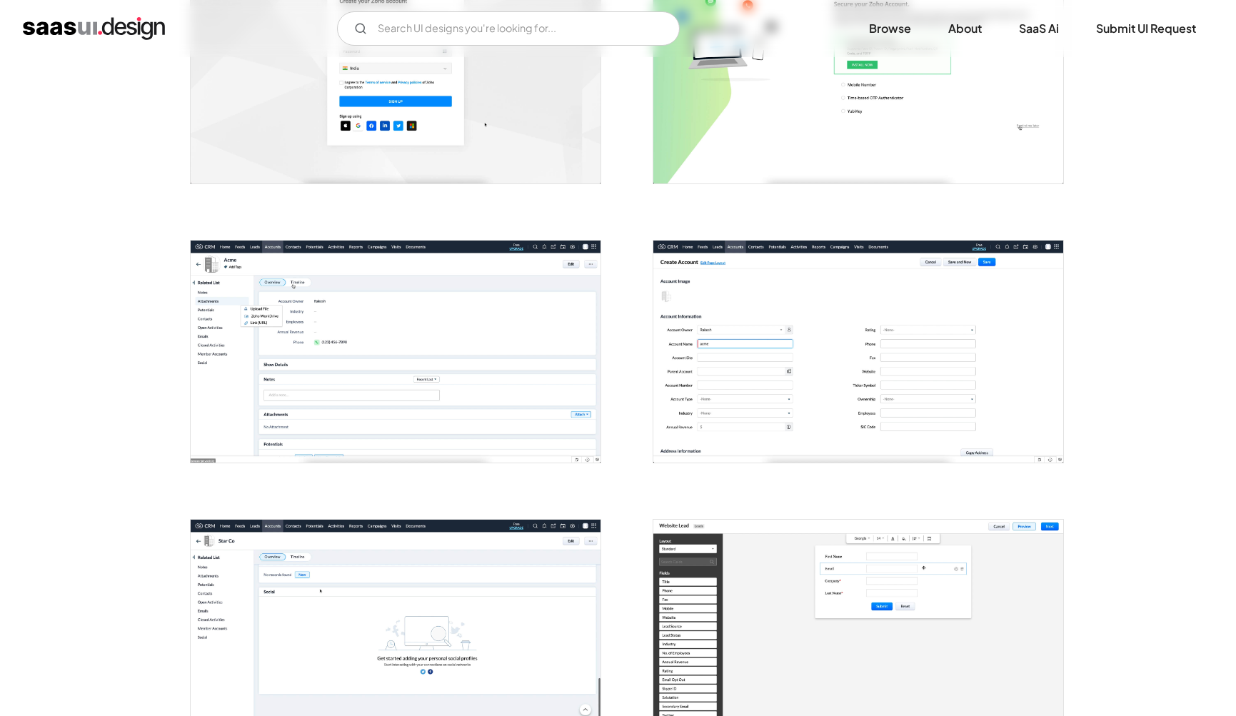
scroll to position [398, 0]
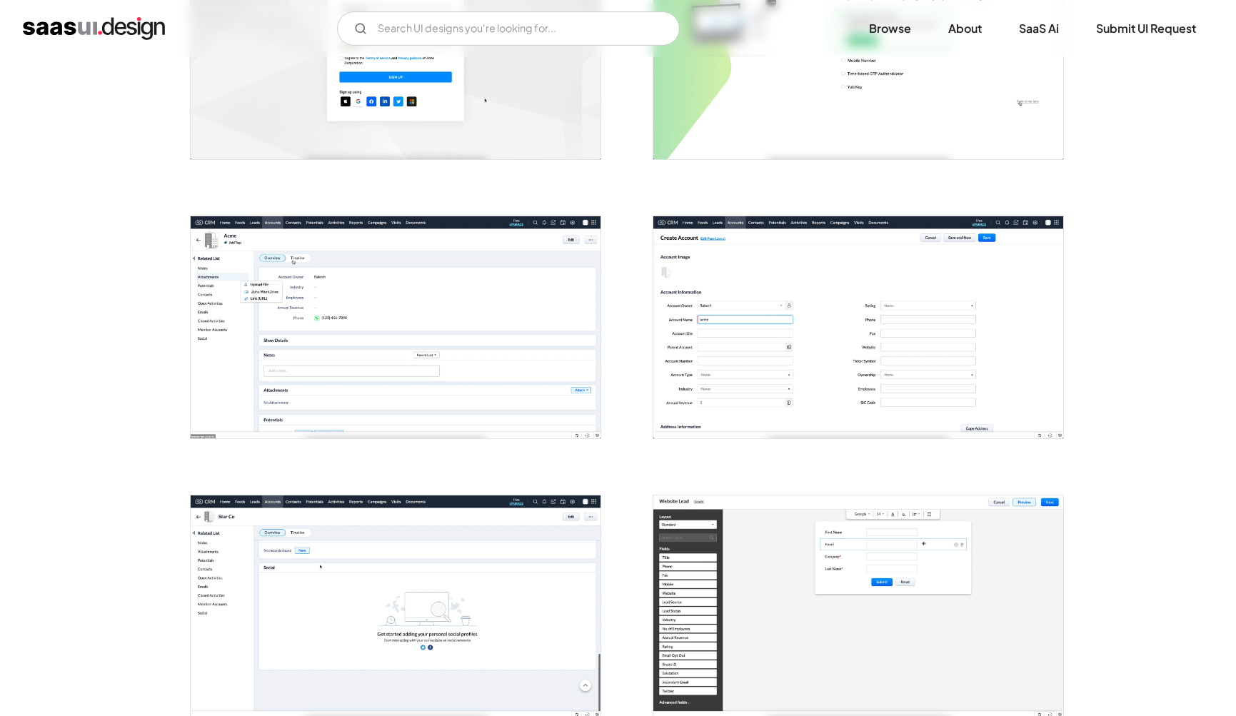
click at [785, 376] on img "open lightbox" at bounding box center [858, 327] width 410 height 222
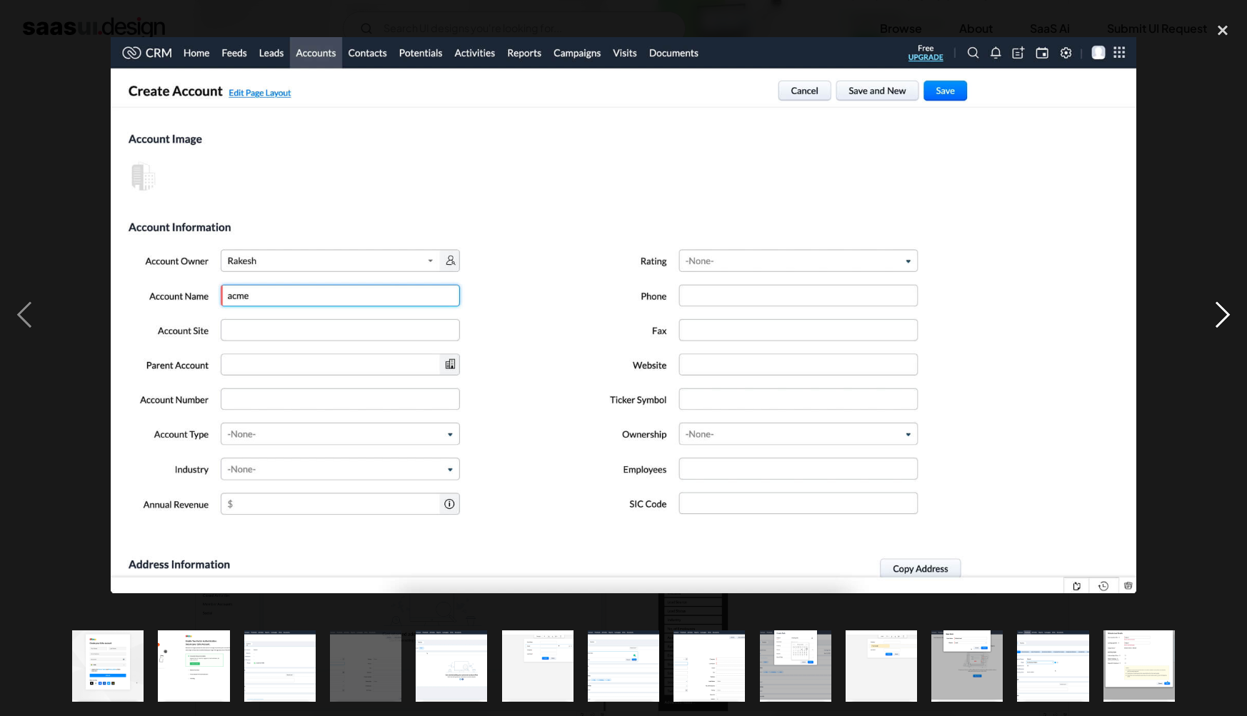
click at [1218, 300] on div "next image" at bounding box center [1222, 315] width 49 height 602
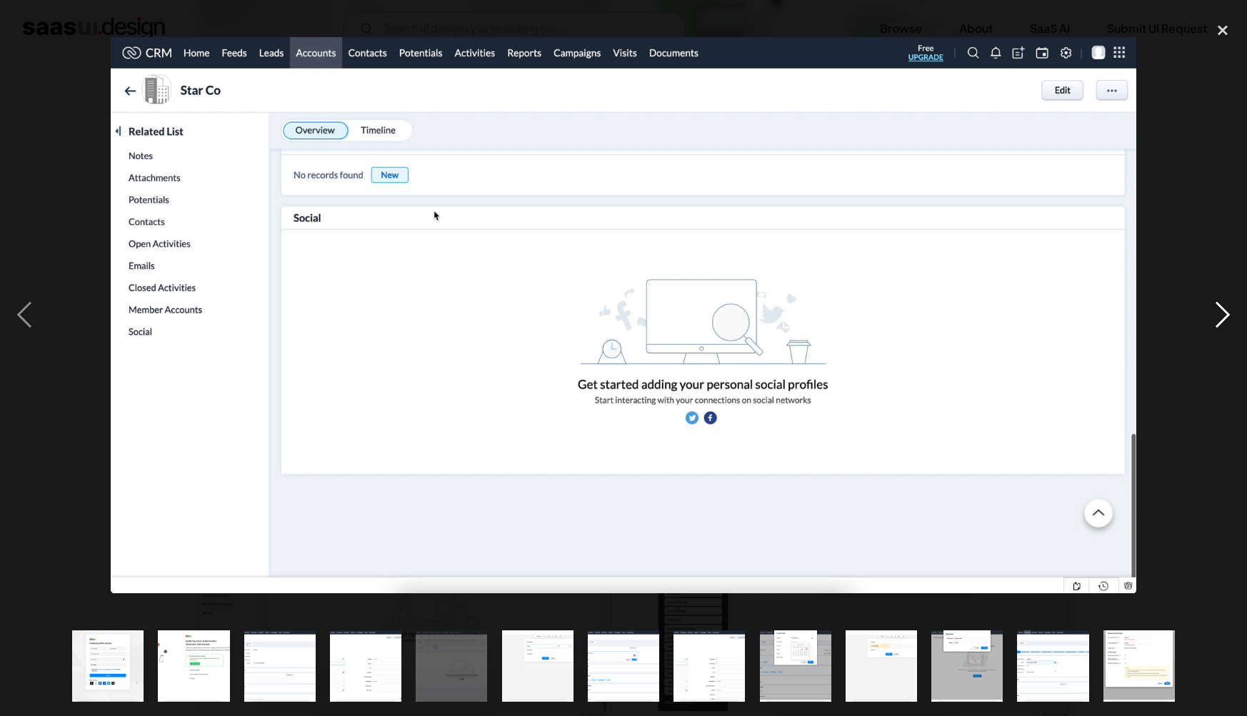
click at [1218, 300] on div "next image" at bounding box center [1222, 315] width 49 height 602
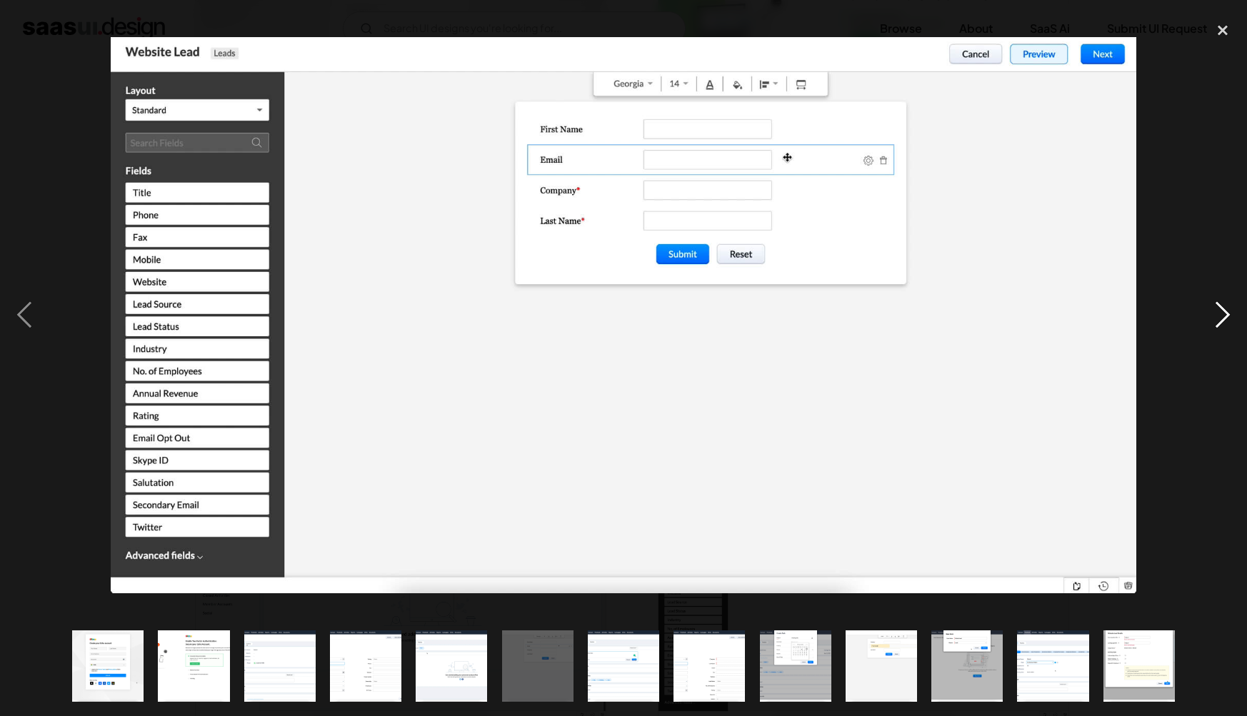
click at [1218, 300] on div "next image" at bounding box center [1222, 315] width 49 height 602
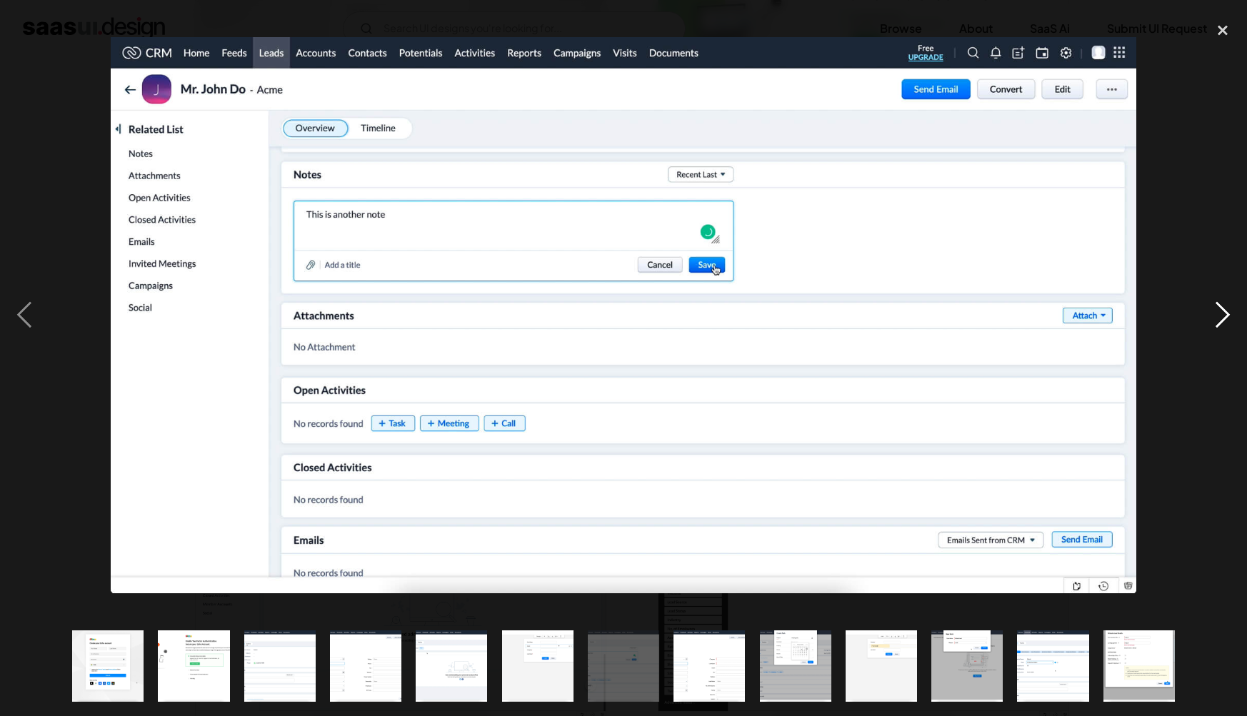
click at [1218, 300] on div "next image" at bounding box center [1222, 315] width 49 height 602
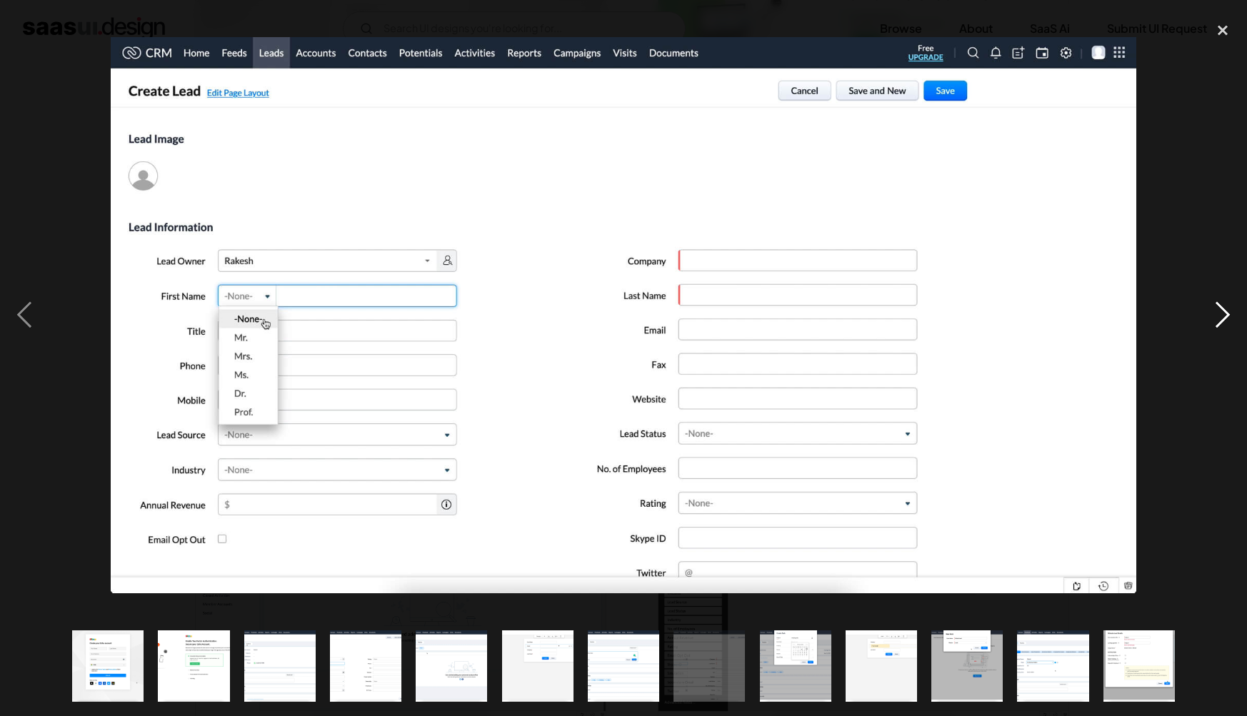
click at [1218, 300] on div "next image" at bounding box center [1222, 315] width 49 height 602
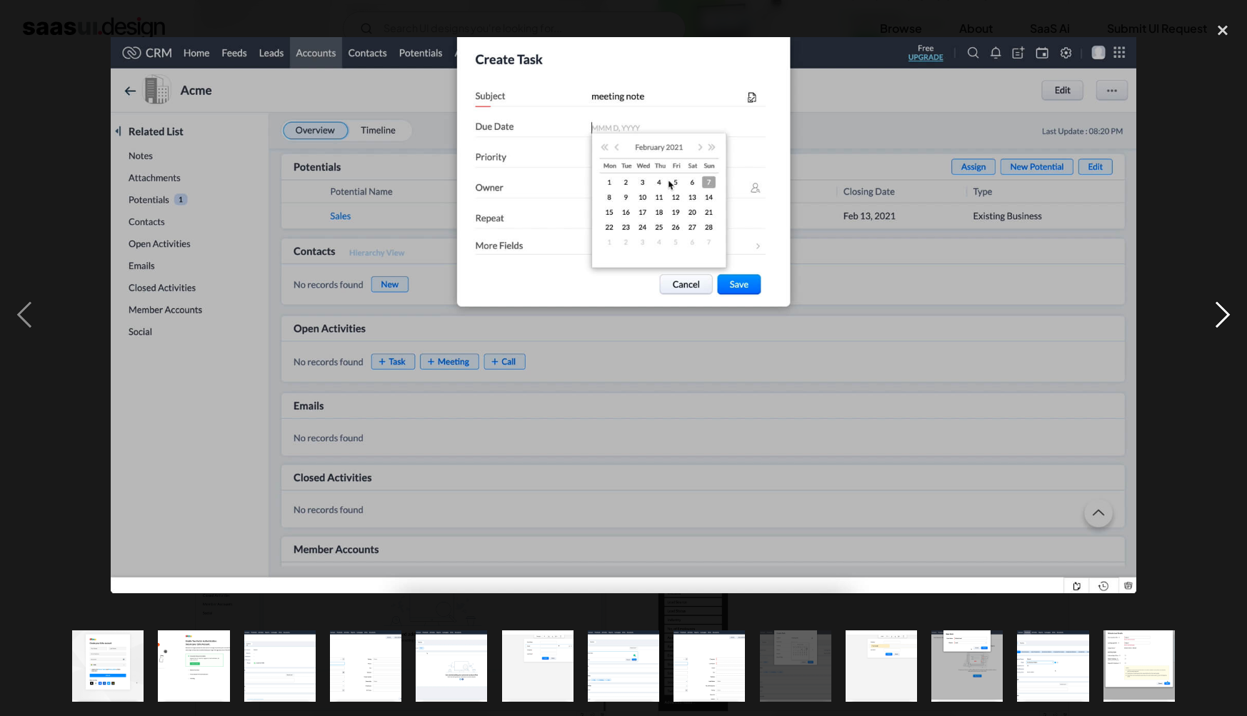
click at [1218, 300] on div "next image" at bounding box center [1222, 315] width 49 height 602
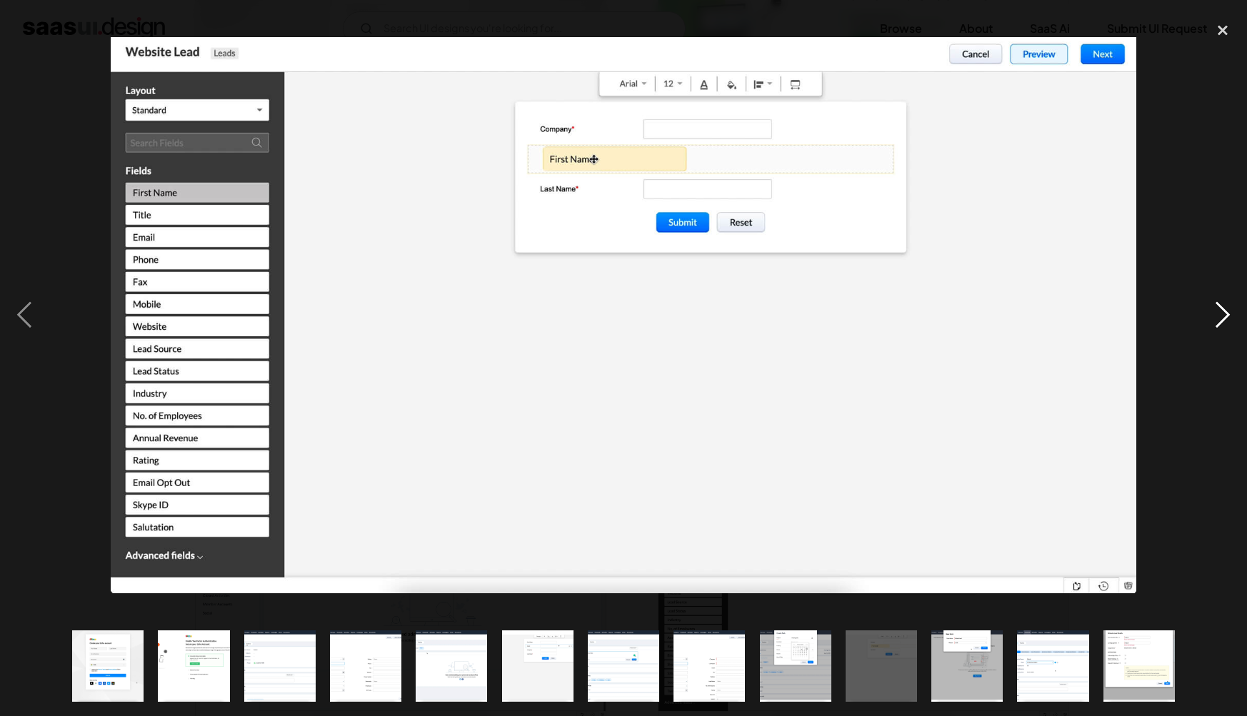
click at [1218, 300] on div "next image" at bounding box center [1222, 315] width 49 height 602
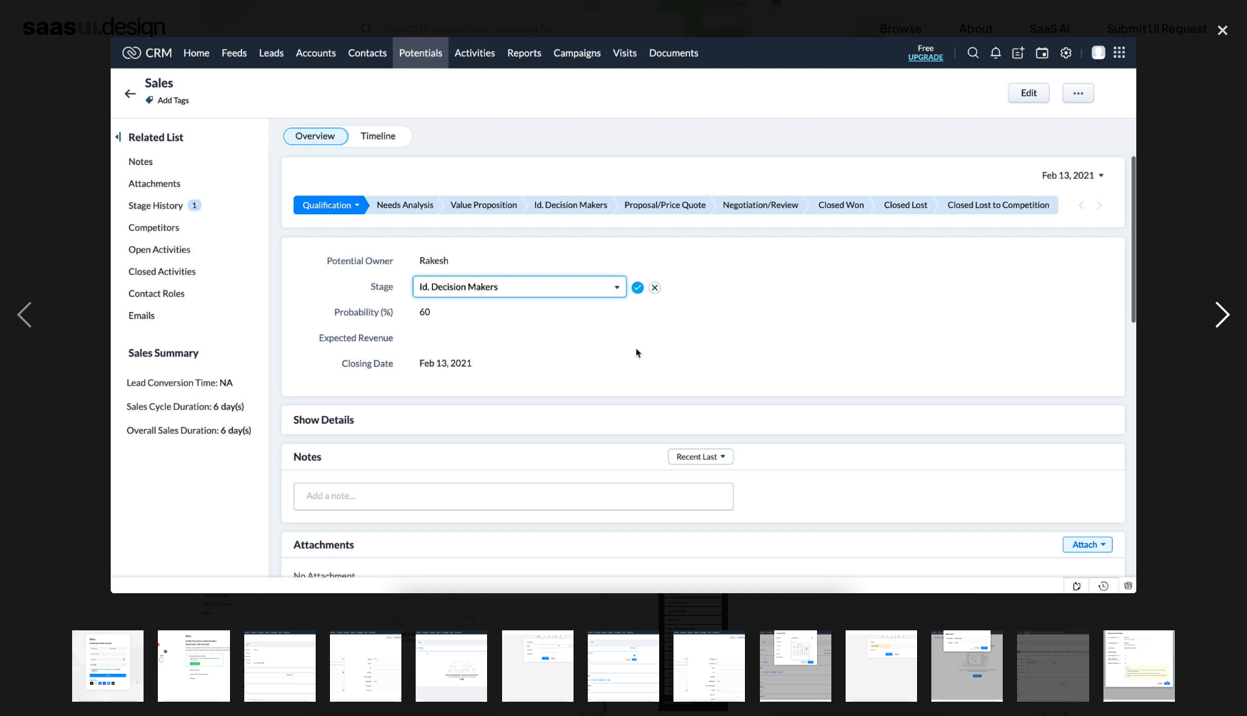
click at [1218, 300] on div "next image" at bounding box center [1222, 315] width 49 height 602
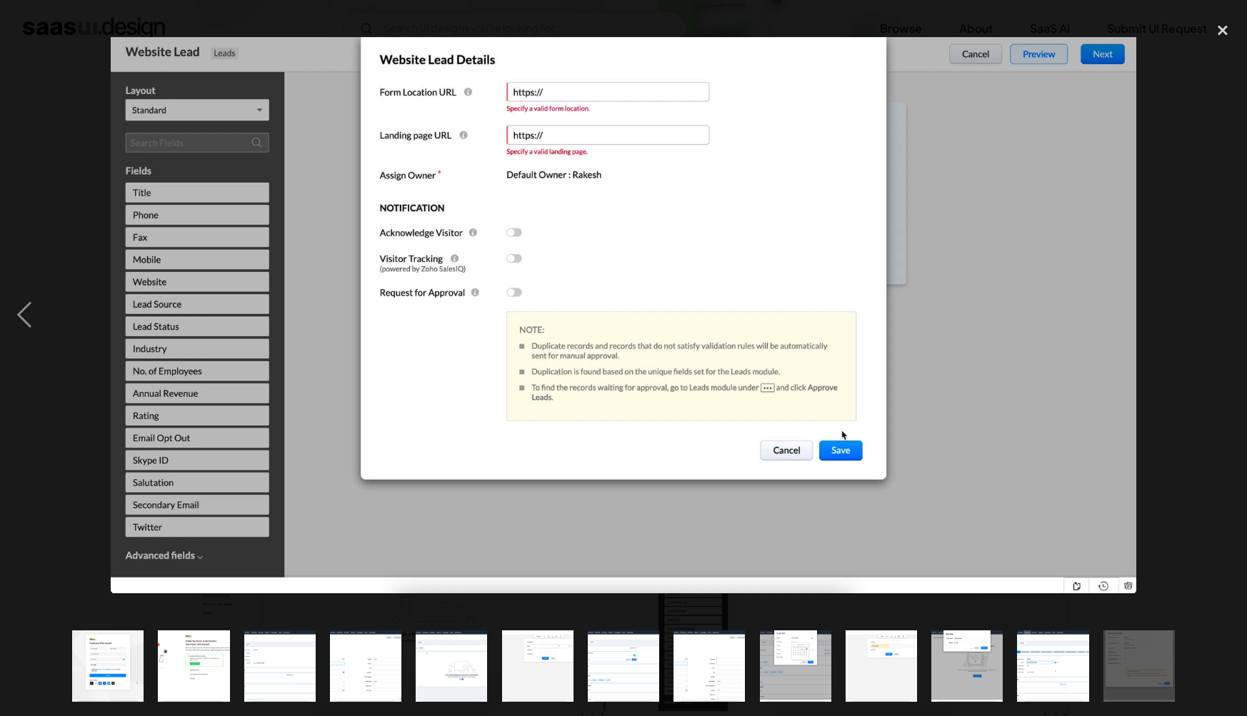
click at [1218, 300] on div "next image" at bounding box center [1222, 315] width 49 height 602
click at [1213, 24] on div "close lightbox" at bounding box center [1222, 29] width 49 height 31
